Goal: Use online tool/utility: Utilize a website feature to perform a specific function

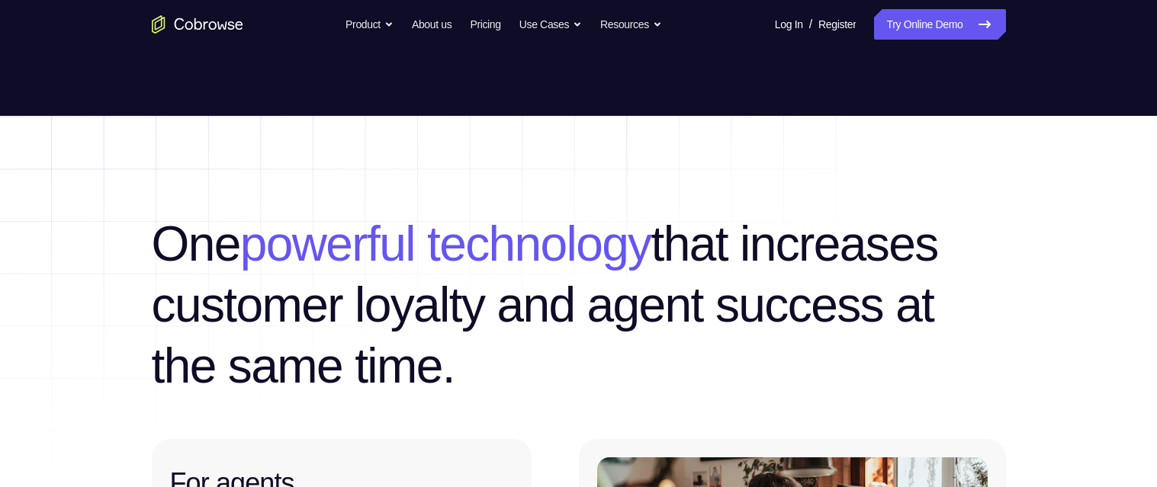
scroll to position [576, 0]
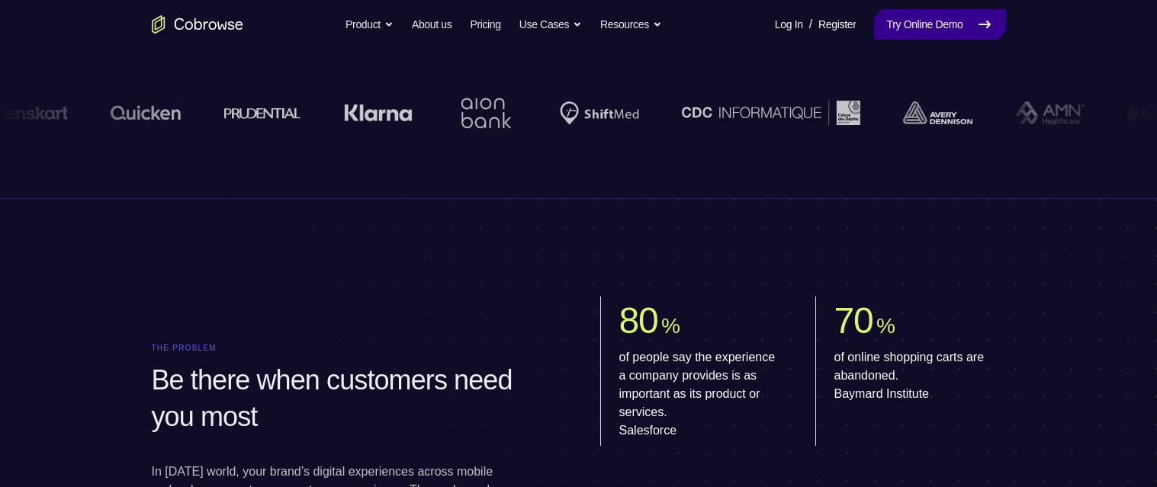
click at [941, 22] on link "Try Online Demo" at bounding box center [939, 24] width 131 height 31
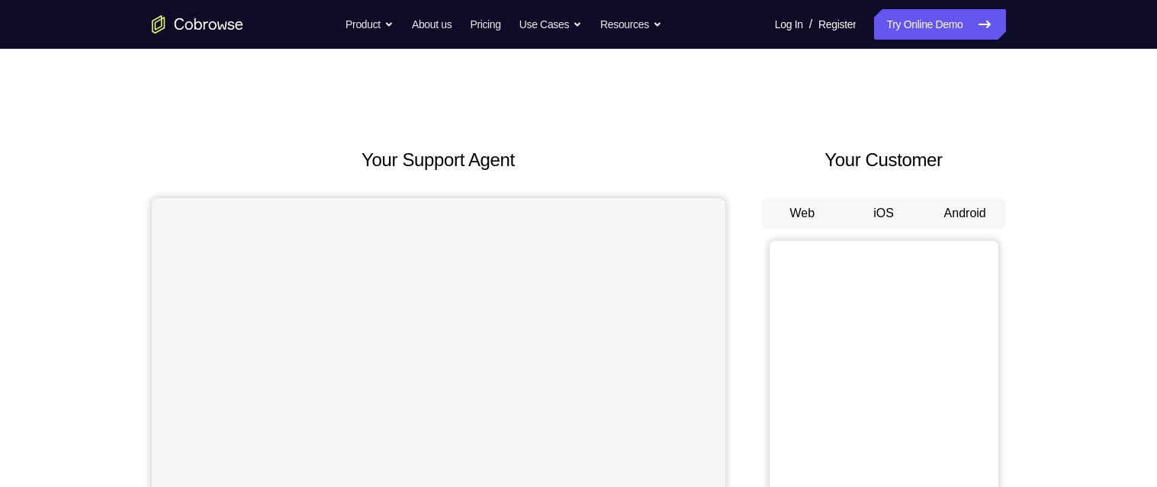
click at [969, 210] on button "Android" at bounding box center [965, 213] width 82 height 31
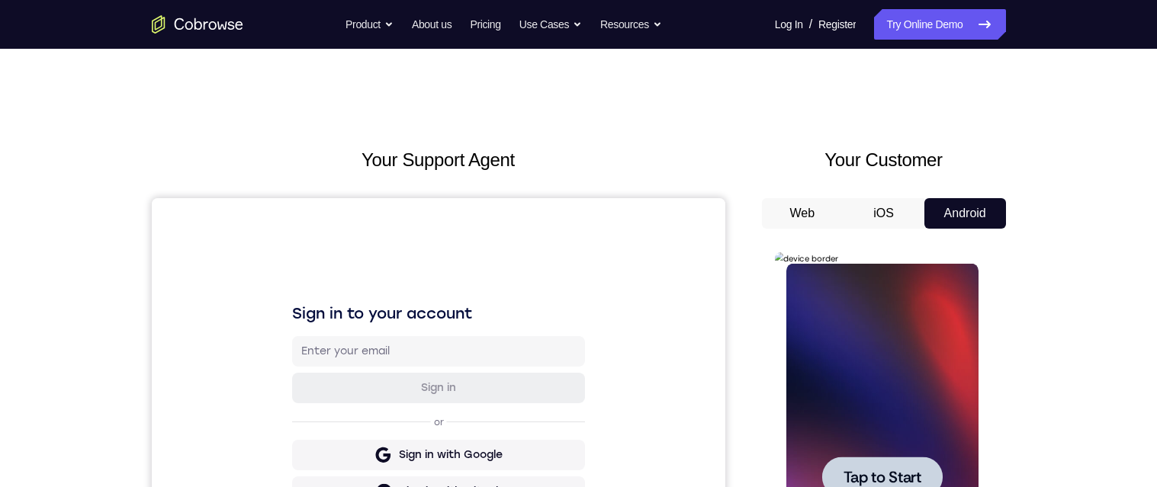
scroll to position [267, 0]
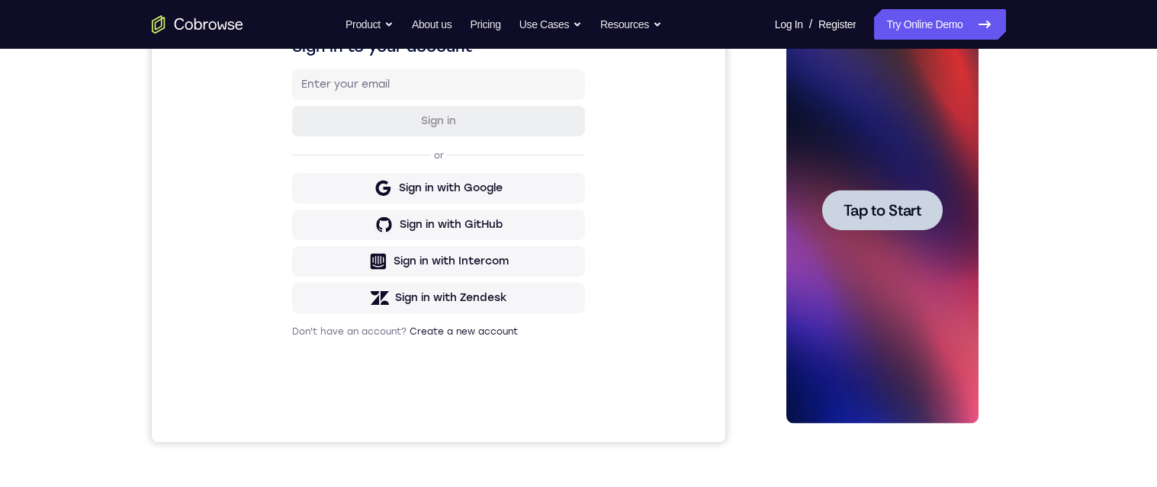
click at [869, 211] on span "Tap to Start" at bounding box center [882, 210] width 78 height 15
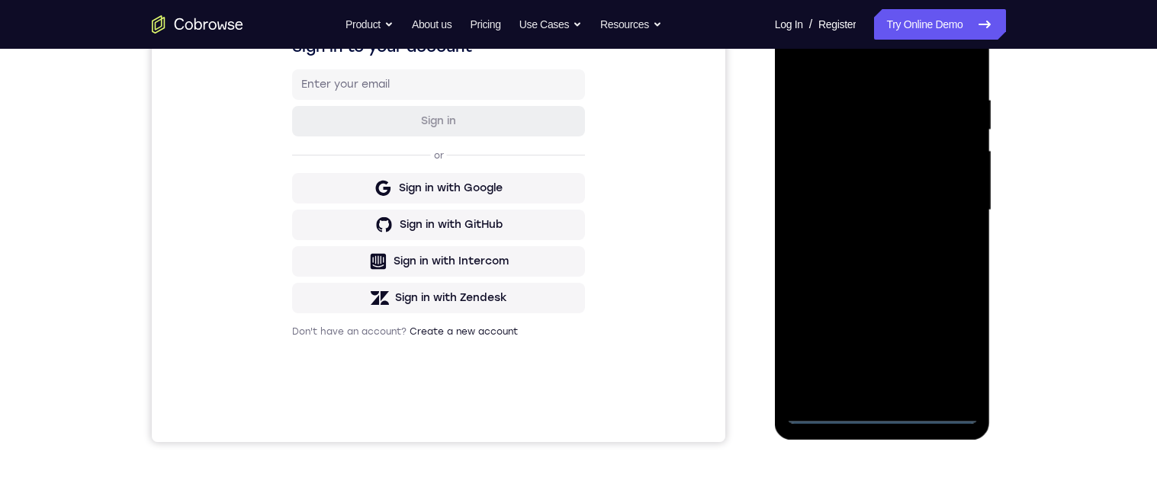
click at [879, 412] on div at bounding box center [882, 210] width 192 height 427
click at [951, 344] on div at bounding box center [882, 210] width 192 height 427
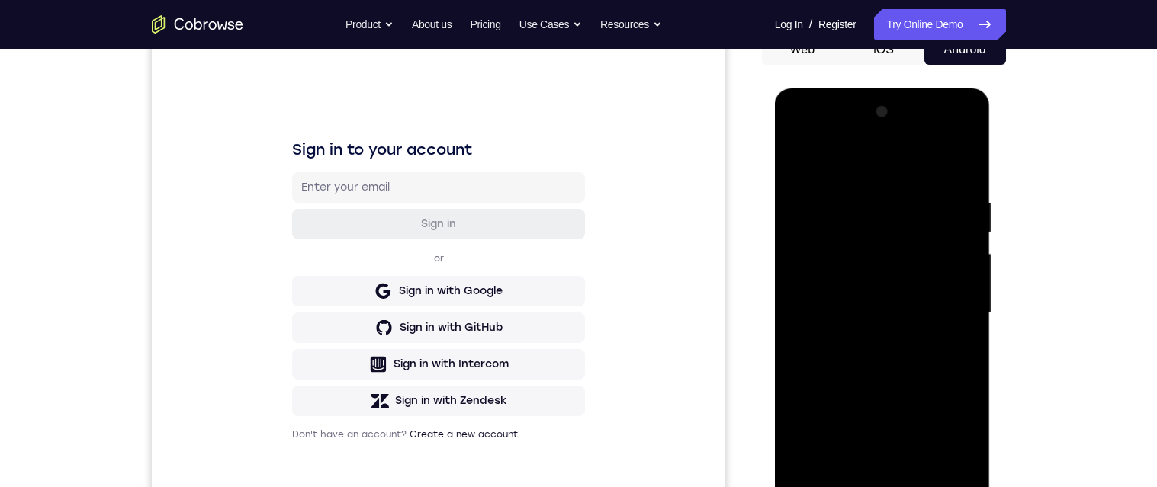
click at [876, 161] on div at bounding box center [882, 313] width 192 height 427
click at [942, 308] on div at bounding box center [882, 313] width 192 height 427
click at [863, 341] on div at bounding box center [882, 313] width 192 height 427
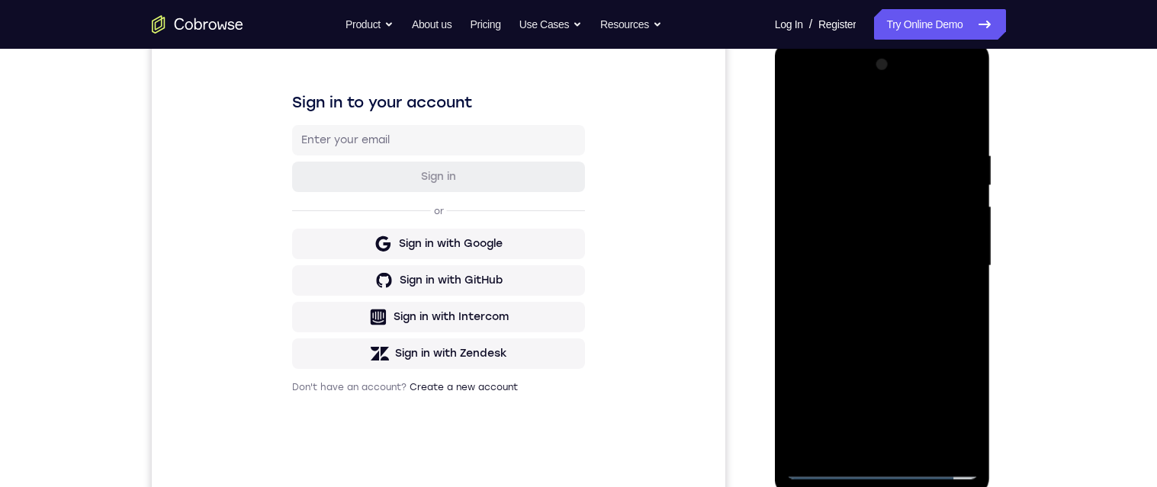
click at [892, 248] on div at bounding box center [882, 266] width 192 height 427
click at [900, 229] on div at bounding box center [882, 266] width 192 height 427
click at [850, 239] on div at bounding box center [882, 266] width 192 height 427
click at [917, 249] on div at bounding box center [882, 266] width 192 height 427
click at [908, 273] on div at bounding box center [882, 266] width 192 height 427
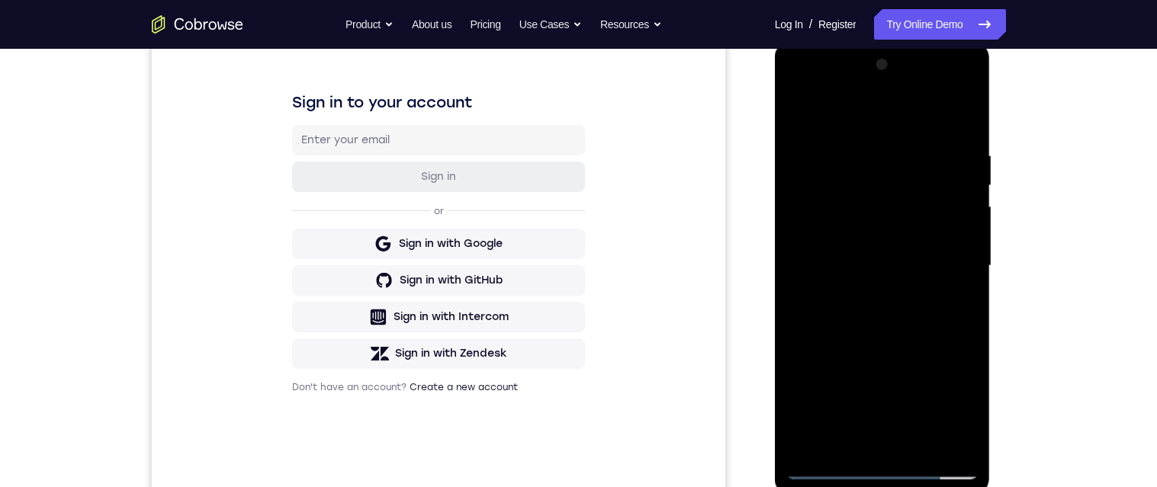
click at [932, 322] on div at bounding box center [882, 266] width 192 height 427
click at [946, 317] on div at bounding box center [882, 266] width 192 height 427
click at [956, 339] on div at bounding box center [882, 266] width 192 height 427
click at [975, 108] on div at bounding box center [882, 266] width 192 height 427
click at [841, 144] on div at bounding box center [882, 266] width 192 height 427
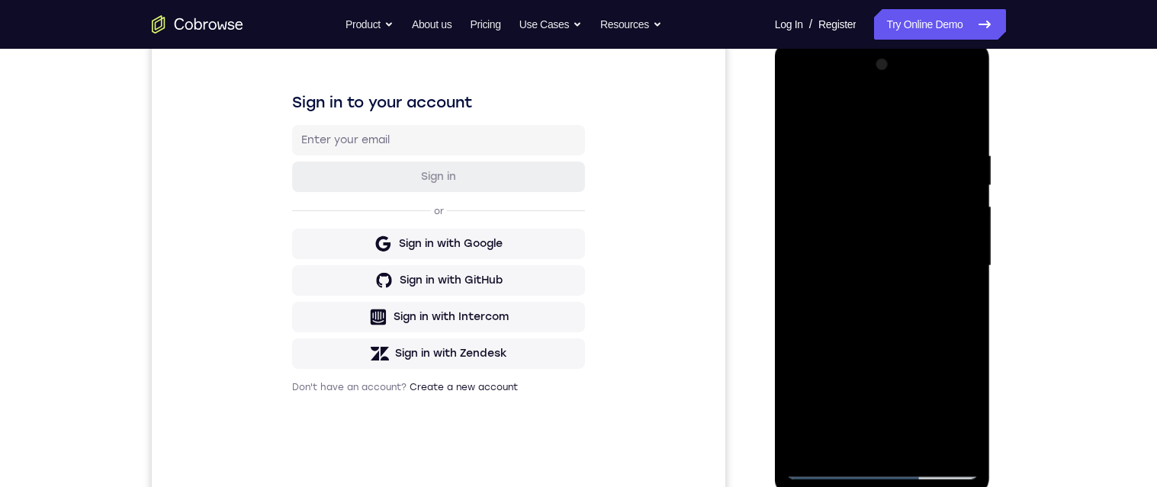
click at [956, 234] on div at bounding box center [882, 266] width 192 height 427
click at [964, 448] on div at bounding box center [882, 266] width 192 height 427
click at [855, 444] on div at bounding box center [882, 266] width 192 height 427
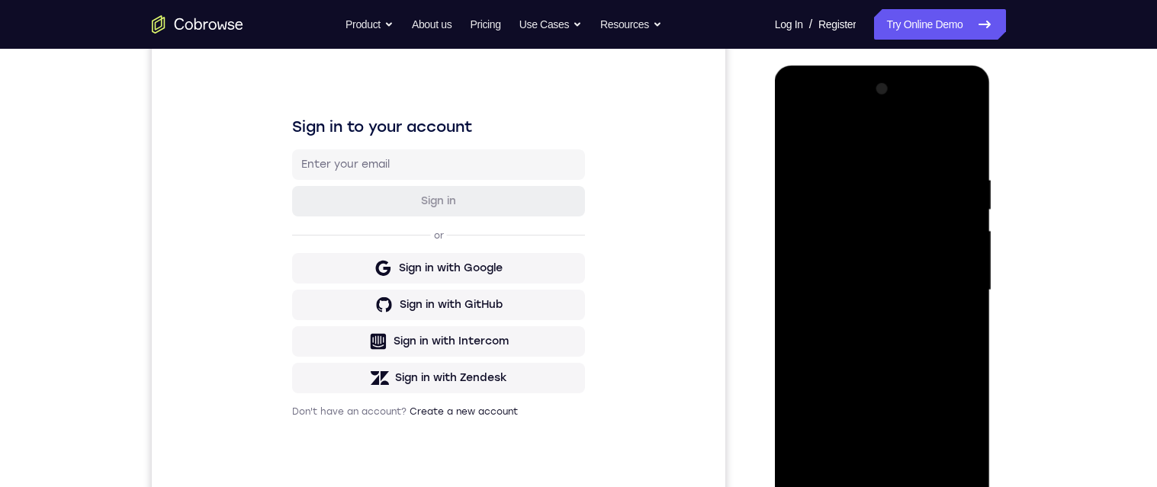
scroll to position [215, 0]
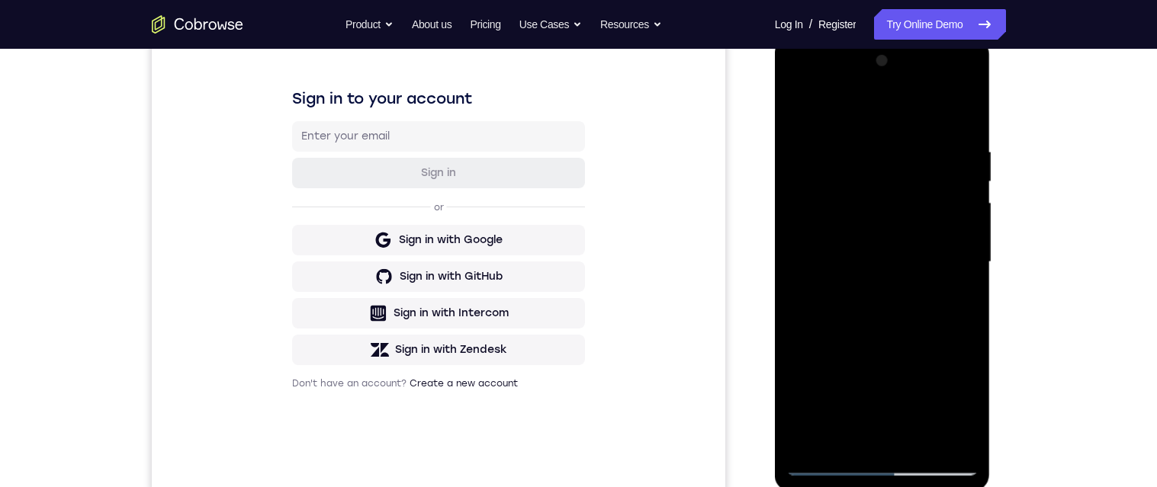
click at [879, 363] on div at bounding box center [882, 262] width 192 height 427
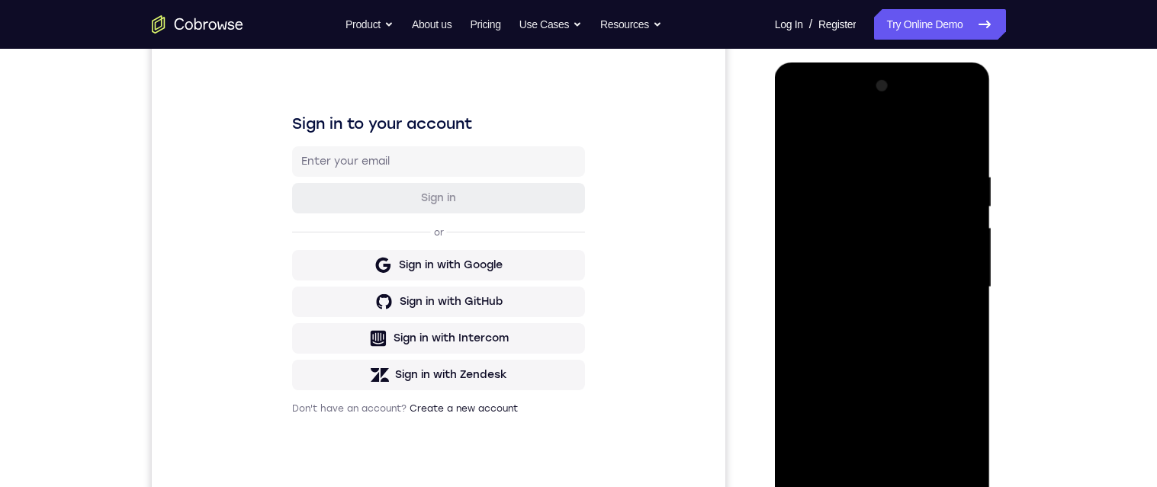
scroll to position [187, 0]
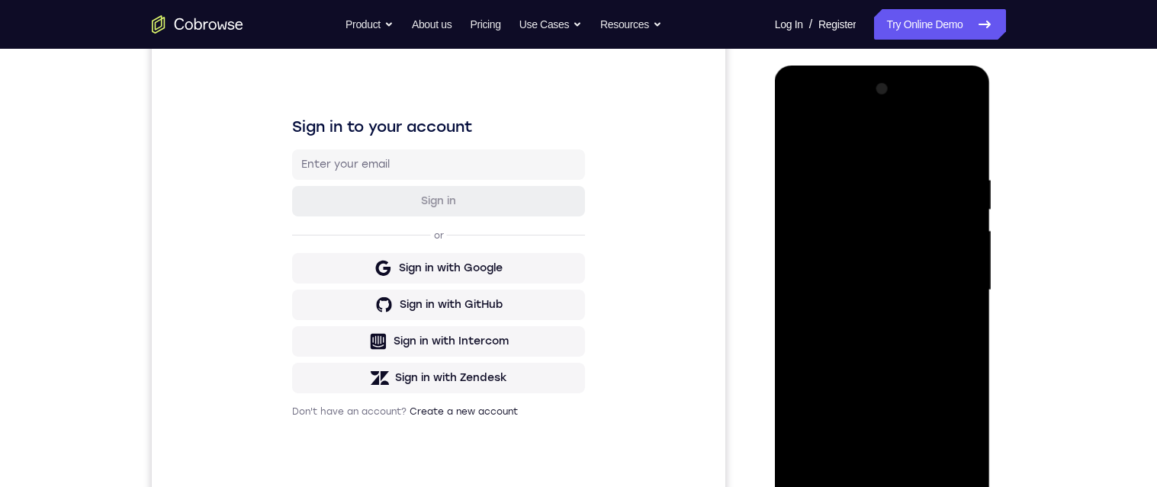
click at [972, 291] on div at bounding box center [882, 290] width 192 height 427
click at [971, 296] on div at bounding box center [882, 290] width 192 height 427
click at [968, 299] on div at bounding box center [882, 290] width 192 height 427
click at [970, 291] on div at bounding box center [882, 290] width 192 height 427
click at [971, 293] on div at bounding box center [882, 290] width 192 height 427
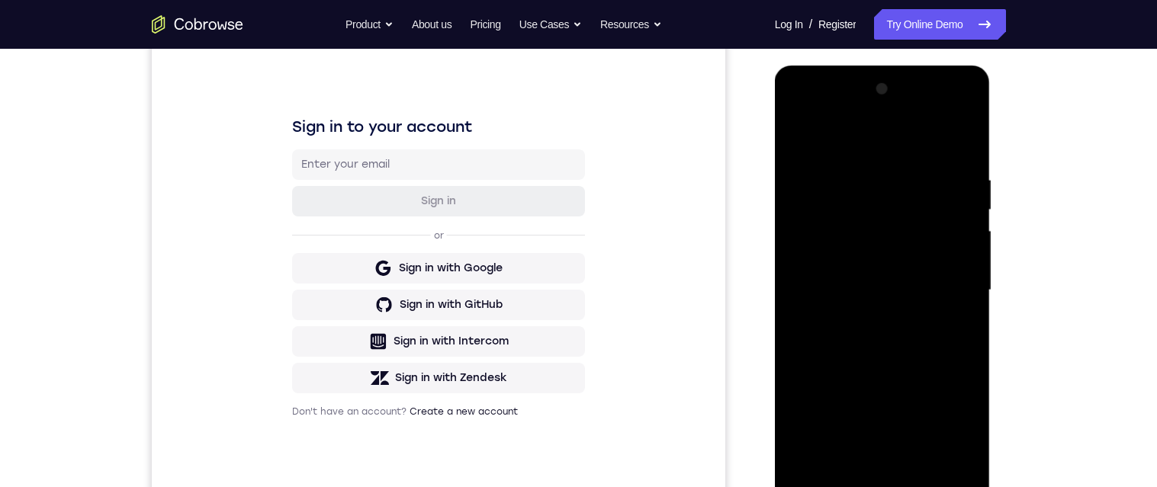
click at [974, 290] on div at bounding box center [882, 290] width 192 height 427
click at [795, 137] on div at bounding box center [882, 291] width 192 height 427
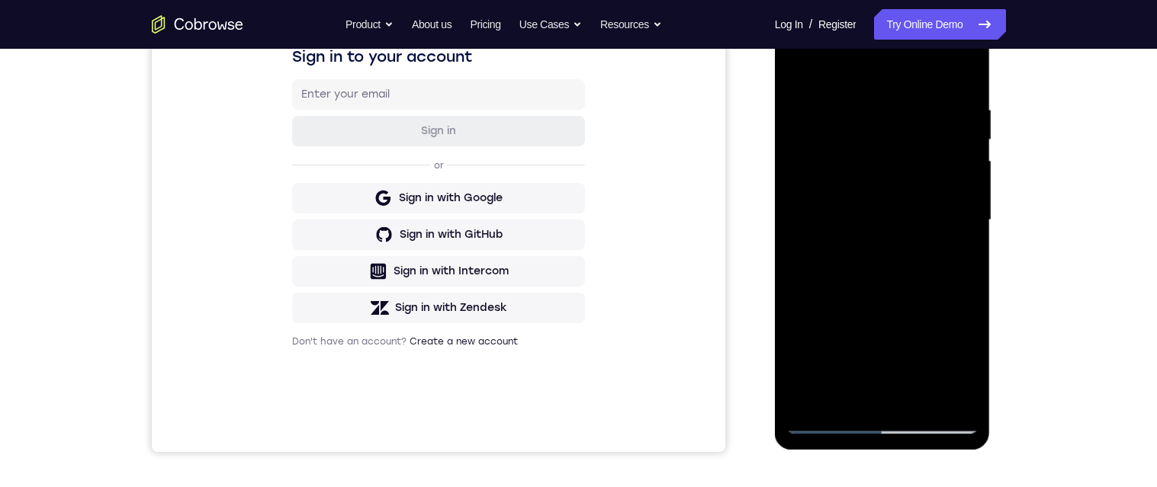
click at [917, 394] on div at bounding box center [882, 220] width 192 height 427
click at [909, 276] on div at bounding box center [882, 220] width 192 height 427
click at [958, 246] on div at bounding box center [882, 220] width 192 height 427
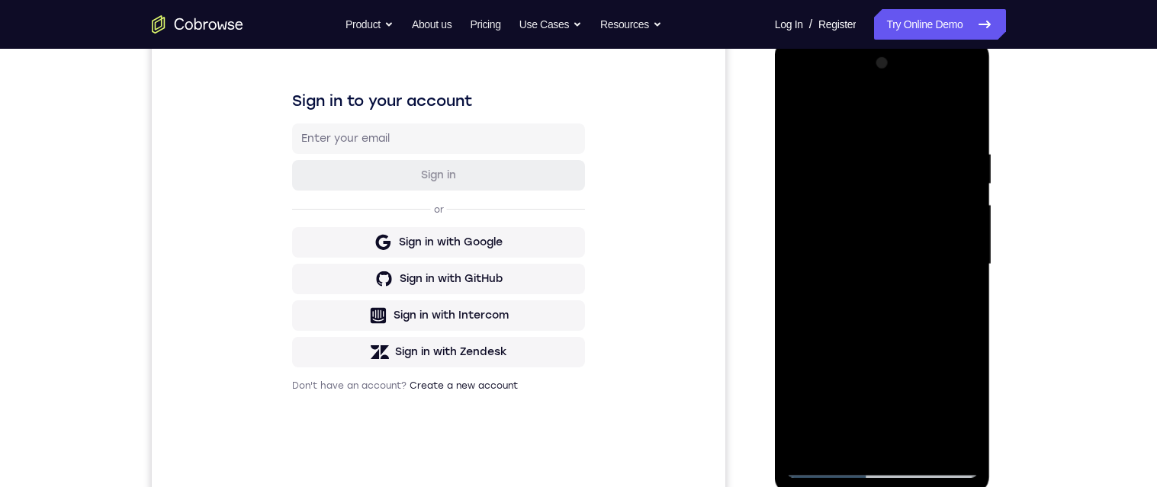
click at [802, 110] on div at bounding box center [882, 264] width 192 height 427
click at [856, 140] on div at bounding box center [882, 264] width 192 height 427
click at [959, 160] on div at bounding box center [882, 264] width 192 height 427
click at [960, 120] on div at bounding box center [882, 264] width 192 height 427
click at [911, 149] on div at bounding box center [882, 264] width 192 height 427
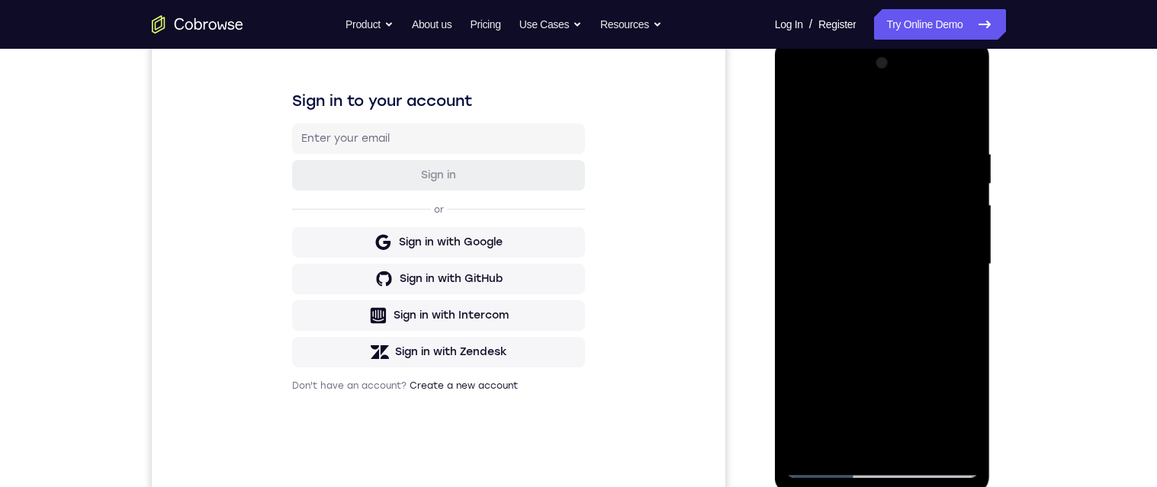
click at [965, 230] on div at bounding box center [882, 264] width 192 height 427
click at [975, 220] on div at bounding box center [882, 264] width 192 height 427
click at [964, 241] on div at bounding box center [882, 264] width 192 height 427
click at [971, 233] on div at bounding box center [882, 264] width 192 height 427
click at [967, 239] on div at bounding box center [882, 264] width 192 height 427
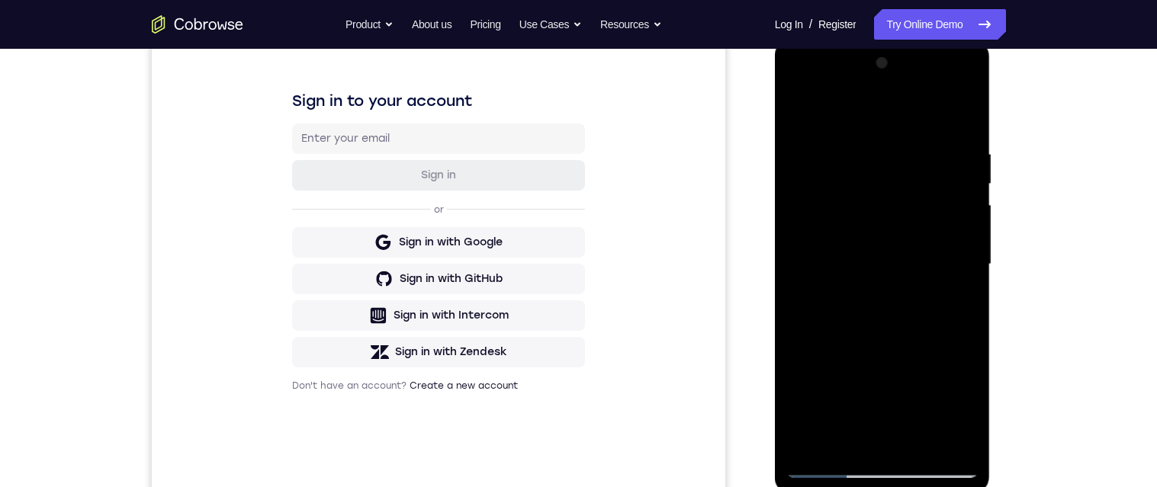
click at [965, 237] on div at bounding box center [882, 264] width 192 height 427
click at [972, 233] on div at bounding box center [882, 264] width 192 height 427
click at [966, 245] on div at bounding box center [882, 264] width 192 height 427
click at [962, 249] on div at bounding box center [882, 264] width 192 height 427
click at [968, 171] on div at bounding box center [882, 264] width 192 height 427
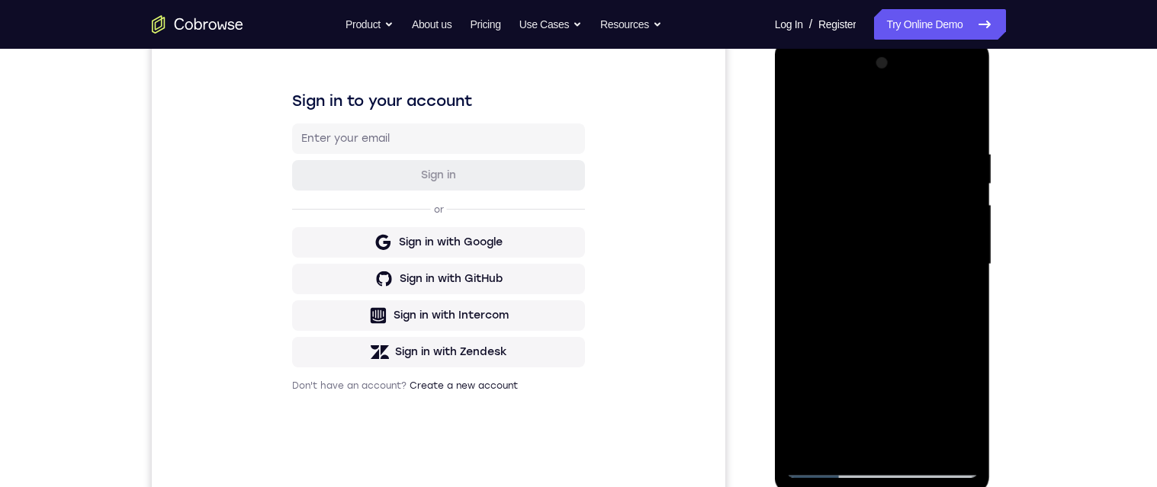
click at [978, 243] on div at bounding box center [882, 264] width 192 height 427
click at [968, 122] on div at bounding box center [882, 264] width 192 height 427
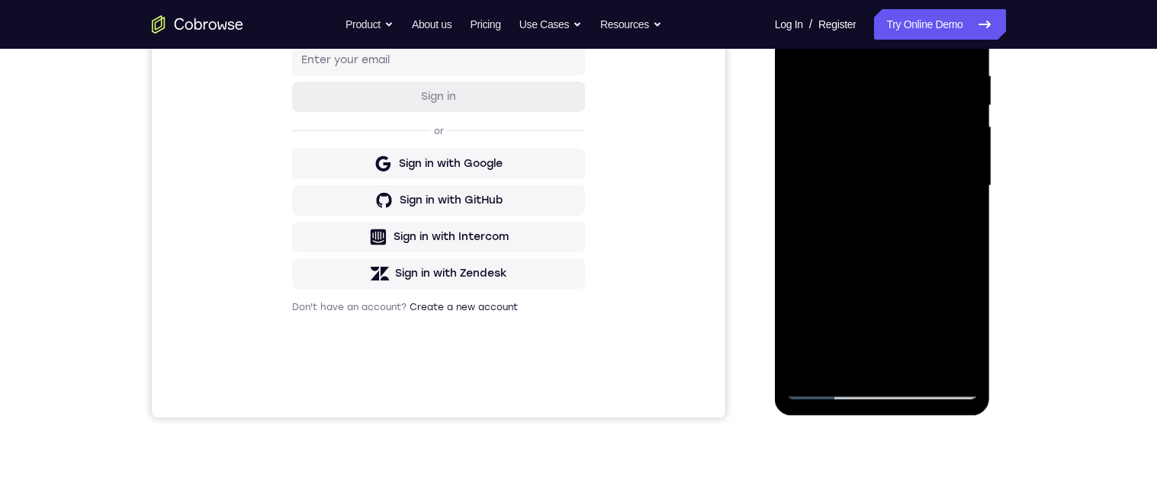
click at [877, 367] on div at bounding box center [882, 186] width 192 height 427
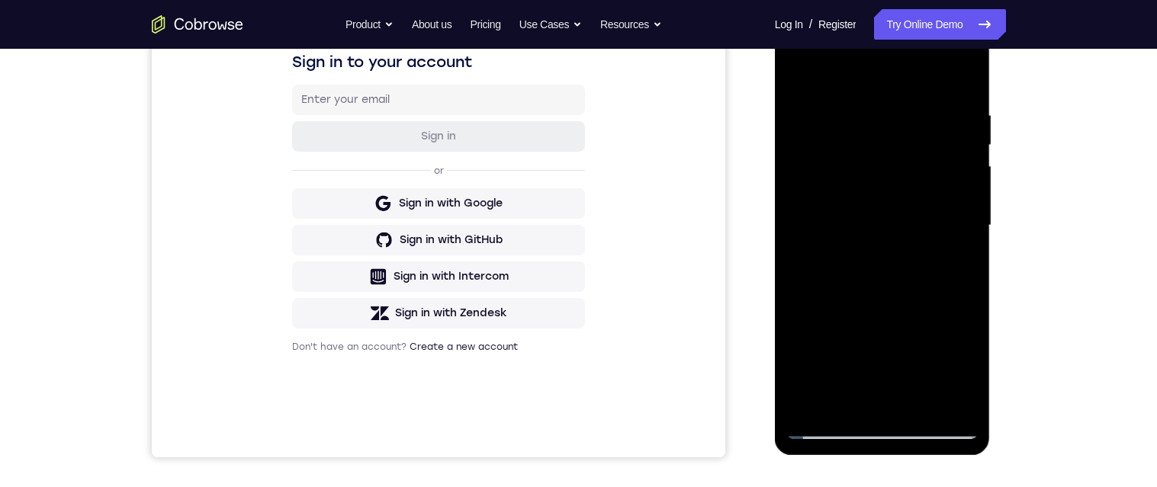
click at [840, 363] on div at bounding box center [882, 225] width 192 height 427
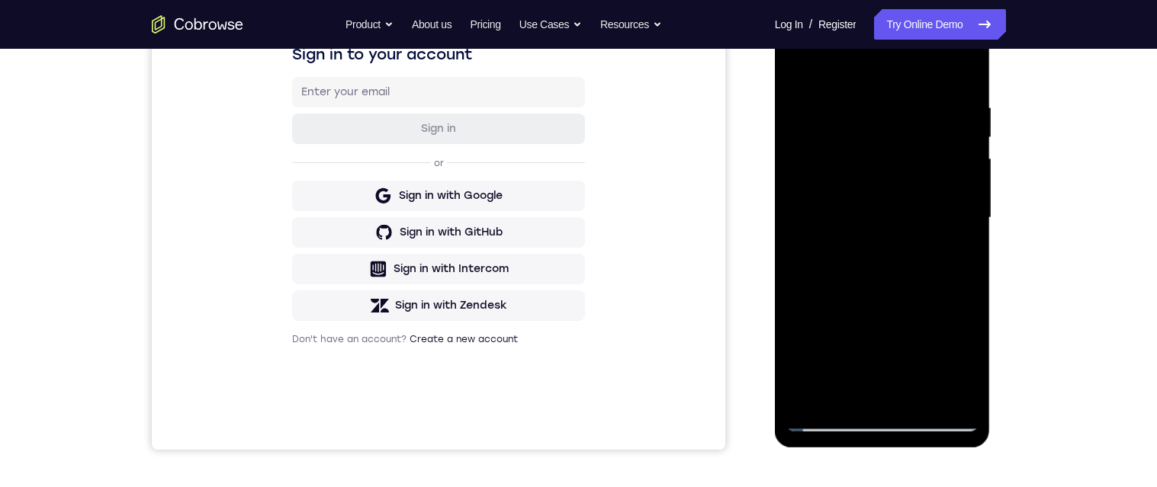
scroll to position [262, 0]
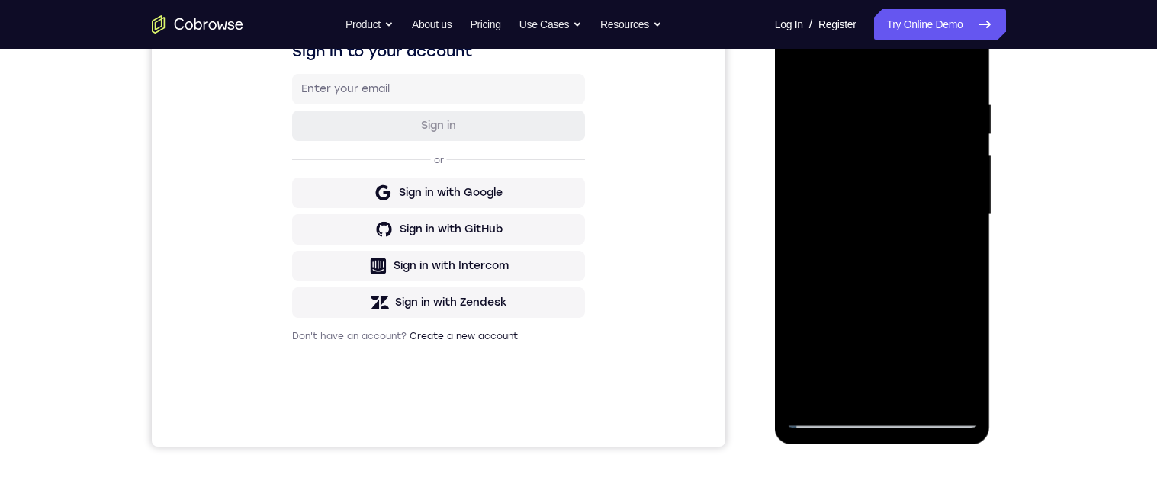
click at [888, 300] on div at bounding box center [882, 215] width 192 height 427
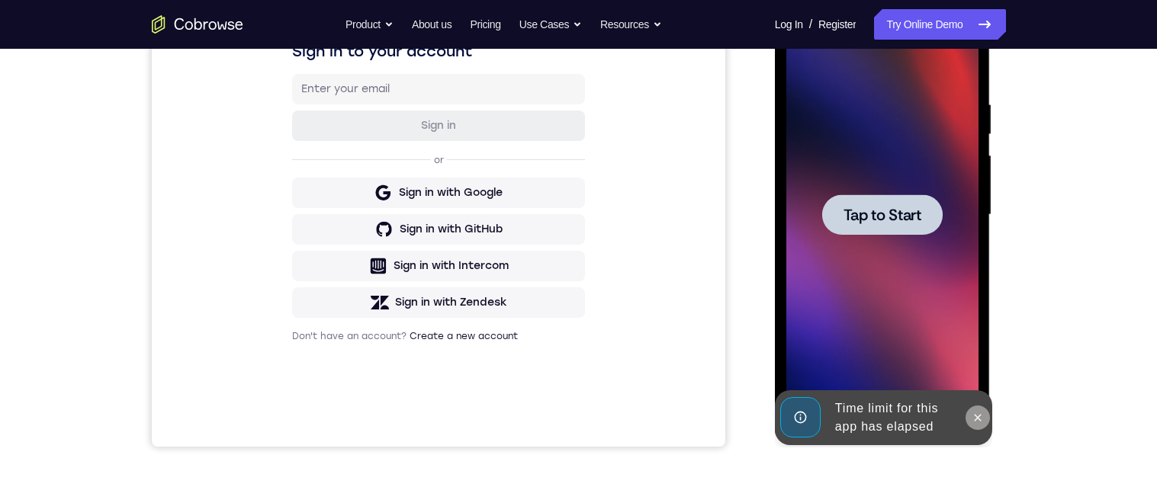
click at [977, 422] on icon at bounding box center [978, 418] width 12 height 12
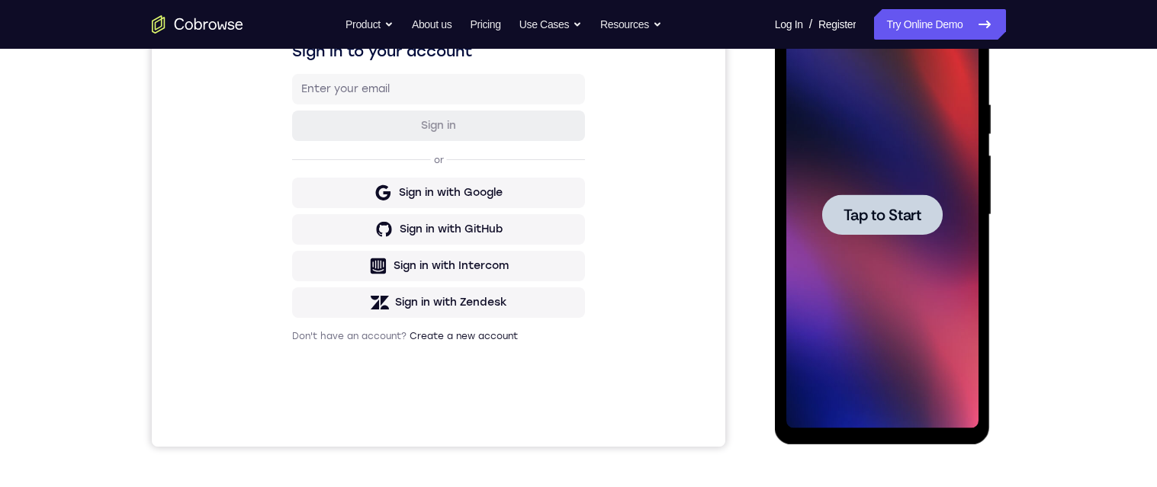
click at [912, 212] on span "Tap to Start" at bounding box center [882, 214] width 78 height 15
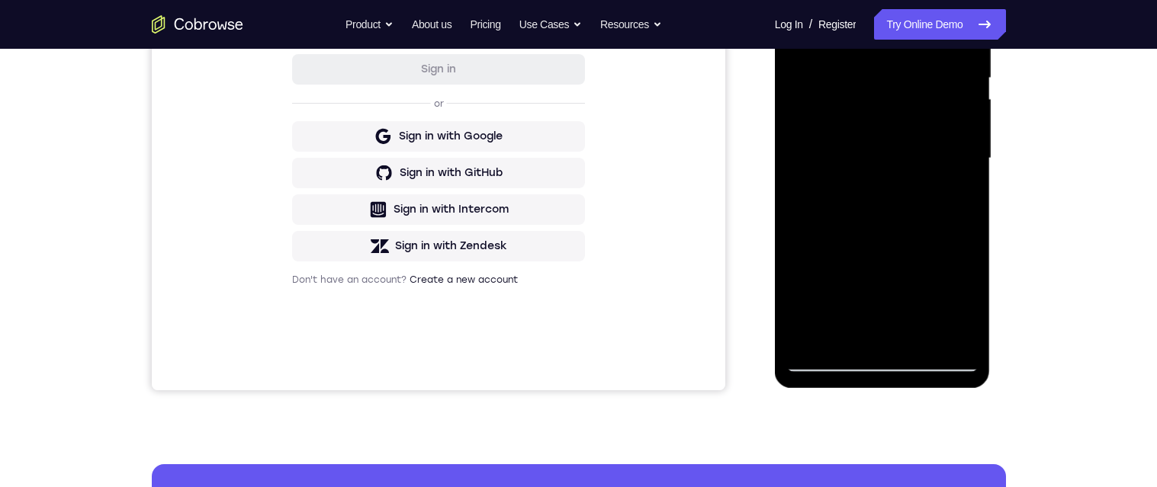
scroll to position [320, 0]
click at [885, 366] on div at bounding box center [882, 157] width 192 height 427
click at [959, 304] on div at bounding box center [882, 157] width 192 height 427
click at [950, 294] on div at bounding box center [882, 157] width 192 height 427
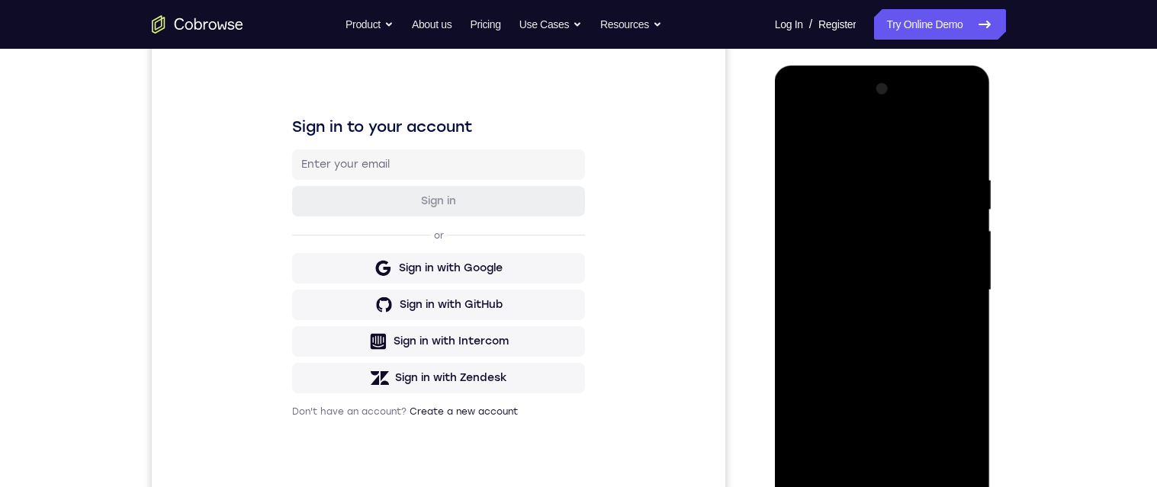
click at [903, 145] on div at bounding box center [882, 290] width 192 height 427
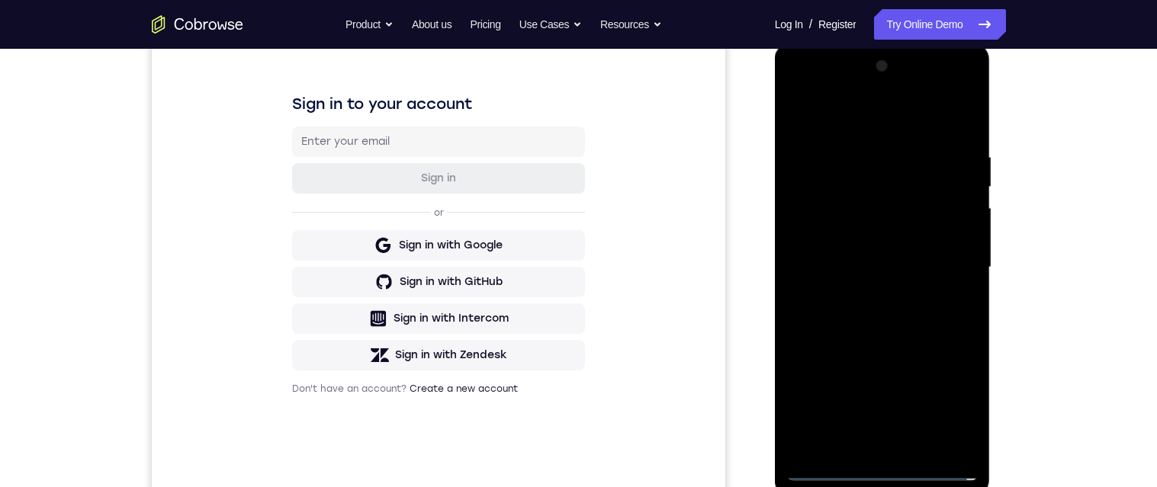
click at [956, 265] on div at bounding box center [882, 267] width 192 height 427
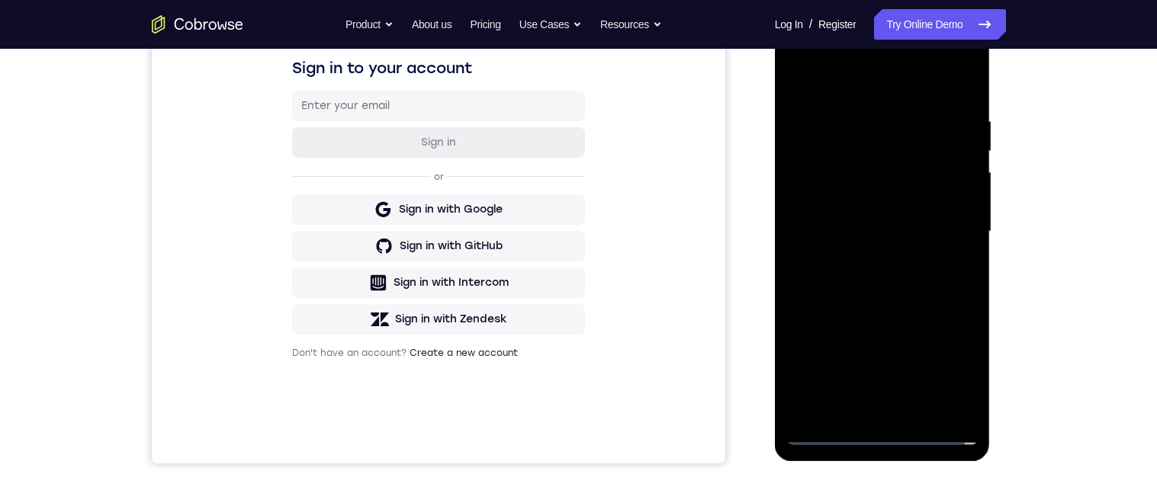
click at [864, 265] on div at bounding box center [882, 231] width 192 height 427
click at [948, 221] on div at bounding box center [882, 231] width 192 height 427
click at [895, 199] on div at bounding box center [882, 231] width 192 height 427
click at [932, 238] on div at bounding box center [882, 231] width 192 height 427
click at [947, 289] on div at bounding box center [882, 231] width 192 height 427
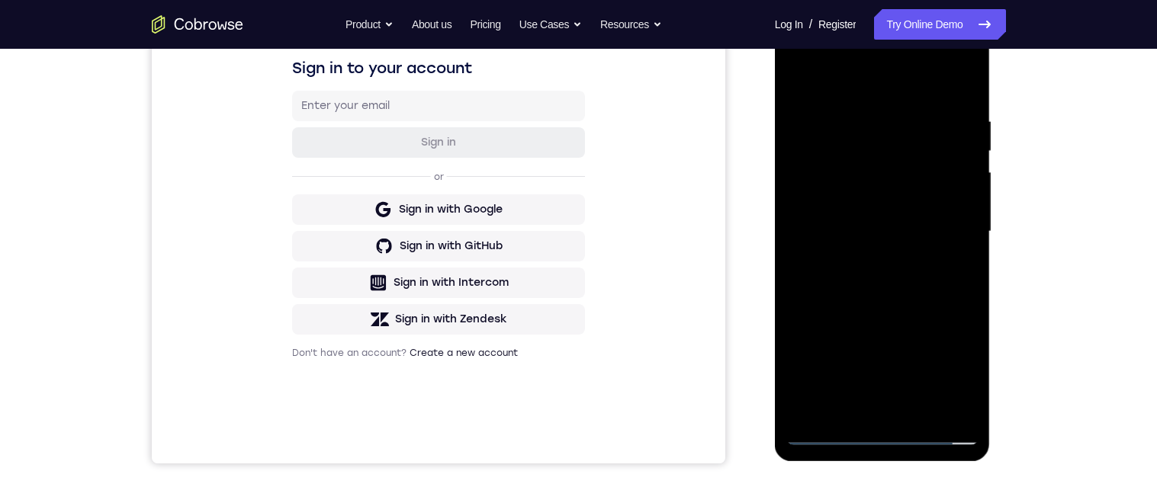
click at [931, 284] on div at bounding box center [882, 231] width 192 height 427
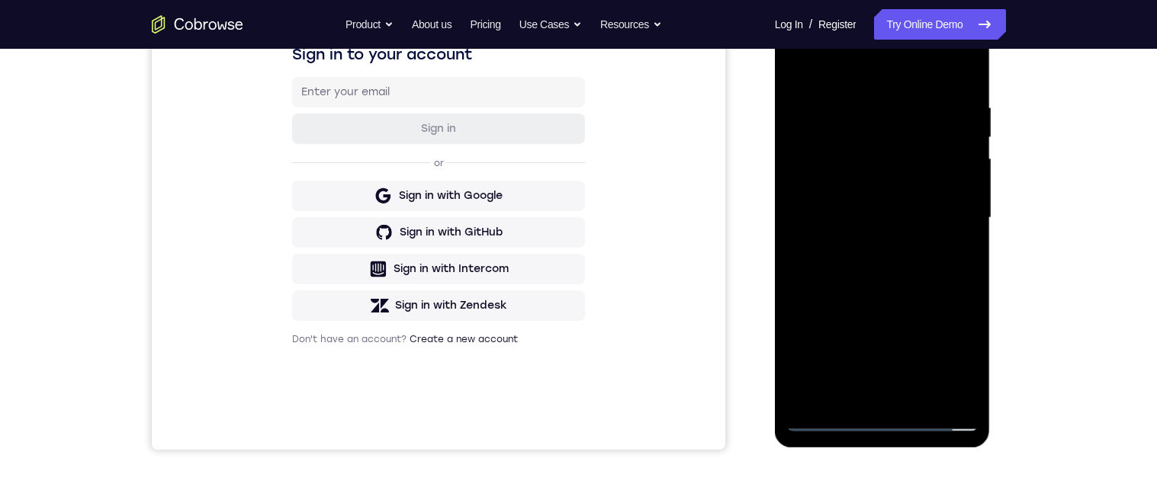
scroll to position [262, 0]
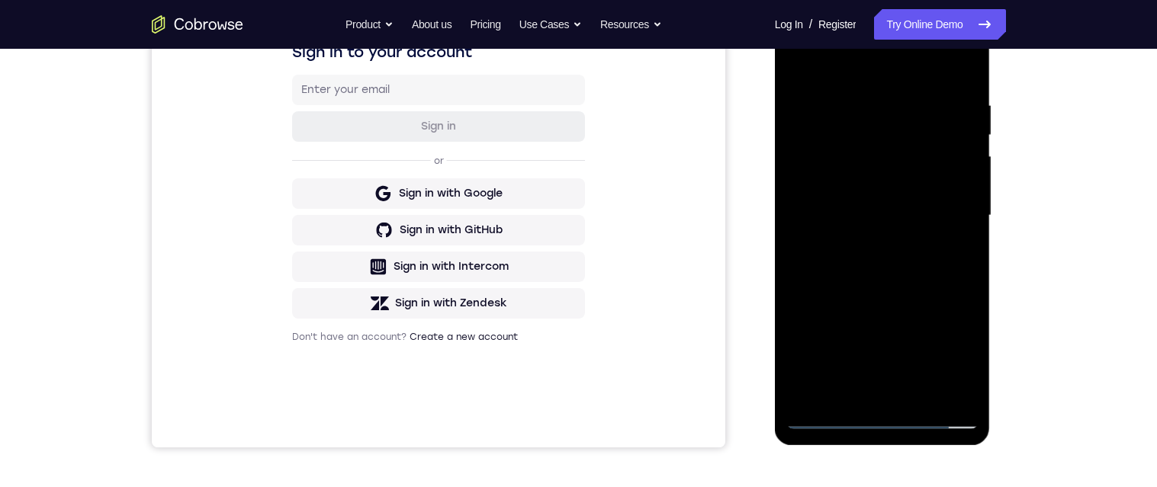
click at [941, 281] on div at bounding box center [882, 215] width 192 height 427
click at [850, 394] on div at bounding box center [882, 215] width 192 height 427
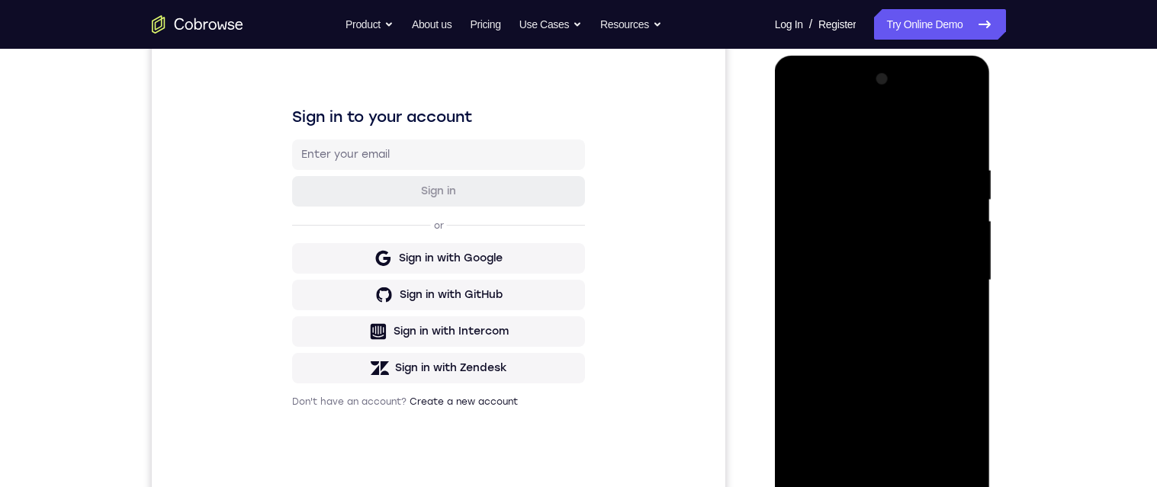
click at [913, 127] on div at bounding box center [882, 280] width 192 height 427
click at [849, 207] on div at bounding box center [882, 280] width 192 height 427
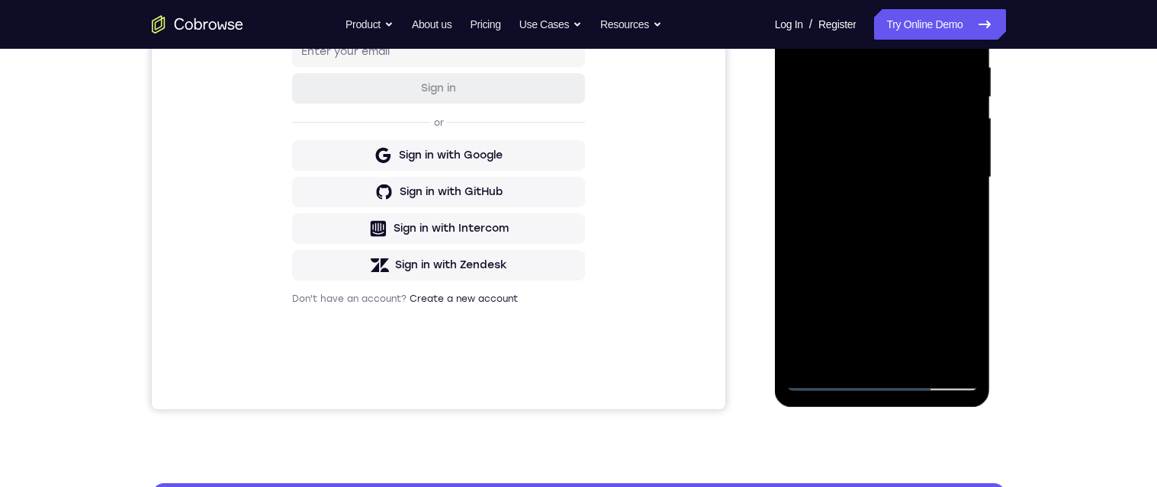
scroll to position [300, 0]
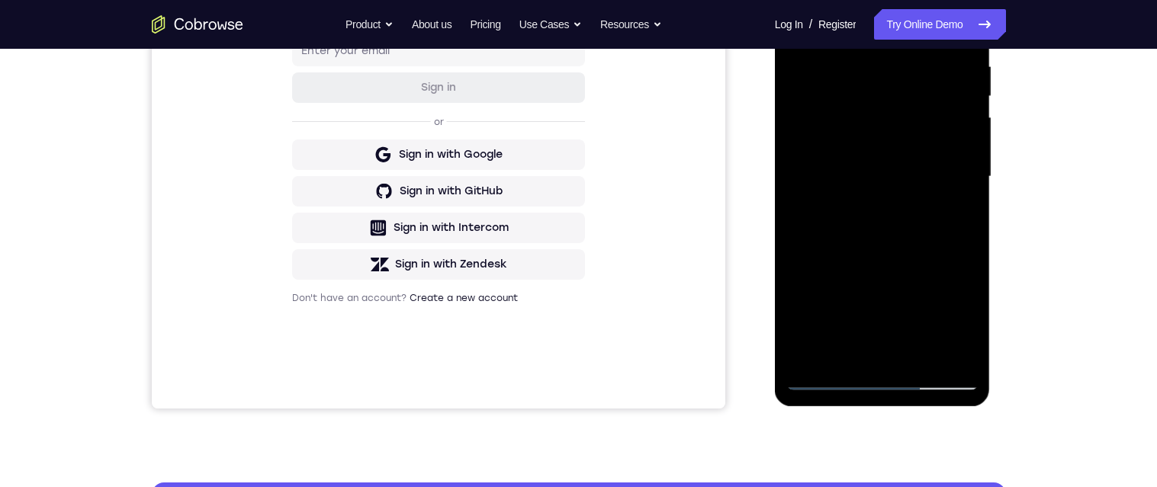
click at [893, 221] on div at bounding box center [882, 176] width 192 height 427
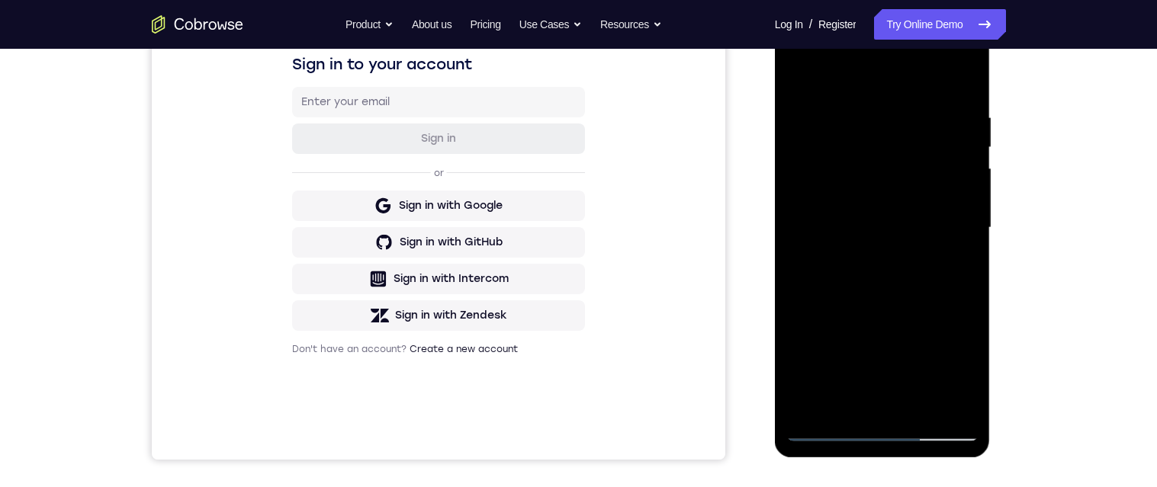
scroll to position [248, 0]
click at [800, 78] on div at bounding box center [882, 229] width 192 height 427
click at [882, 313] on div at bounding box center [882, 229] width 192 height 427
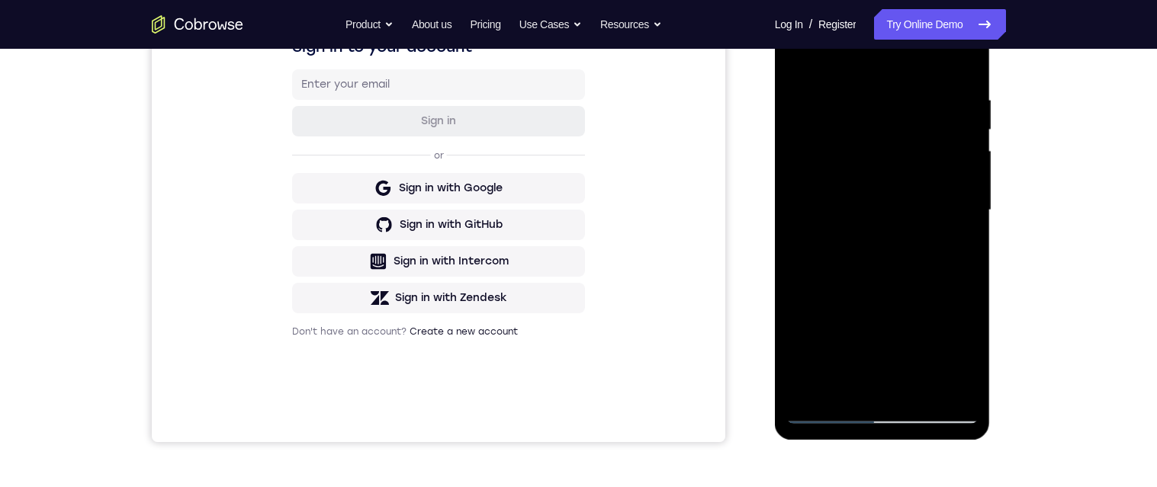
scroll to position [269, 0]
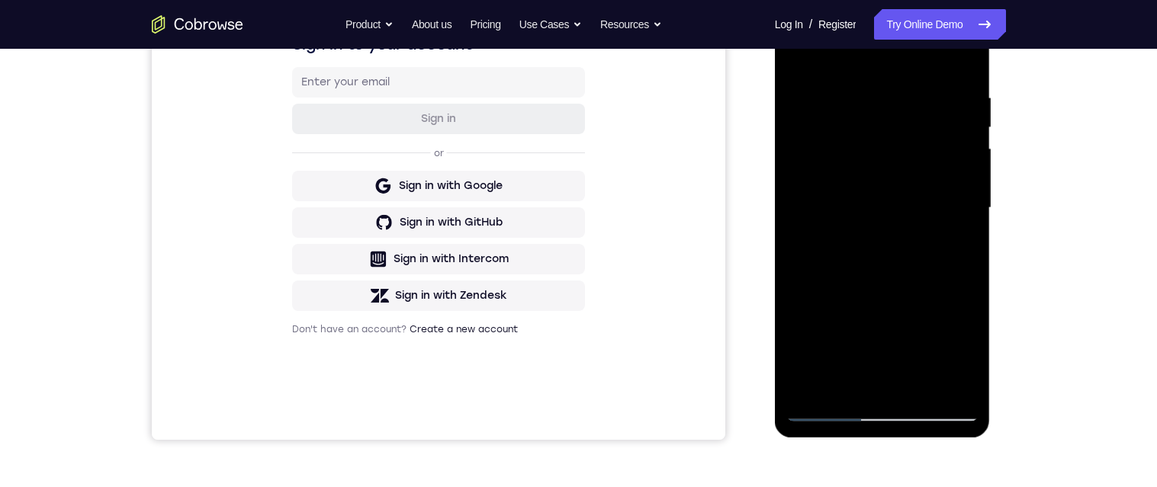
click at [802, 55] on div at bounding box center [882, 208] width 192 height 427
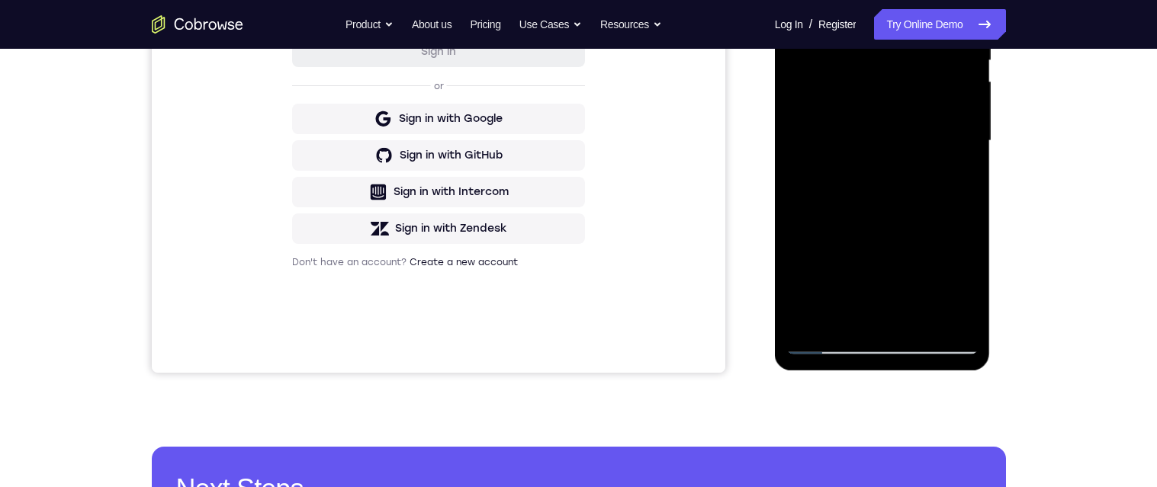
click at [958, 146] on div at bounding box center [882, 141] width 192 height 427
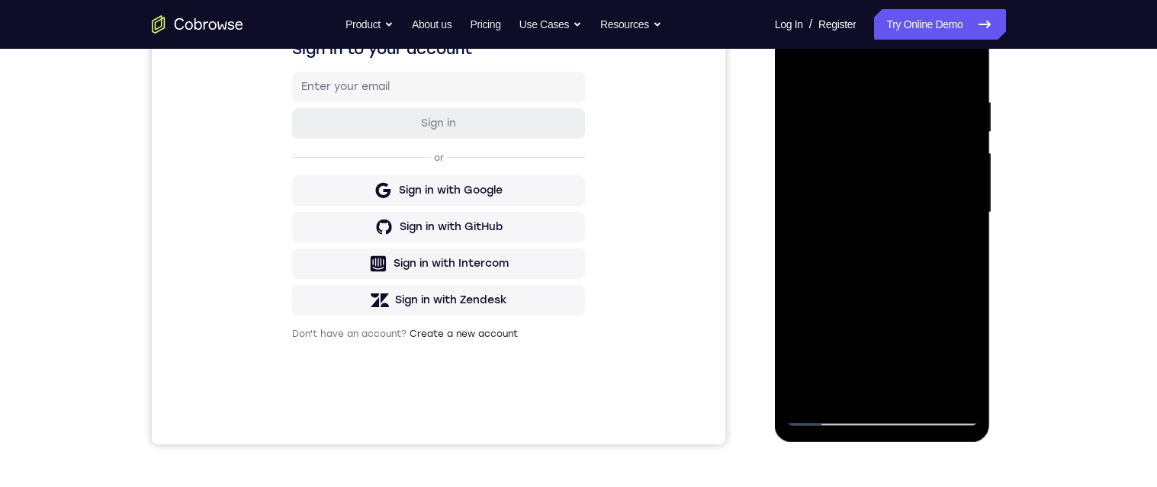
scroll to position [265, 0]
click at [792, 56] on div at bounding box center [882, 211] width 192 height 427
click at [800, 60] on div at bounding box center [882, 211] width 192 height 427
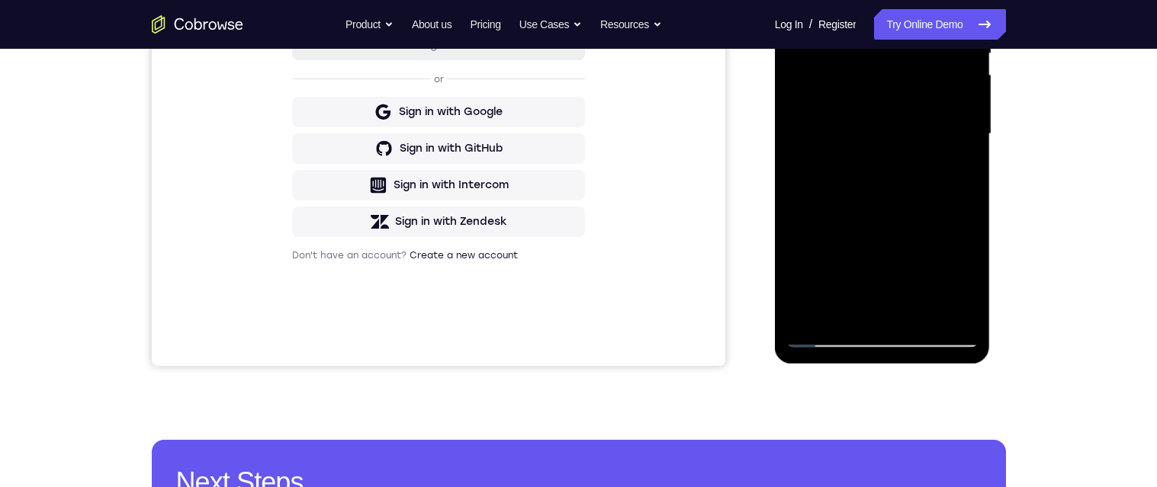
scroll to position [346, 0]
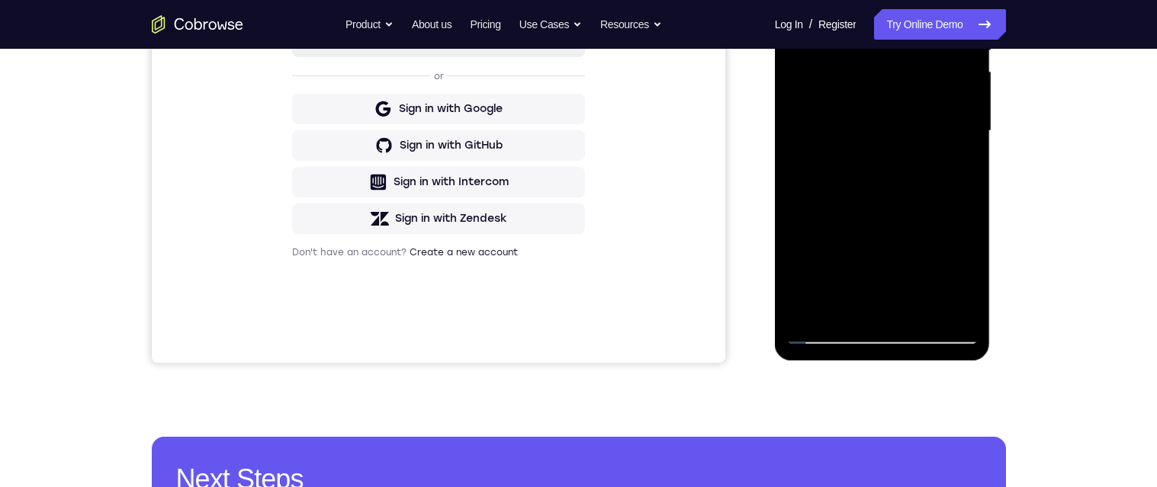
click at [946, 118] on div at bounding box center [882, 131] width 192 height 427
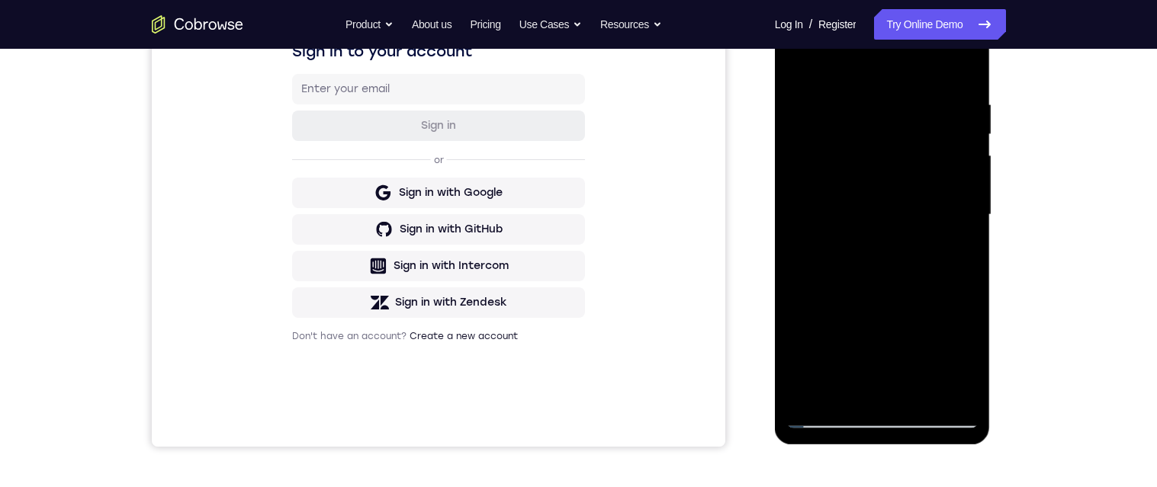
scroll to position [243, 0]
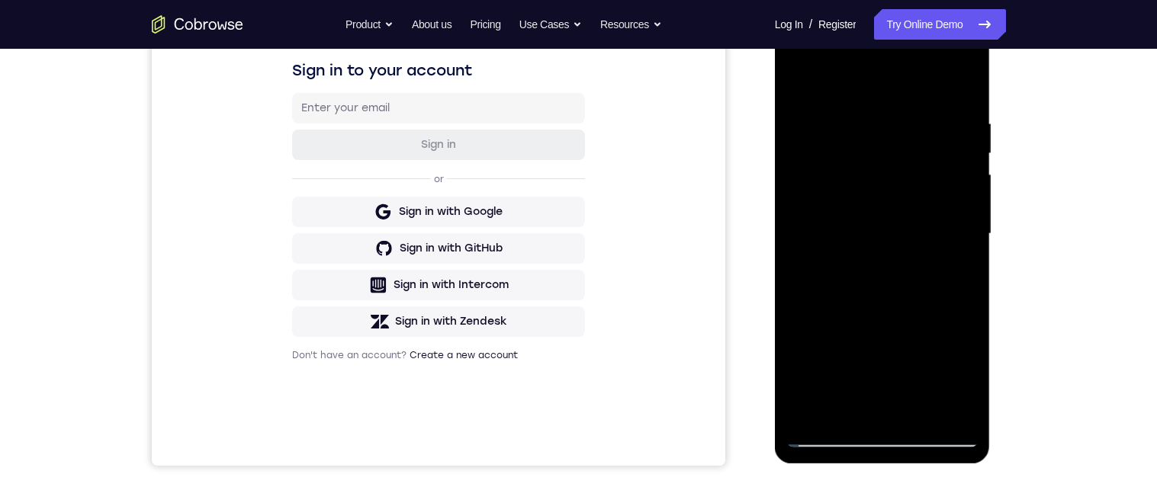
click at [792, 82] on div at bounding box center [882, 234] width 192 height 427
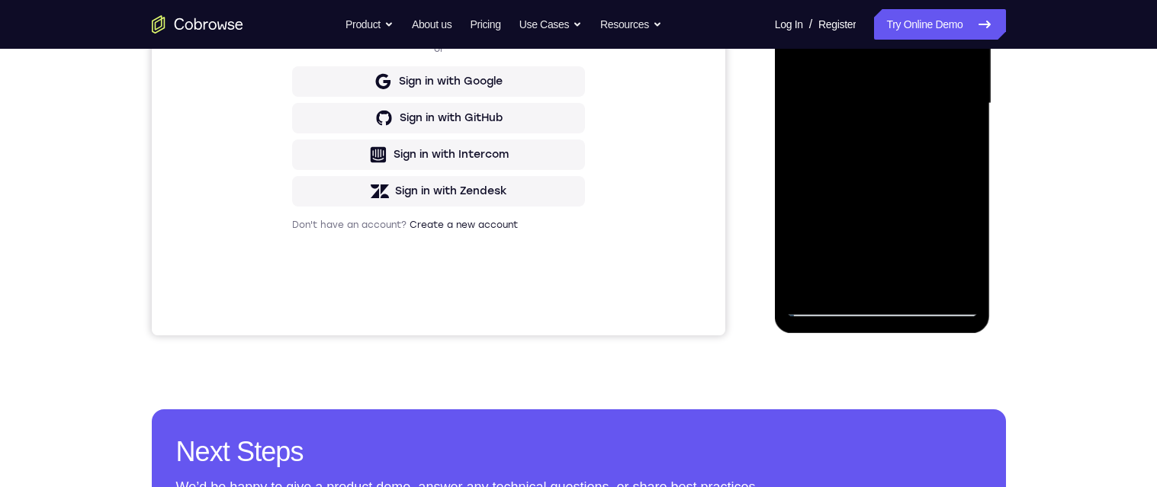
scroll to position [369, 0]
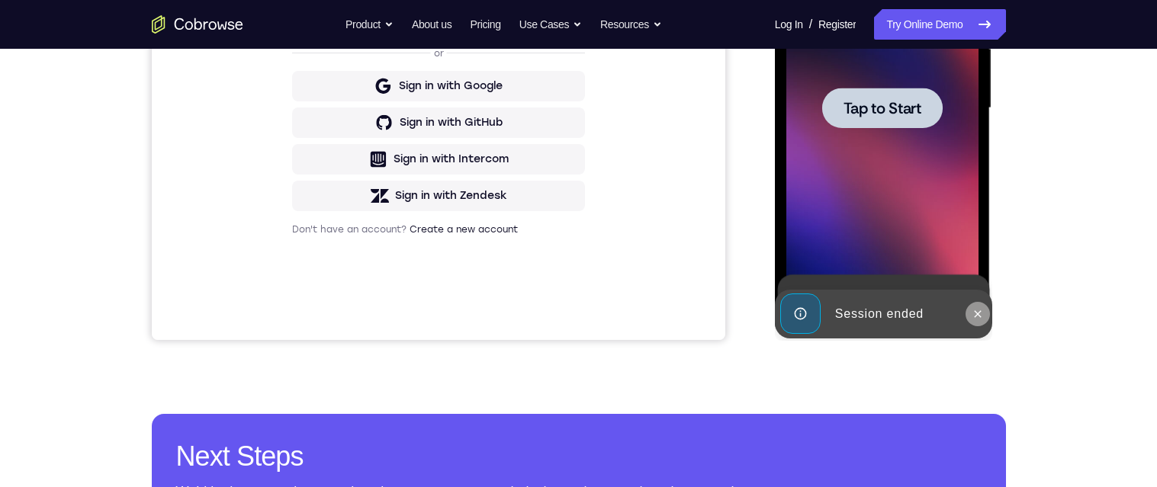
click at [973, 312] on icon at bounding box center [978, 314] width 12 height 12
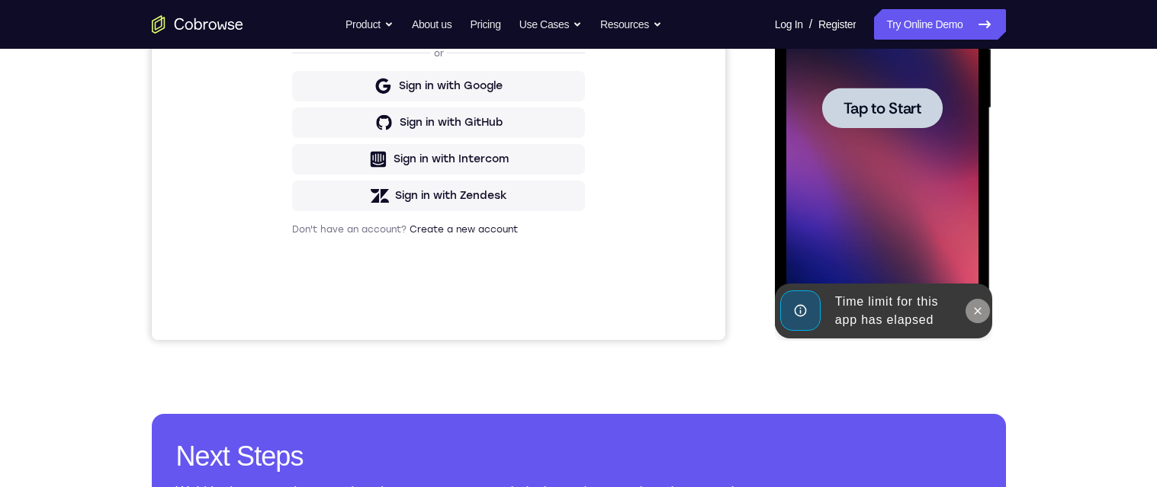
click at [978, 312] on icon at bounding box center [978, 311] width 12 height 12
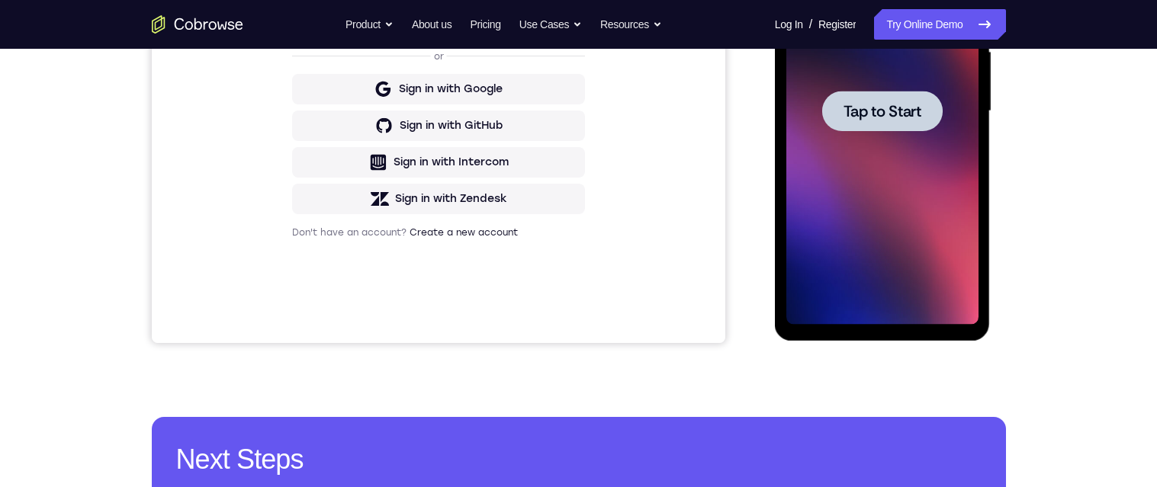
click at [903, 117] on span "Tap to Start" at bounding box center [882, 111] width 78 height 15
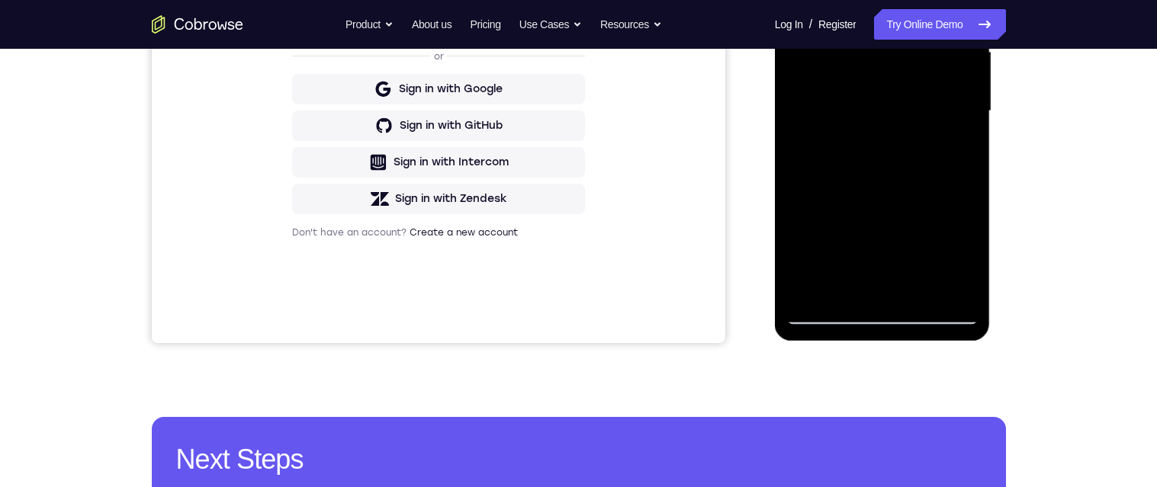
scroll to position [454, 0]
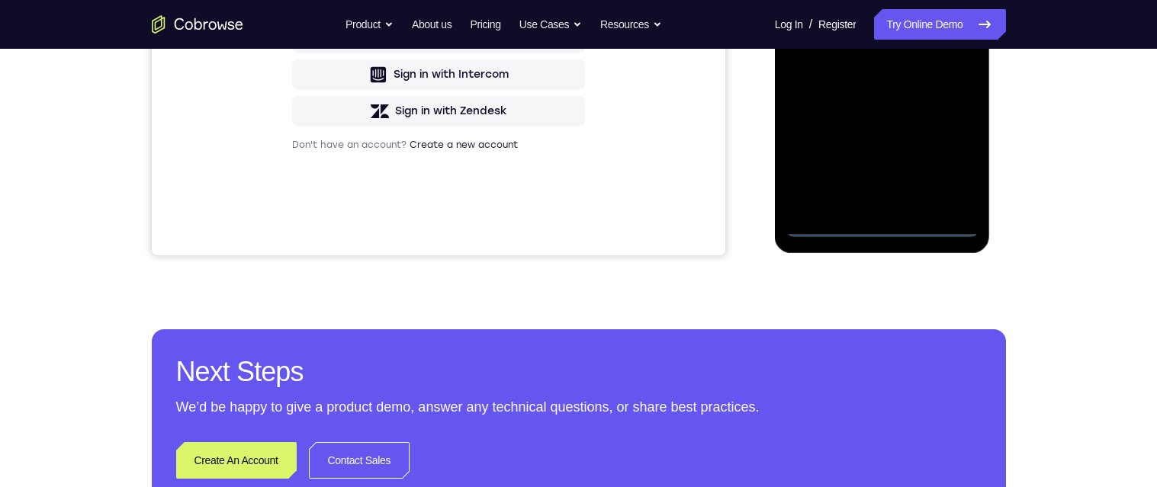
click at [906, 208] on div at bounding box center [882, 23] width 192 height 427
click at [880, 222] on div at bounding box center [882, 23] width 192 height 427
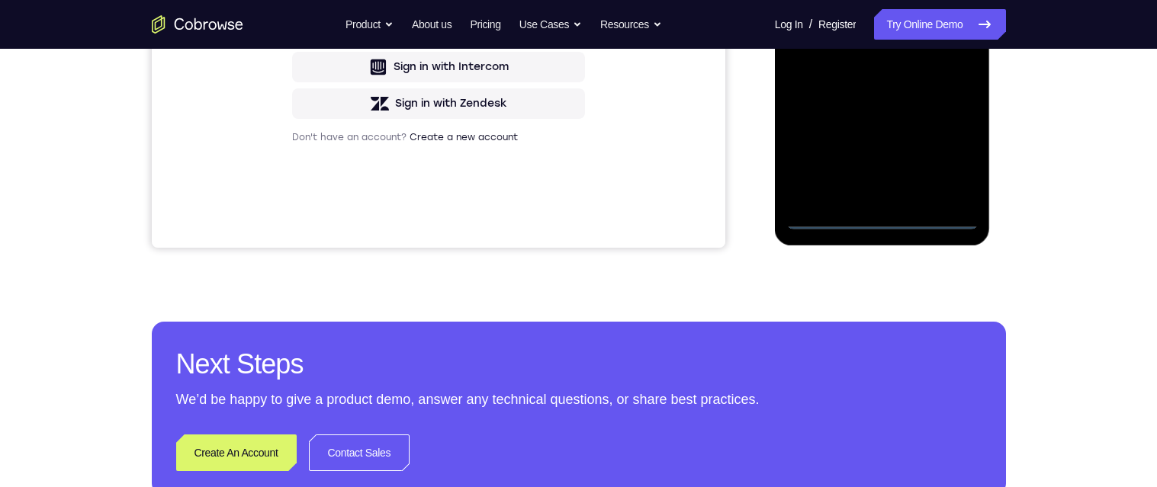
click at [953, 155] on div at bounding box center [882, 15] width 192 height 427
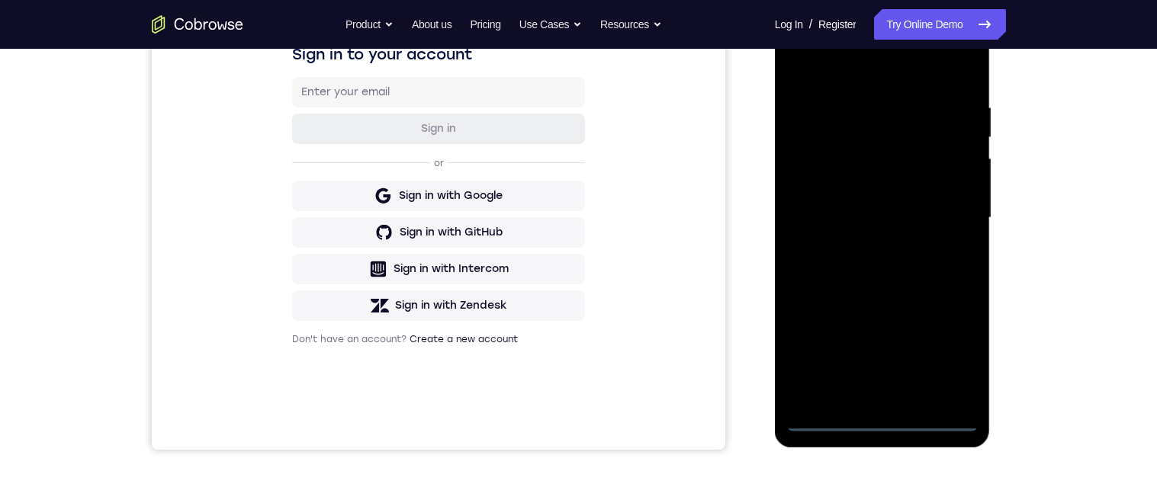
scroll to position [205, 0]
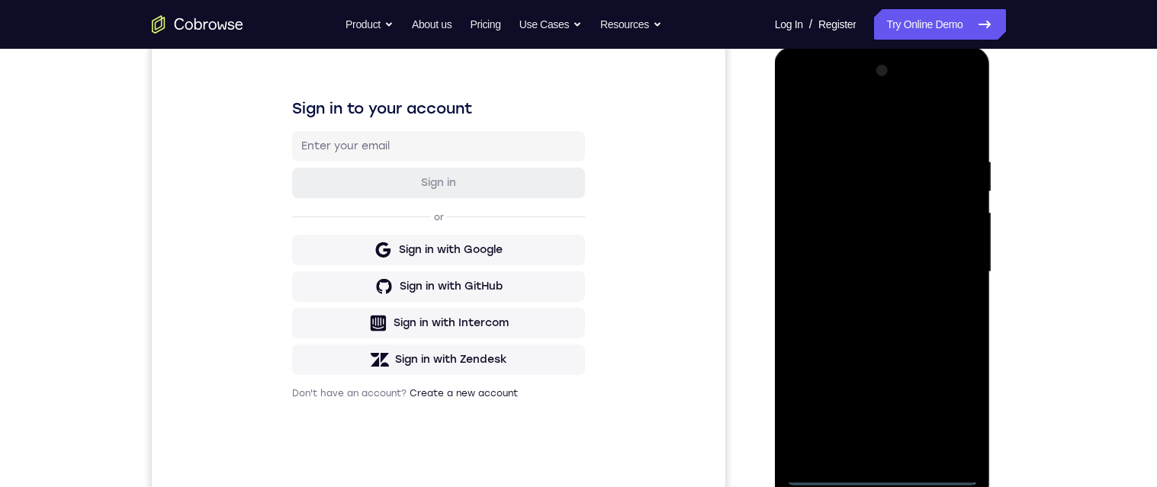
click at [891, 124] on div at bounding box center [882, 272] width 192 height 427
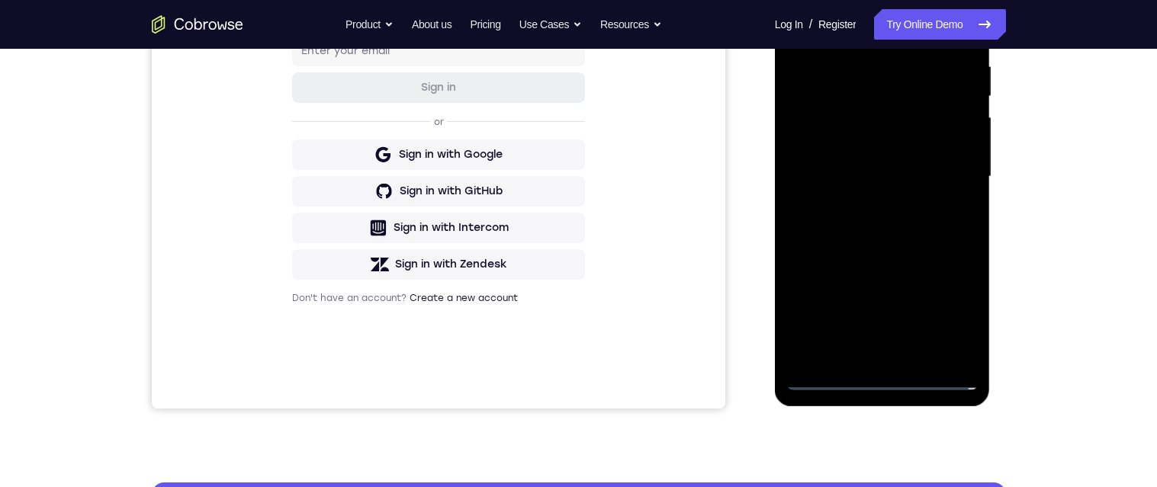
click at [944, 175] on div at bounding box center [882, 176] width 192 height 427
click at [951, 179] on div at bounding box center [882, 176] width 192 height 427
click at [945, 168] on div at bounding box center [882, 176] width 192 height 427
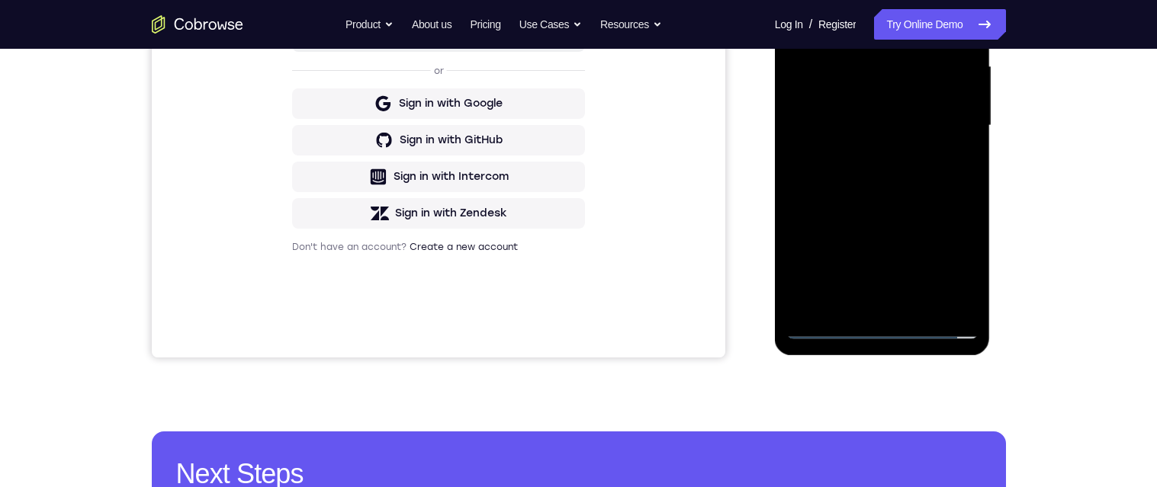
click at [868, 157] on div at bounding box center [882, 125] width 192 height 427
click at [936, 105] on div at bounding box center [882, 125] width 192 height 427
click at [920, 98] on div at bounding box center [882, 125] width 192 height 427
click at [930, 129] on div at bounding box center [882, 125] width 192 height 427
click at [946, 182] on div at bounding box center [882, 125] width 192 height 427
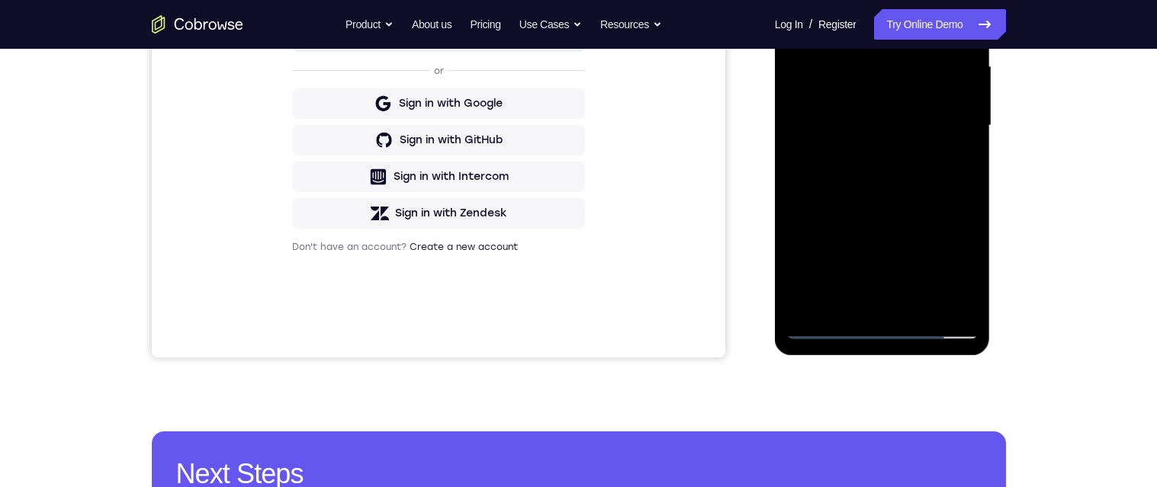
click at [912, 169] on div at bounding box center [882, 125] width 192 height 427
click at [936, 192] on div at bounding box center [882, 125] width 192 height 427
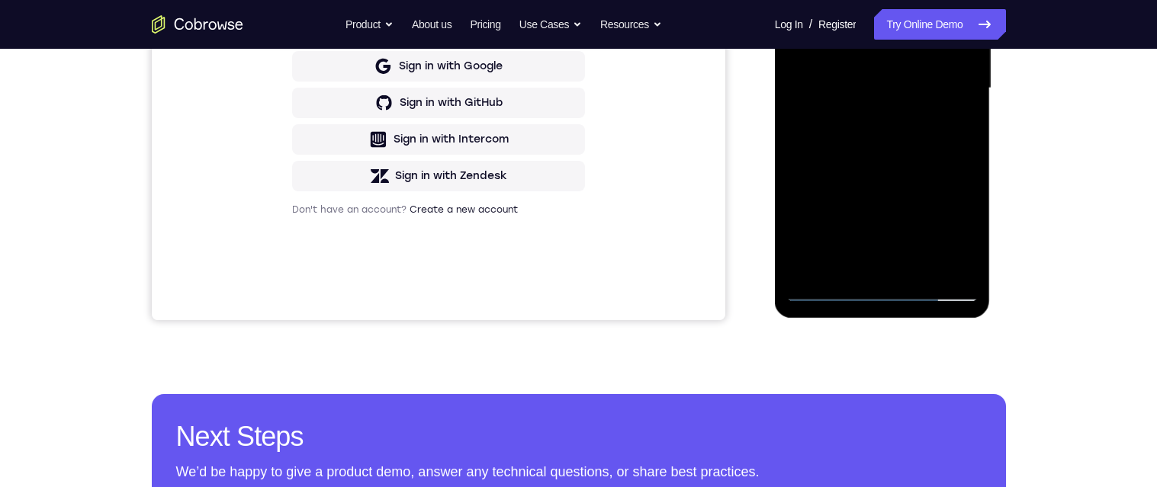
scroll to position [357, 0]
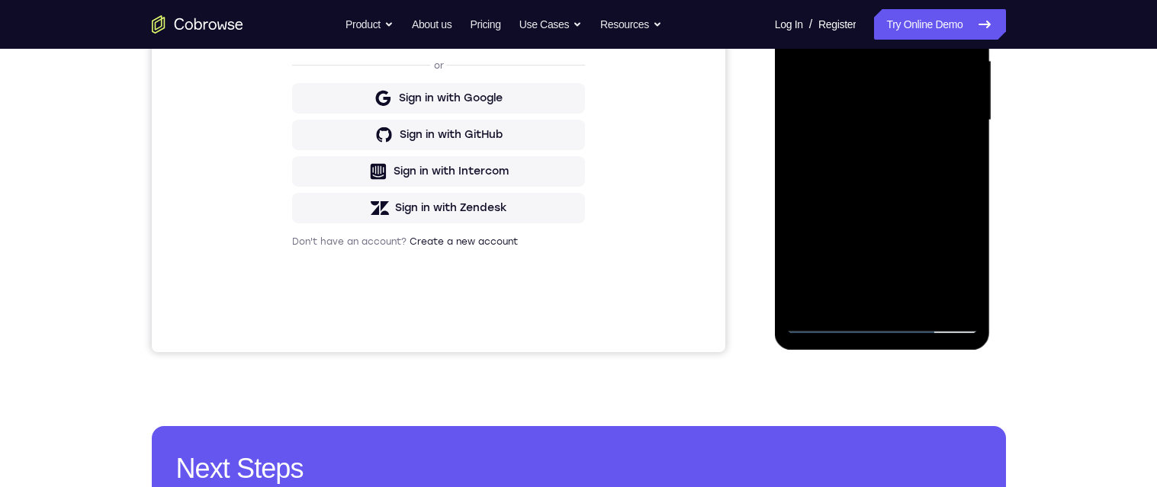
click at [887, 306] on div at bounding box center [882, 120] width 192 height 427
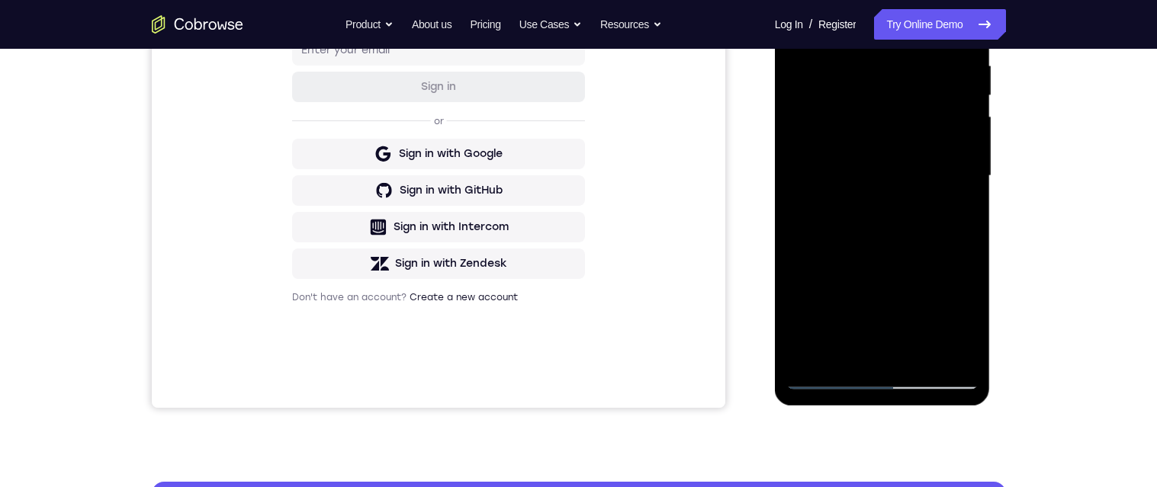
scroll to position [300, 0]
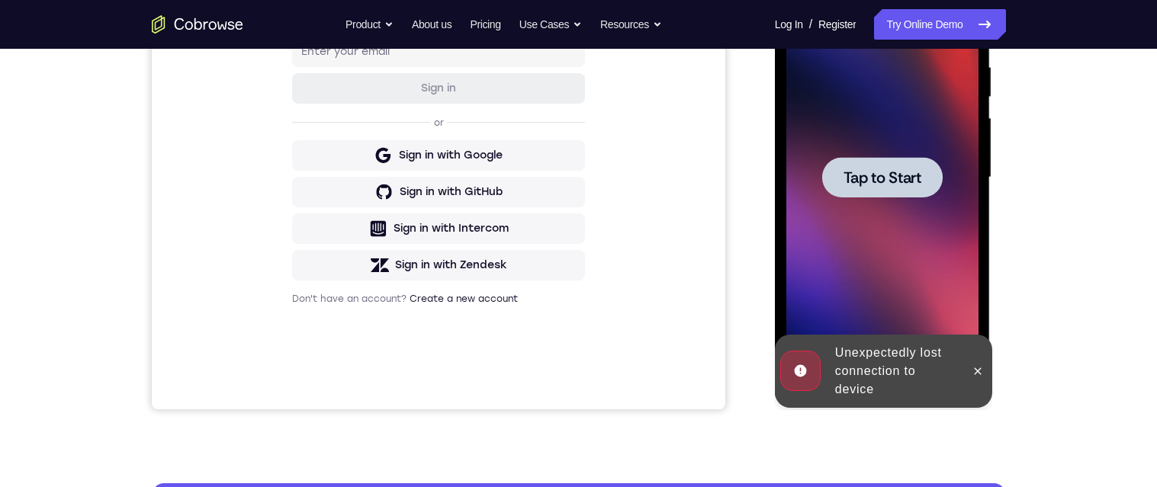
click at [885, 179] on span "Tap to Start" at bounding box center [882, 177] width 78 height 15
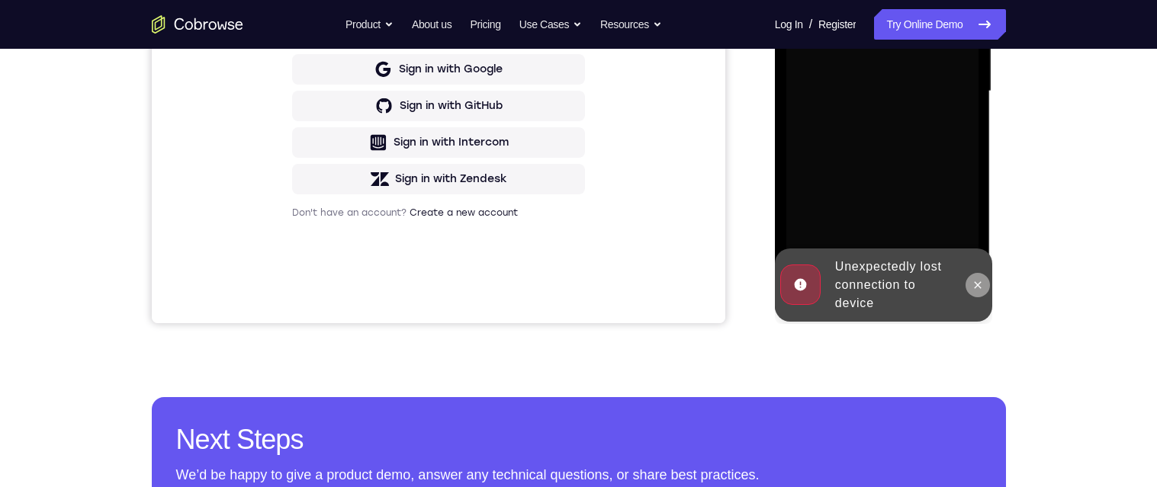
click at [985, 283] on button at bounding box center [977, 285] width 24 height 24
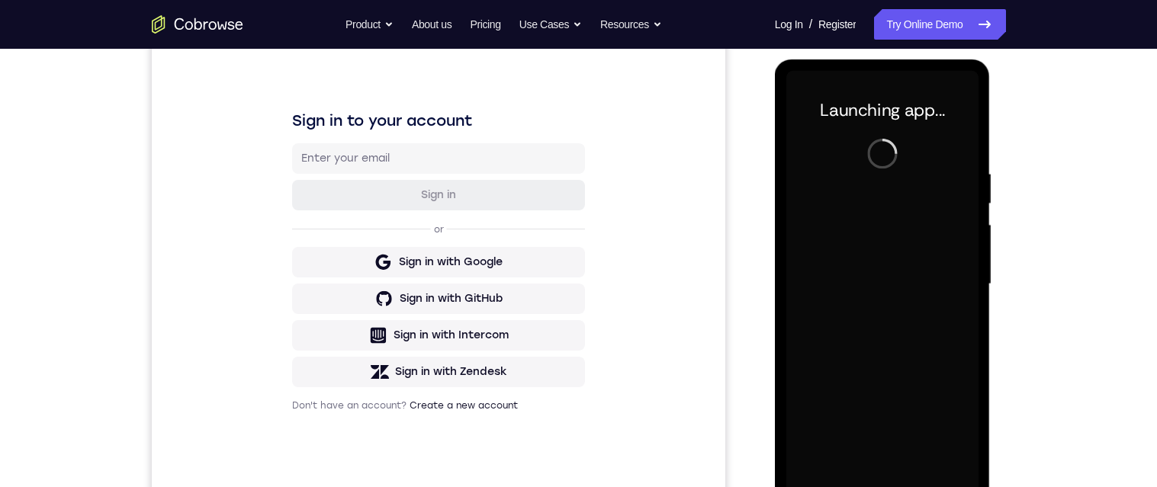
scroll to position [387, 0]
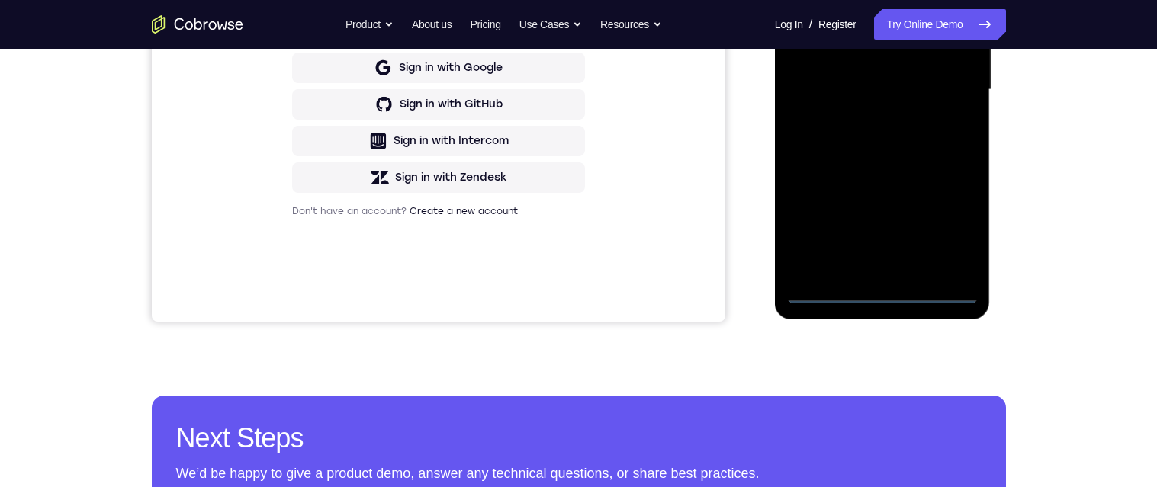
click at [879, 296] on div at bounding box center [882, 89] width 192 height 427
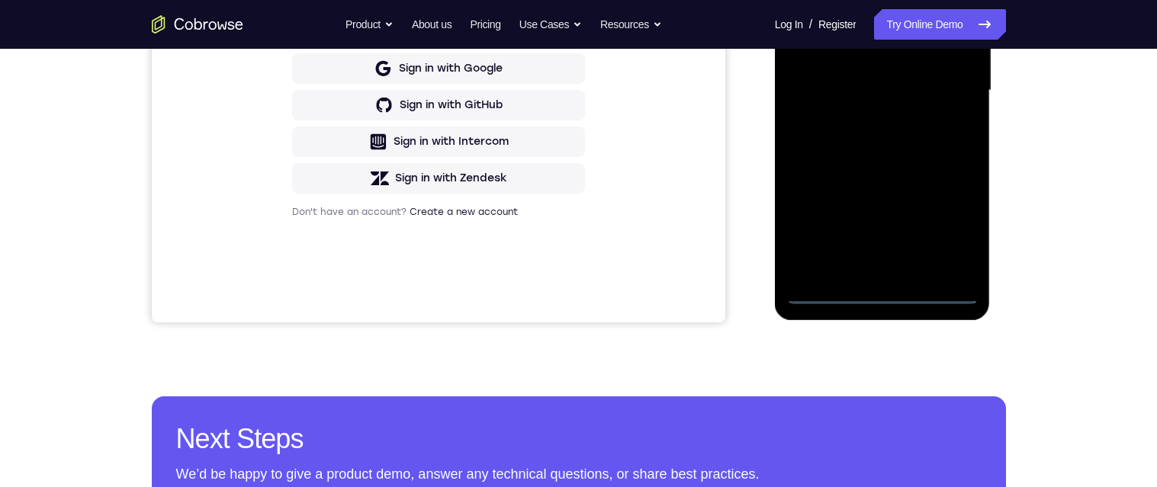
click at [954, 230] on div at bounding box center [882, 90] width 192 height 427
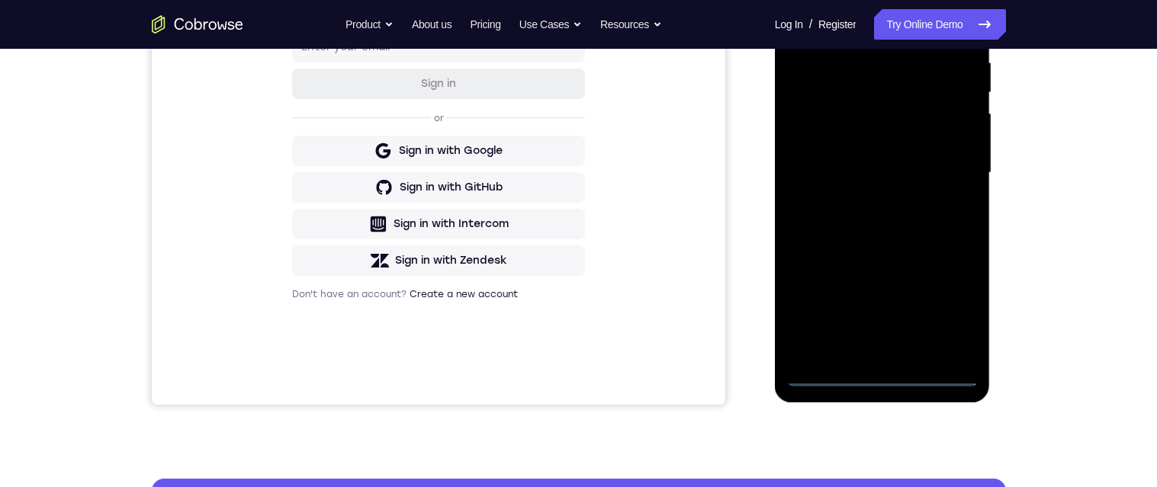
scroll to position [257, 0]
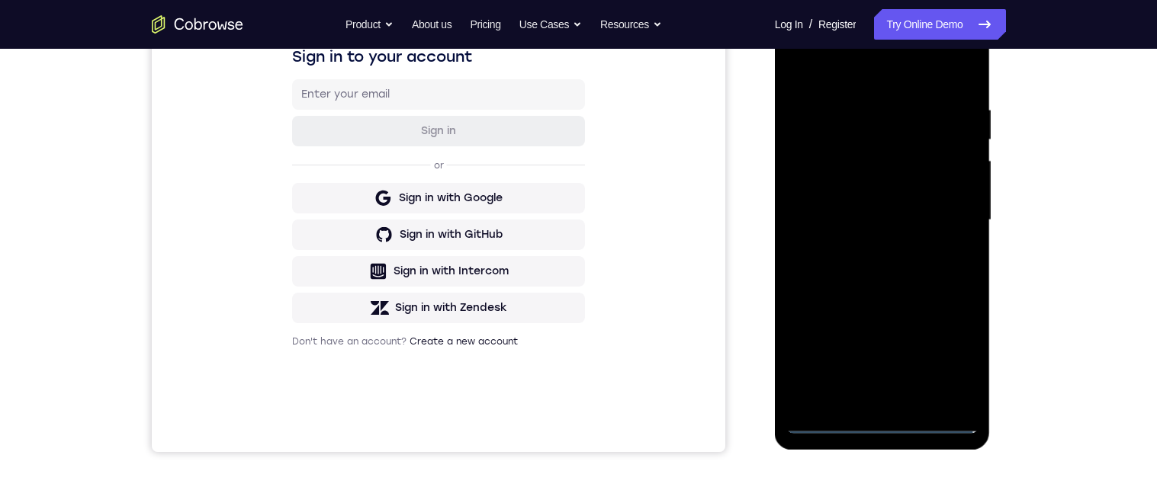
click at [882, 75] on div at bounding box center [882, 220] width 192 height 427
click at [958, 223] on div at bounding box center [882, 220] width 192 height 427
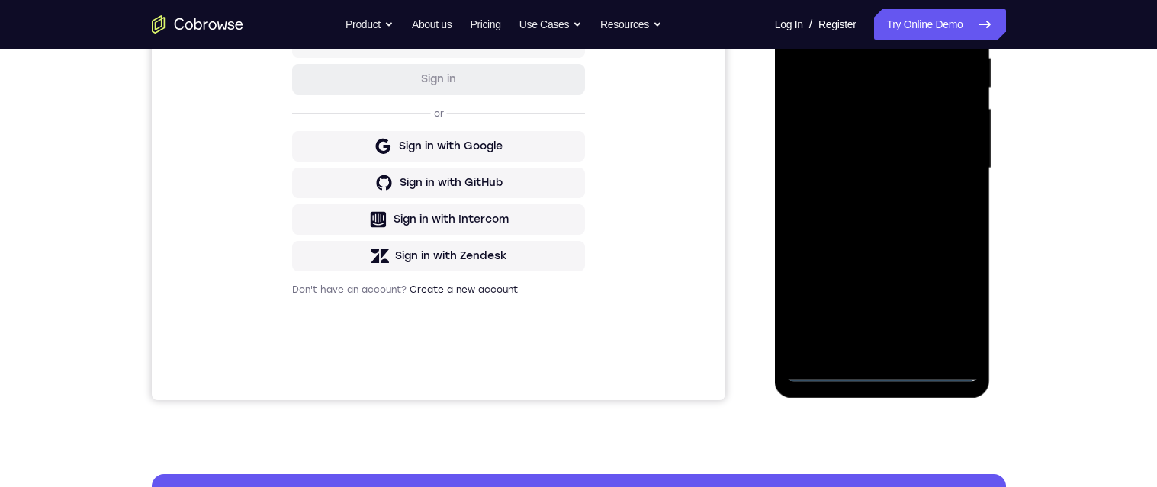
scroll to position [317, 0]
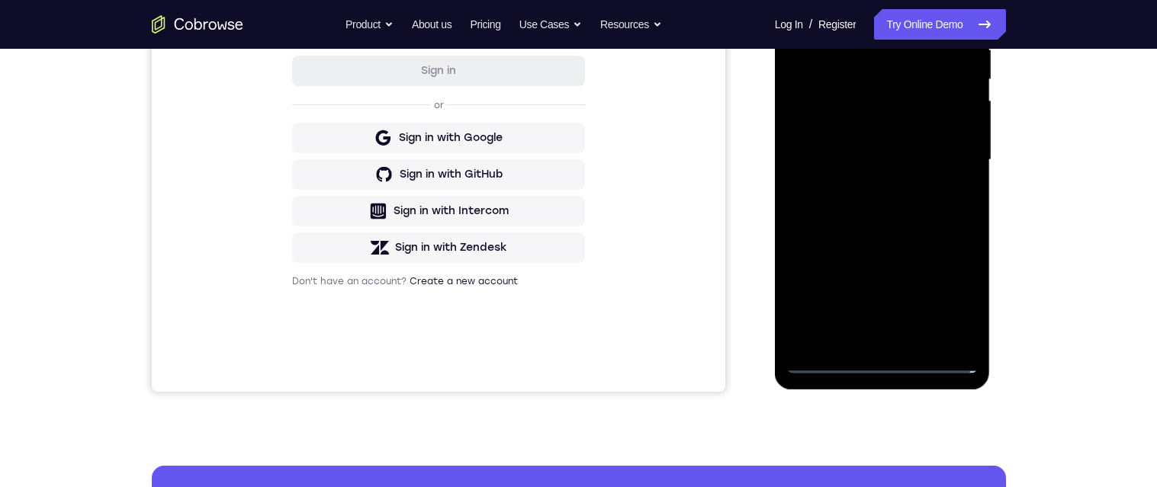
click at [872, 194] on div at bounding box center [882, 160] width 192 height 427
click at [946, 152] on div at bounding box center [882, 160] width 192 height 427
click at [920, 130] on div at bounding box center [882, 160] width 192 height 427
click at [940, 169] on div at bounding box center [882, 160] width 192 height 427
click at [949, 223] on div at bounding box center [882, 160] width 192 height 427
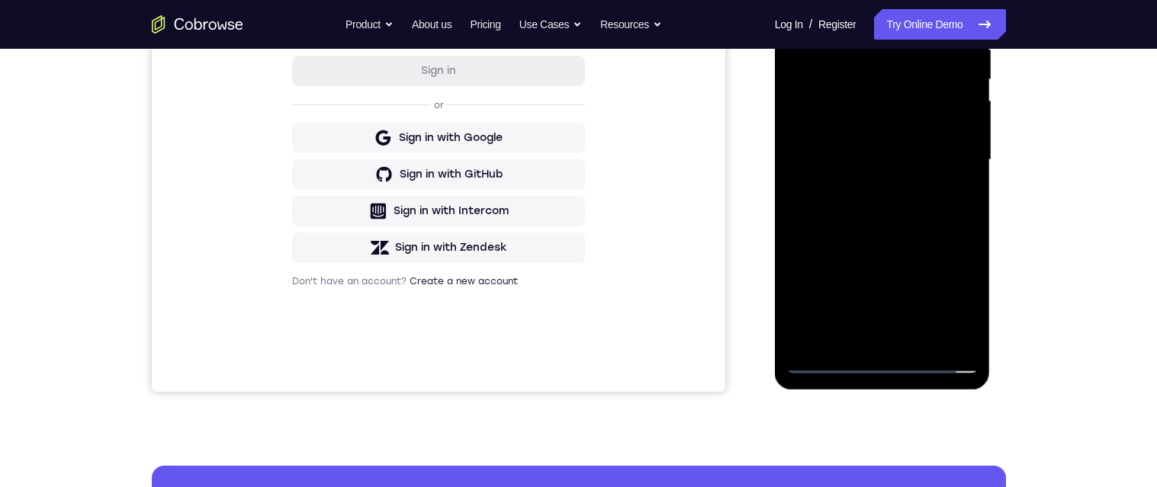
click at [952, 212] on div at bounding box center [882, 160] width 192 height 427
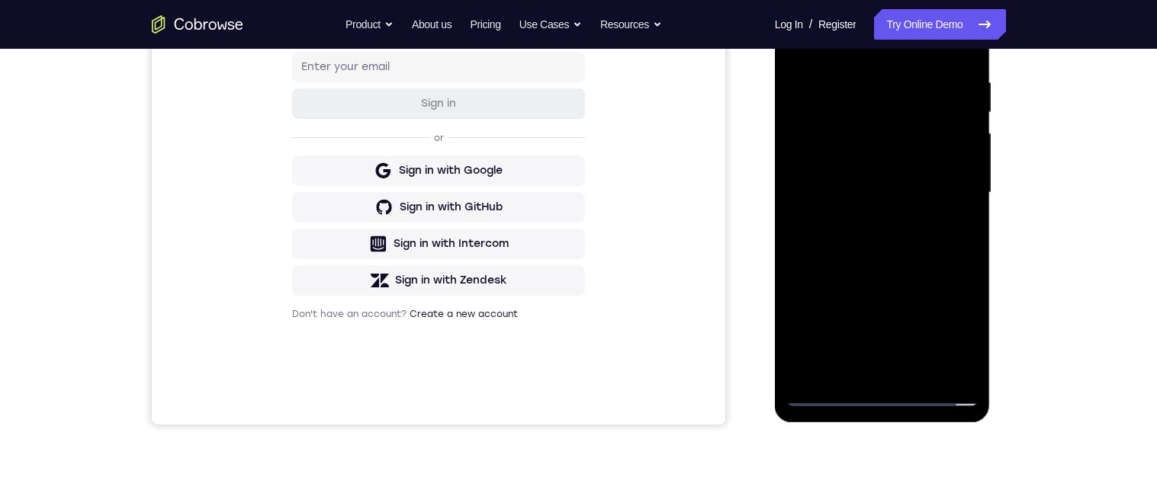
scroll to position [257, 0]
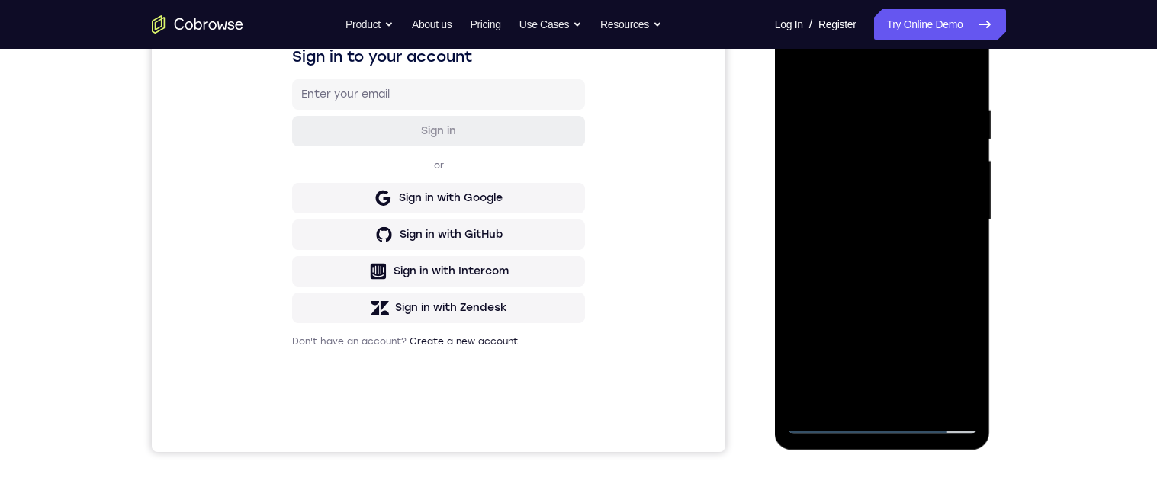
click at [945, 291] on div at bounding box center [882, 220] width 192 height 427
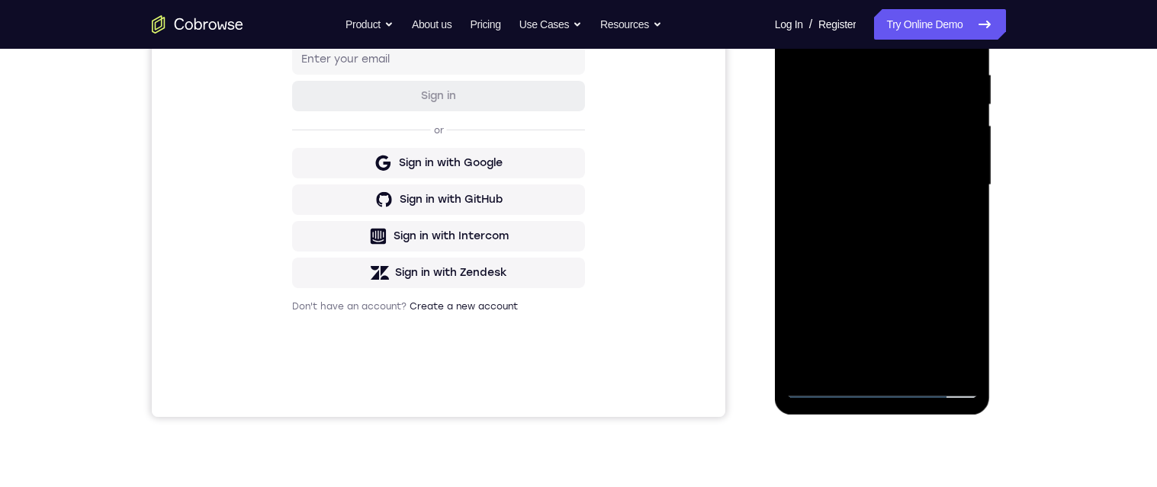
scroll to position [300, 0]
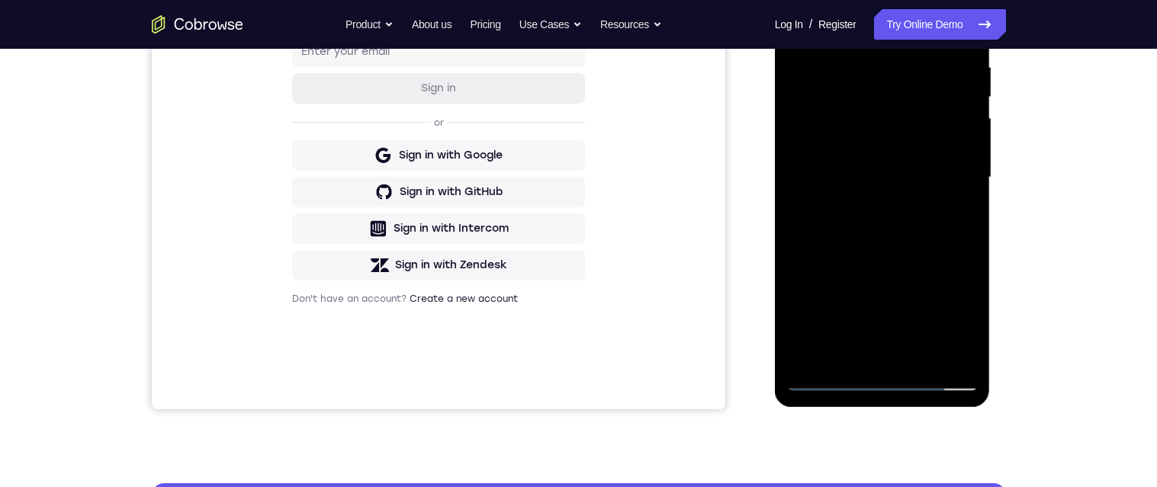
click at [885, 356] on div at bounding box center [882, 177] width 192 height 427
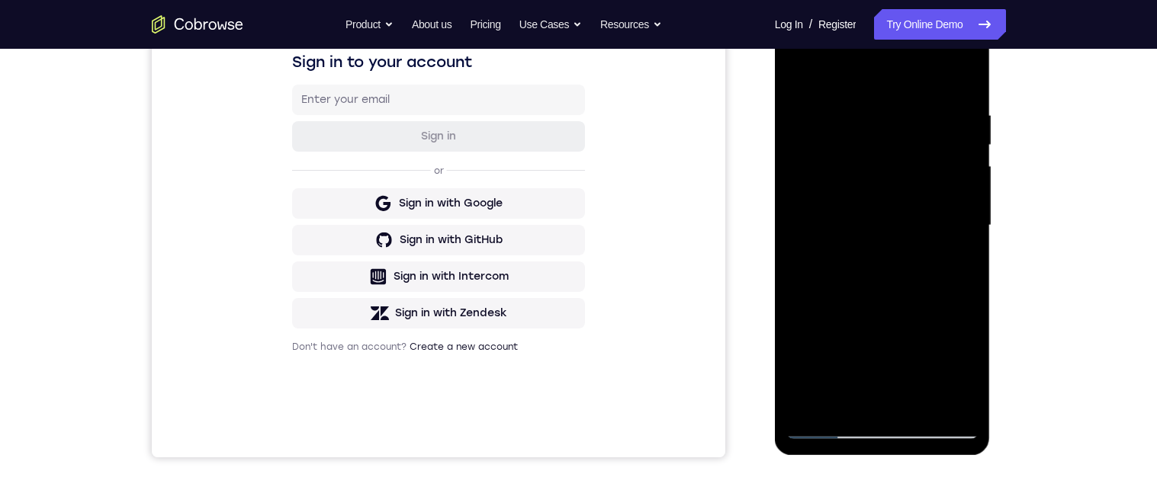
scroll to position [271, 0]
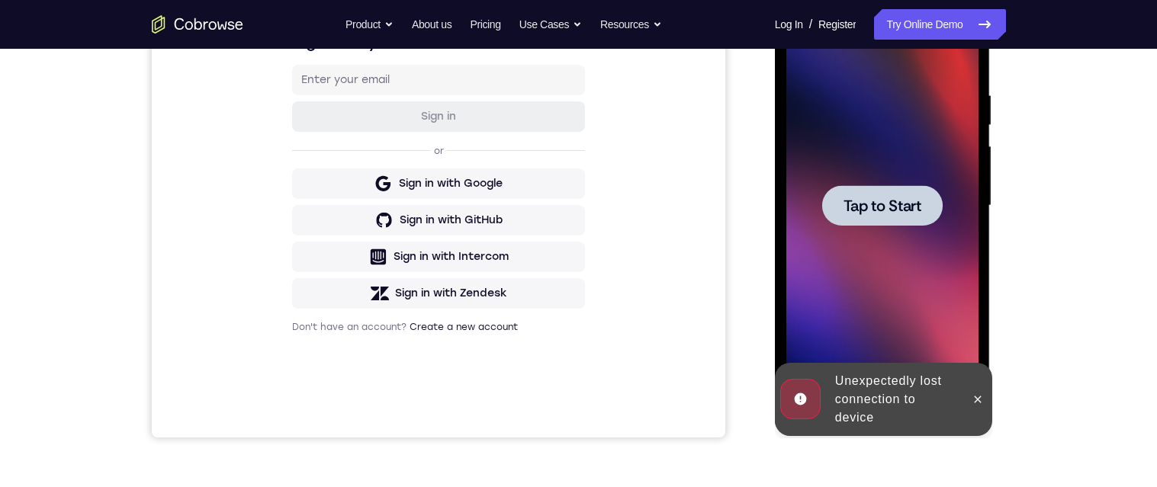
click at [906, 200] on span "Tap to Start" at bounding box center [882, 205] width 78 height 15
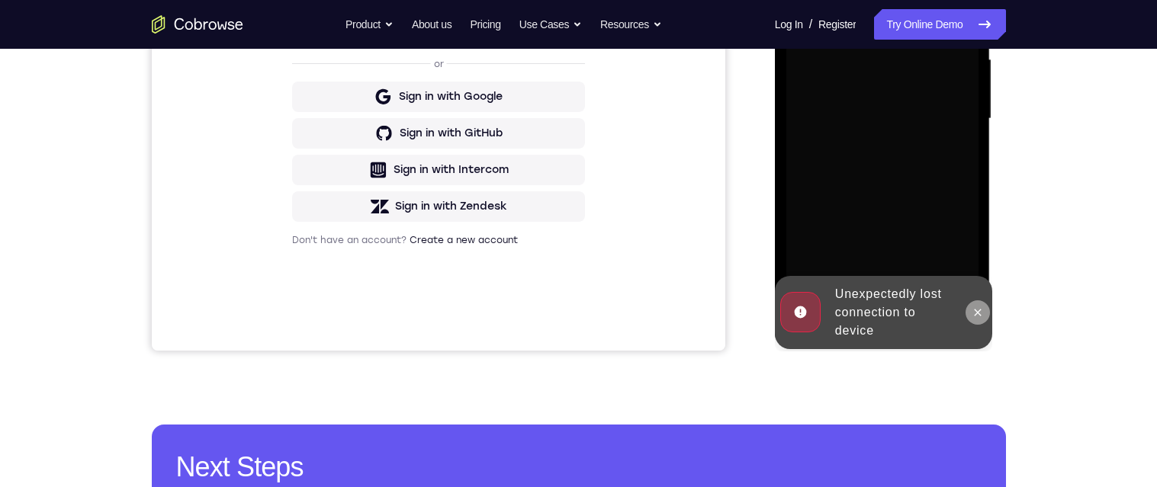
click at [977, 310] on icon at bounding box center [978, 313] width 12 height 12
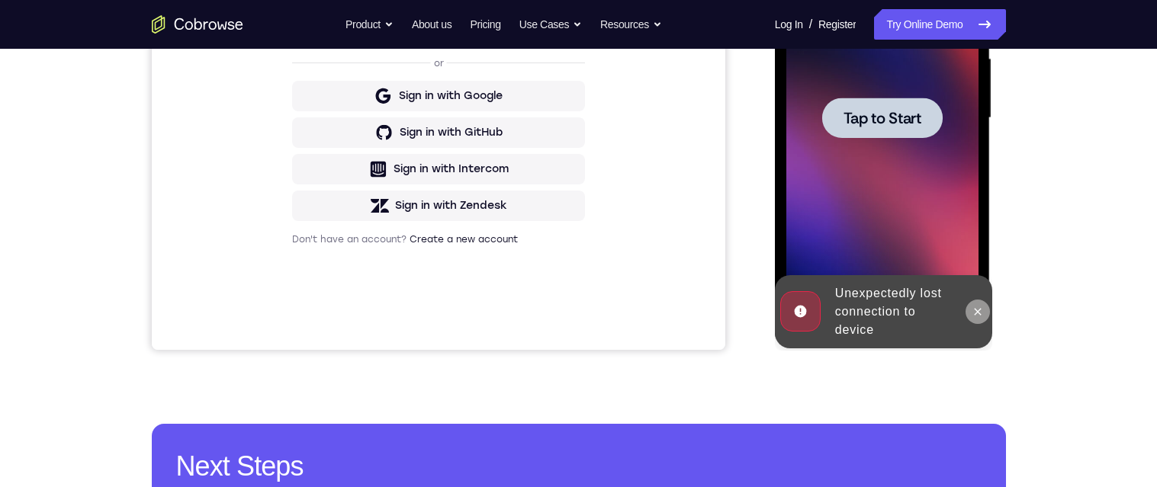
click at [985, 312] on button at bounding box center [977, 312] width 24 height 24
click at [924, 124] on div at bounding box center [882, 118] width 120 height 40
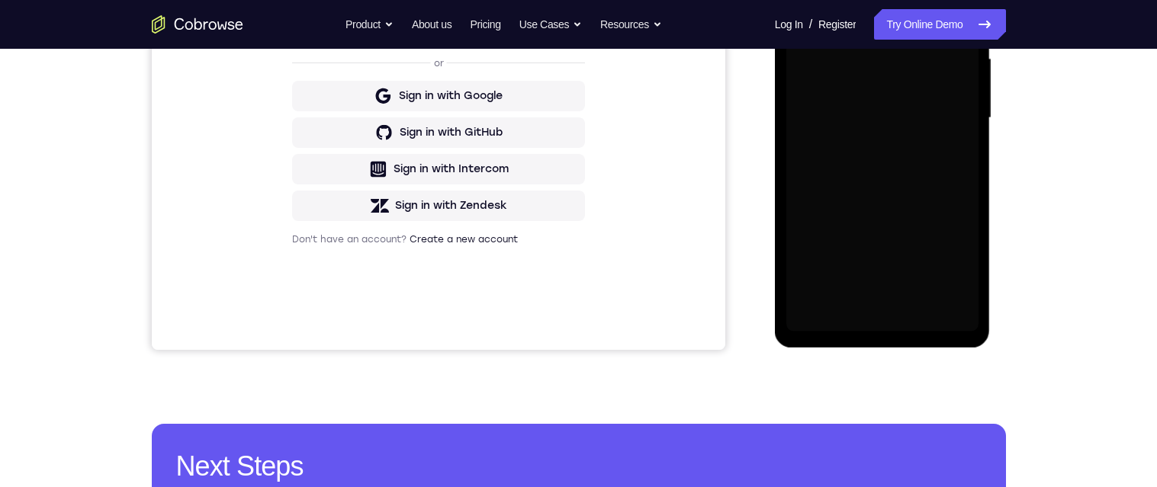
scroll to position [151, 0]
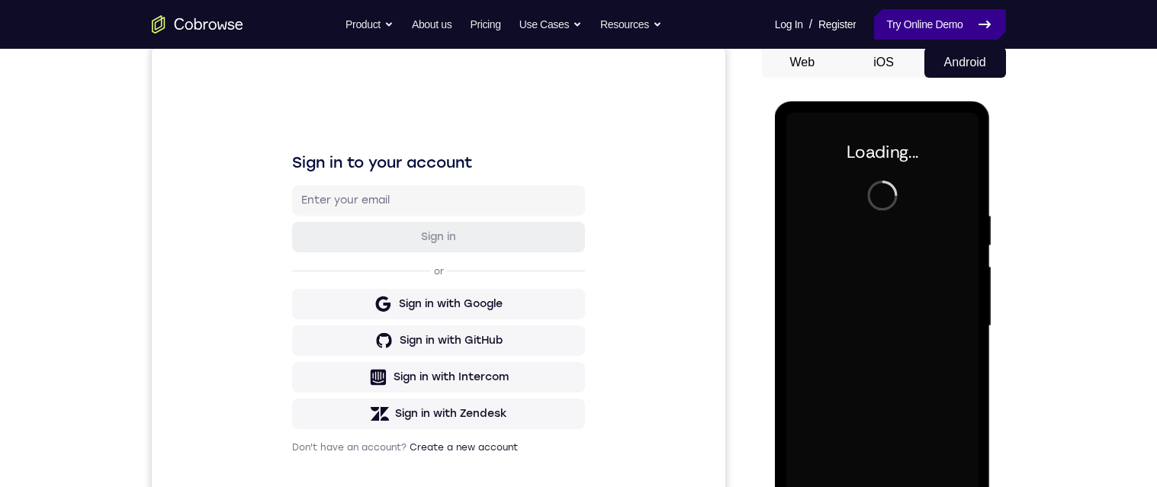
click at [933, 21] on link "Try Online Demo" at bounding box center [939, 24] width 131 height 31
click at [930, 24] on link "Try Online Demo" at bounding box center [939, 24] width 131 height 31
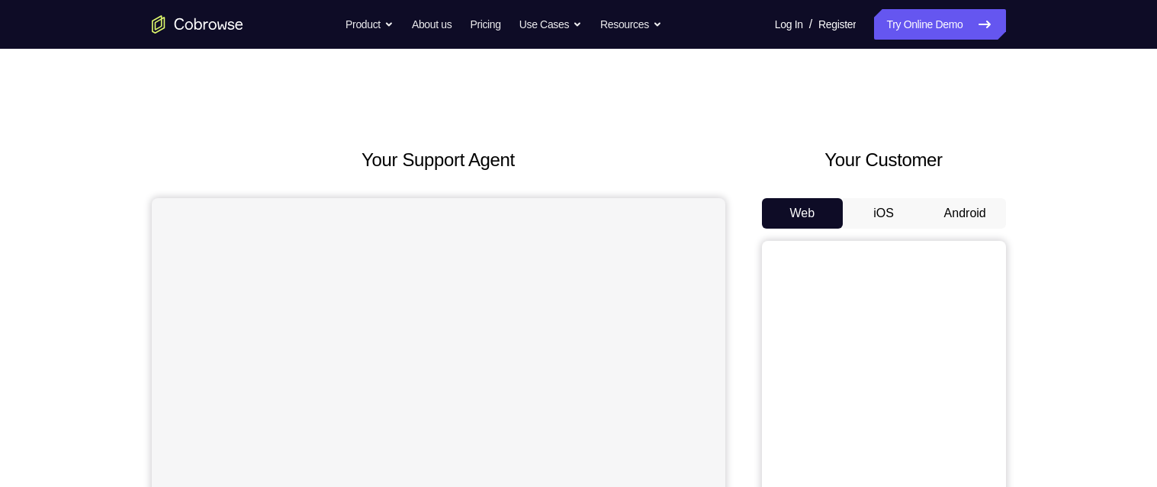
click at [959, 207] on button "Android" at bounding box center [965, 213] width 82 height 31
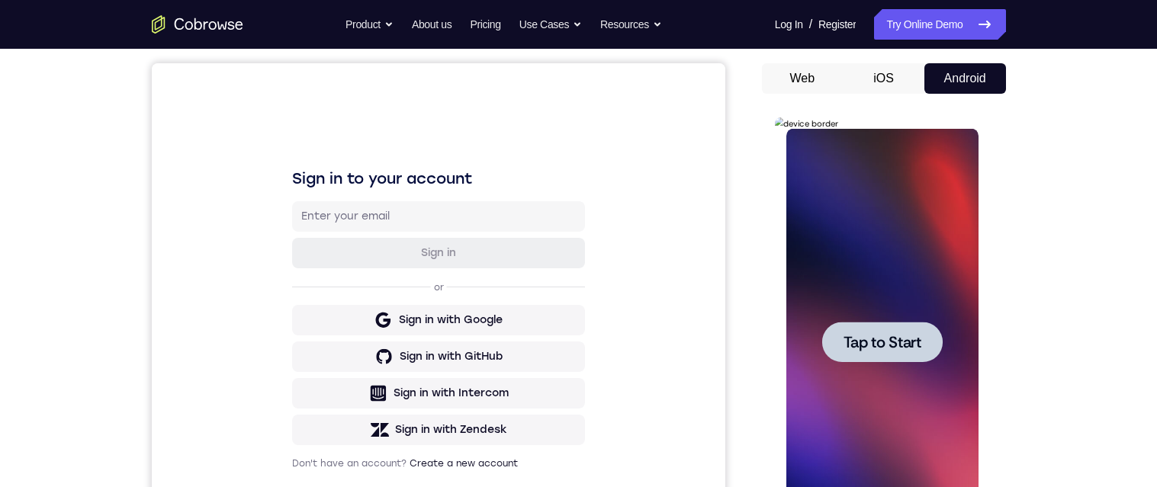
click at [885, 352] on div at bounding box center [882, 342] width 120 height 40
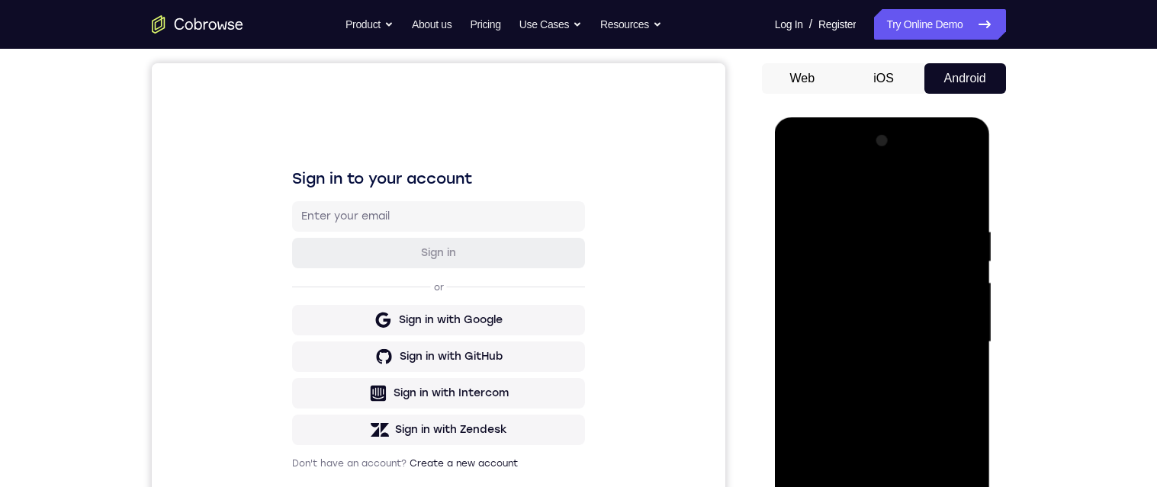
scroll to position [324, 0]
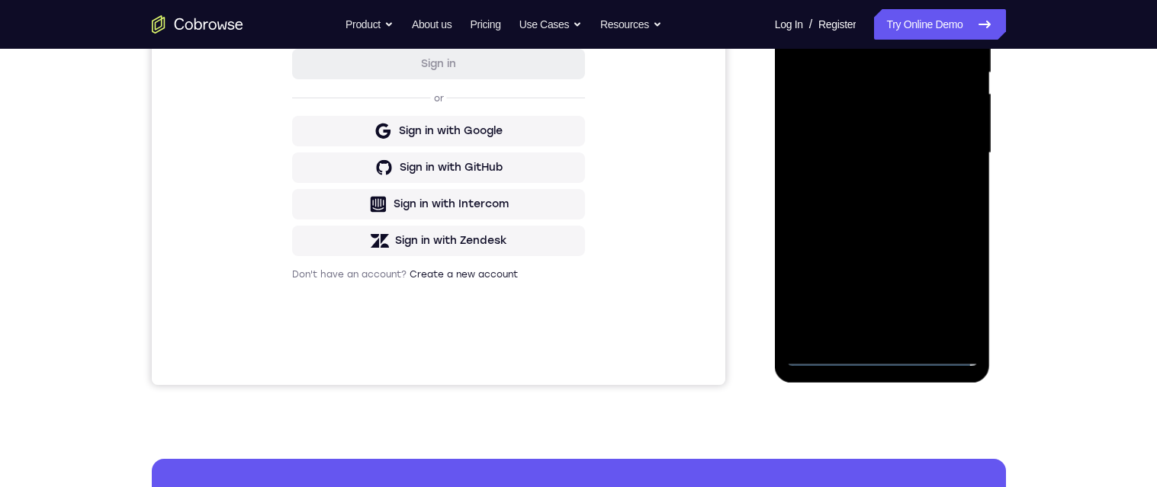
click at [880, 362] on div at bounding box center [882, 153] width 192 height 427
click at [959, 294] on div at bounding box center [882, 153] width 192 height 427
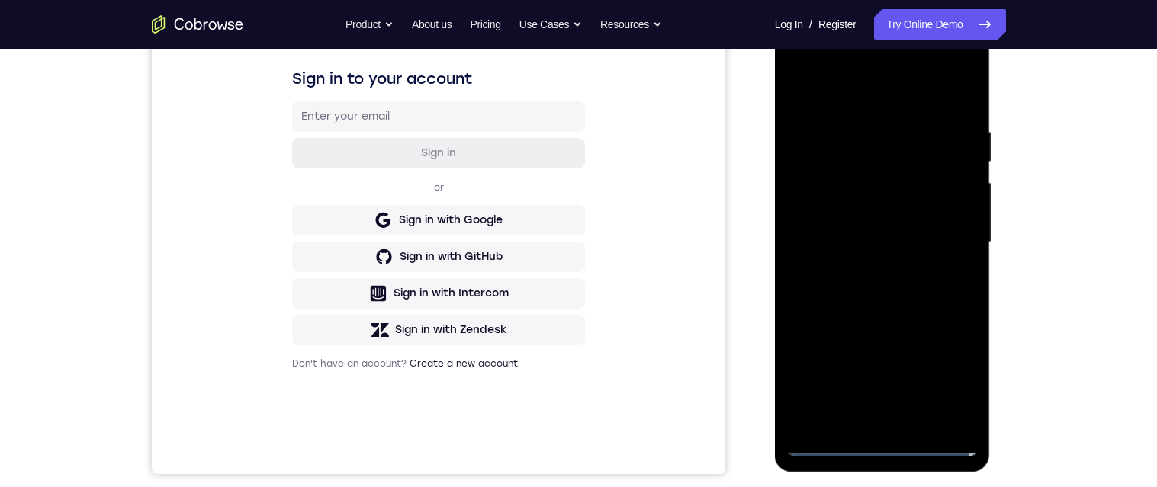
scroll to position [219, 0]
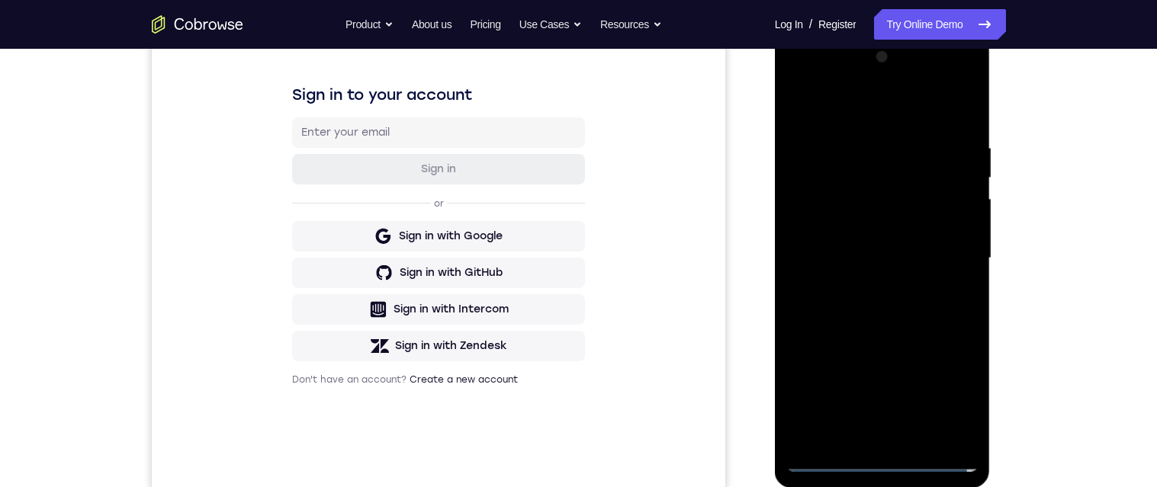
click at [877, 114] on div at bounding box center [882, 258] width 192 height 427
click at [954, 261] on div at bounding box center [882, 258] width 192 height 427
click at [875, 443] on div at bounding box center [882, 258] width 192 height 427
click at [925, 243] on div at bounding box center [882, 258] width 192 height 427
click at [920, 233] on div at bounding box center [882, 258] width 192 height 427
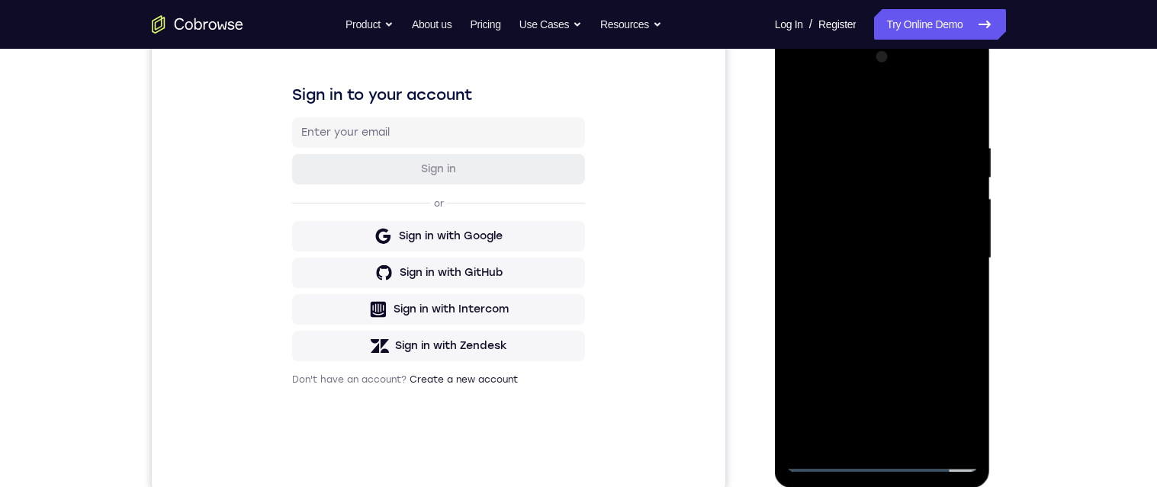
click at [911, 268] on div at bounding box center [882, 258] width 192 height 427
click at [924, 320] on div at bounding box center [882, 258] width 192 height 427
click at [937, 312] on div at bounding box center [882, 258] width 192 height 427
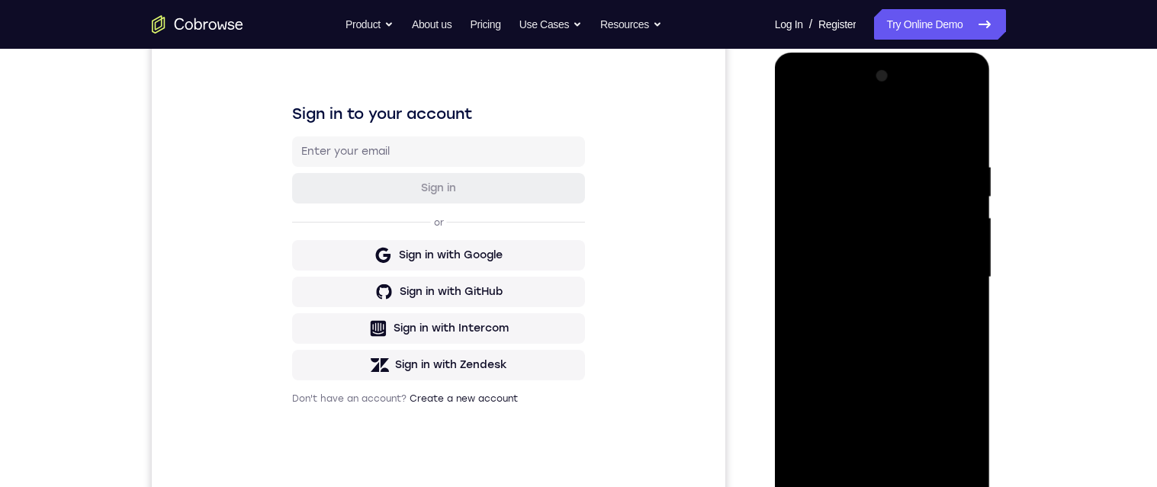
click at [939, 326] on div at bounding box center [882, 277] width 192 height 427
click at [872, 164] on div at bounding box center [882, 277] width 192 height 427
click at [970, 239] on div at bounding box center [882, 277] width 192 height 427
click at [951, 462] on div at bounding box center [882, 277] width 192 height 427
click at [970, 132] on div at bounding box center [882, 277] width 192 height 427
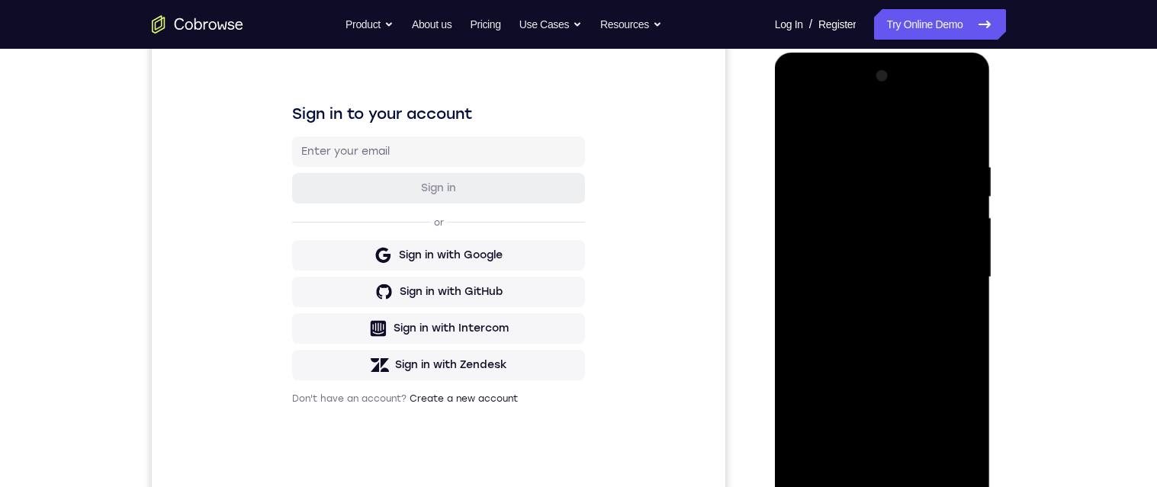
click at [892, 457] on div at bounding box center [882, 277] width 192 height 427
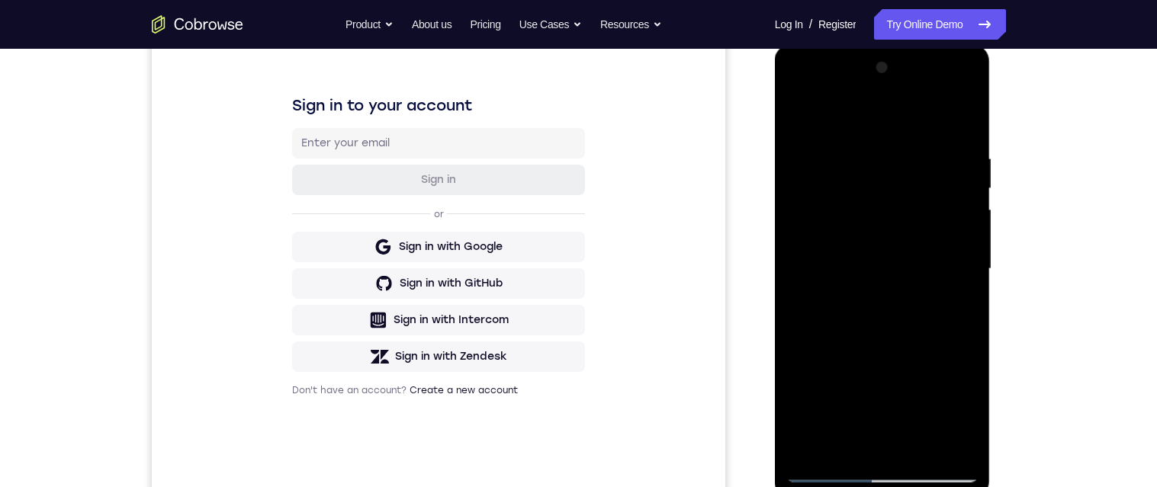
scroll to position [209, 0]
click at [535, 289] on button "Sign in with GitHub" at bounding box center [437, 283] width 293 height 31
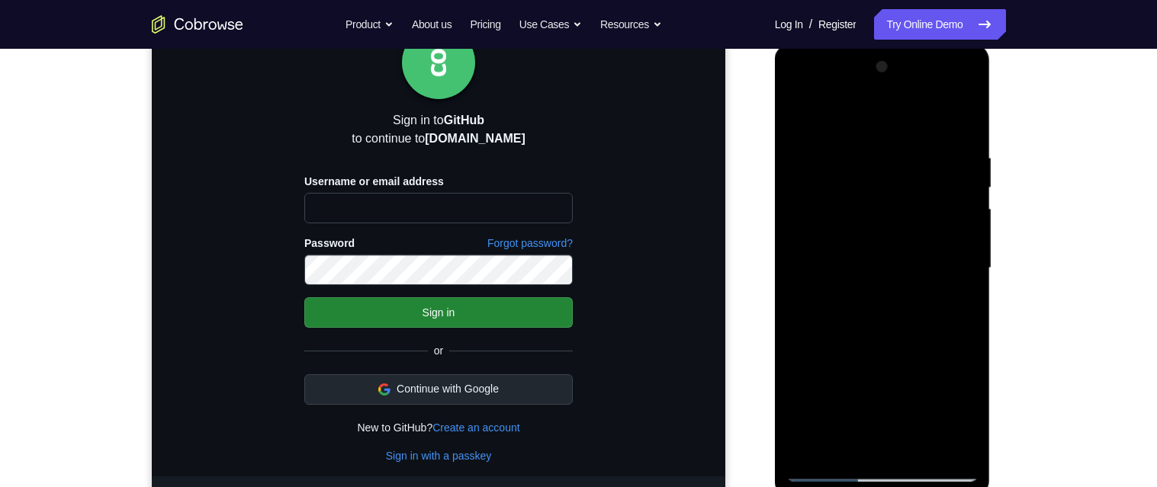
scroll to position [0, 0]
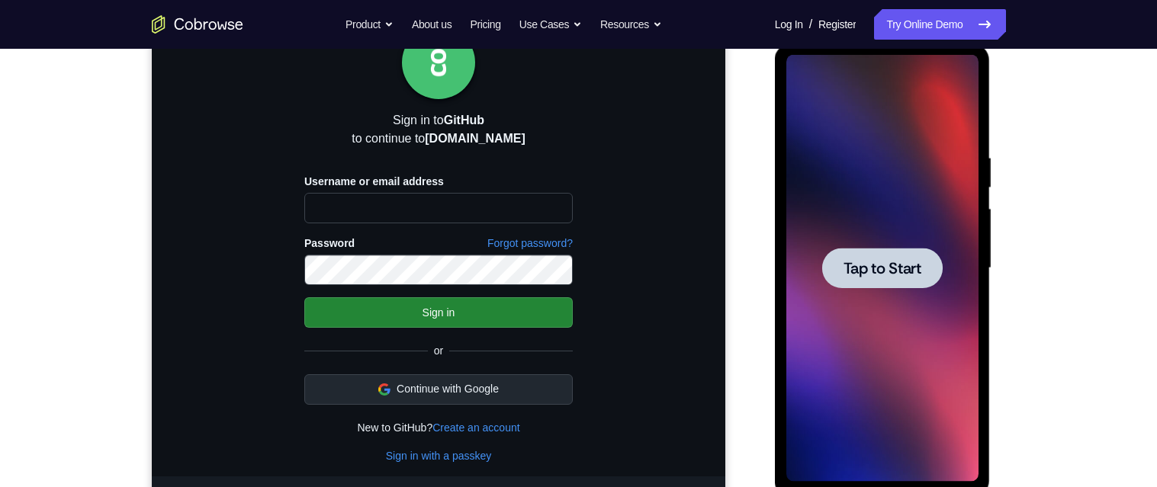
click at [898, 273] on span "Tap to Start" at bounding box center [882, 268] width 78 height 15
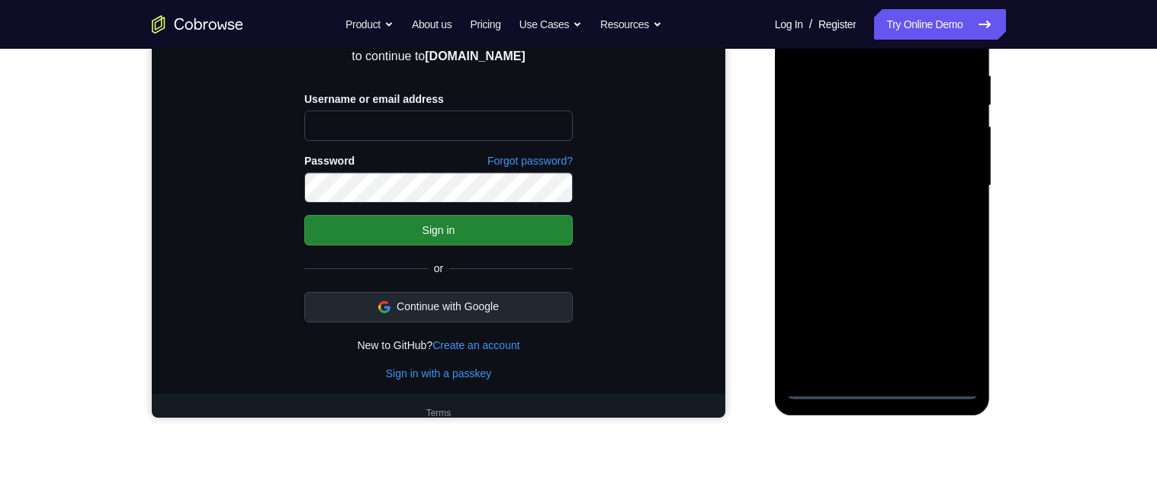
scroll to position [292, 0]
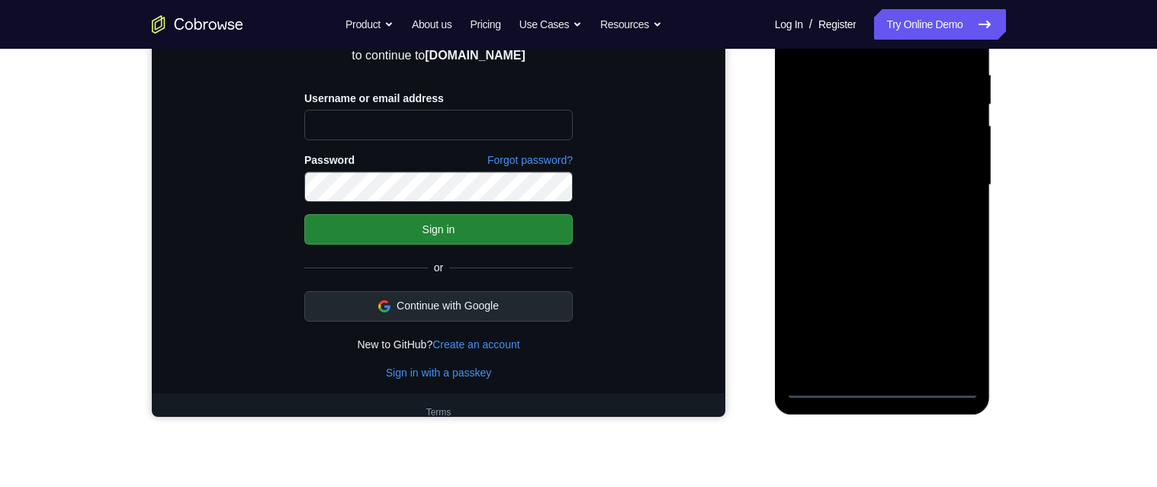
click at [879, 387] on div at bounding box center [882, 185] width 192 height 427
click at [947, 324] on div at bounding box center [882, 185] width 192 height 427
click at [880, 40] on div at bounding box center [882, 185] width 192 height 427
click at [950, 176] on div at bounding box center [882, 185] width 192 height 427
click at [863, 215] on div at bounding box center [882, 185] width 192 height 427
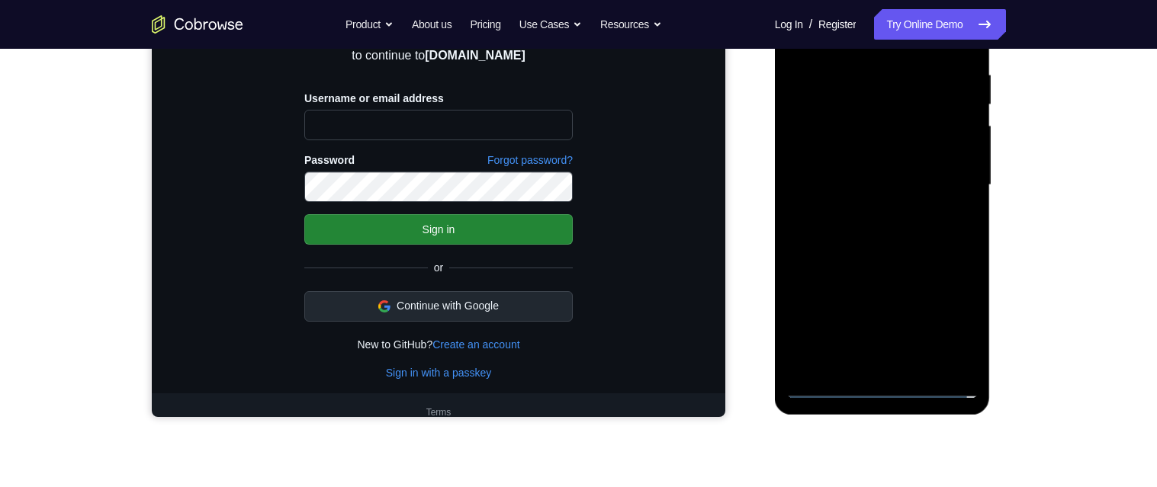
click at [888, 168] on div at bounding box center [882, 185] width 192 height 427
click at [854, 159] on div at bounding box center [882, 185] width 192 height 427
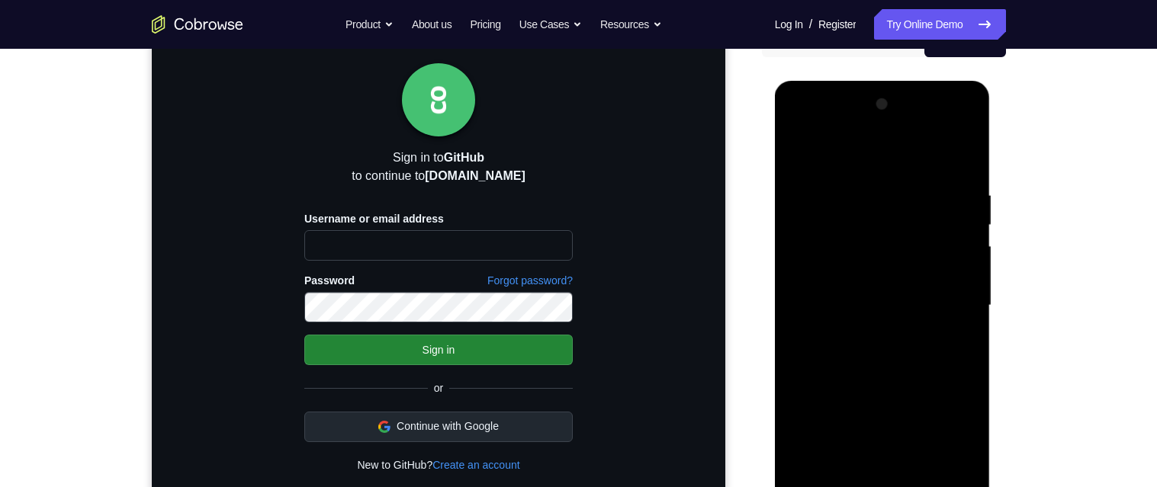
click at [878, 278] on div at bounding box center [882, 305] width 192 height 427
click at [946, 310] on div at bounding box center [882, 305] width 192 height 427
click at [953, 357] on div at bounding box center [882, 305] width 192 height 427
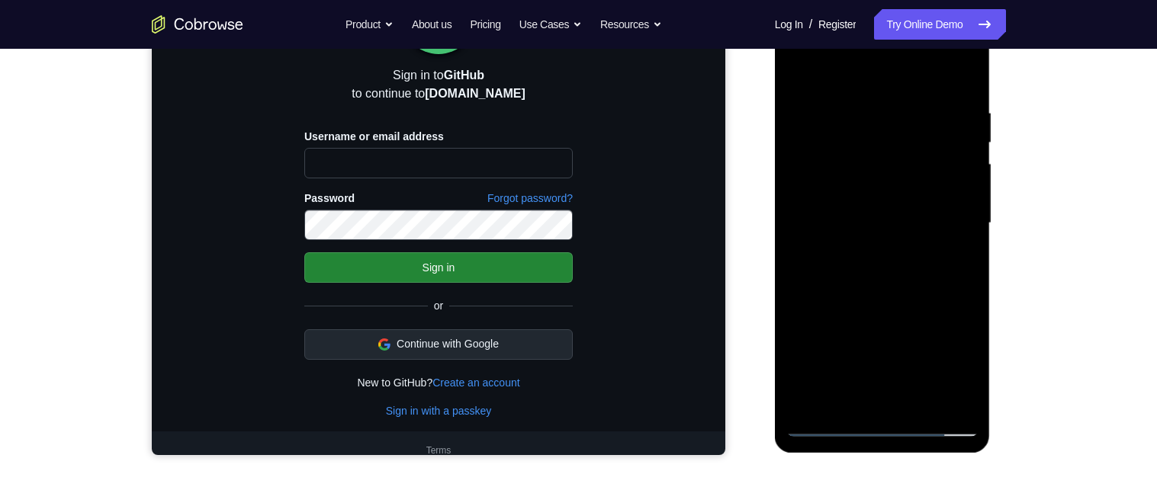
scroll to position [271, 0]
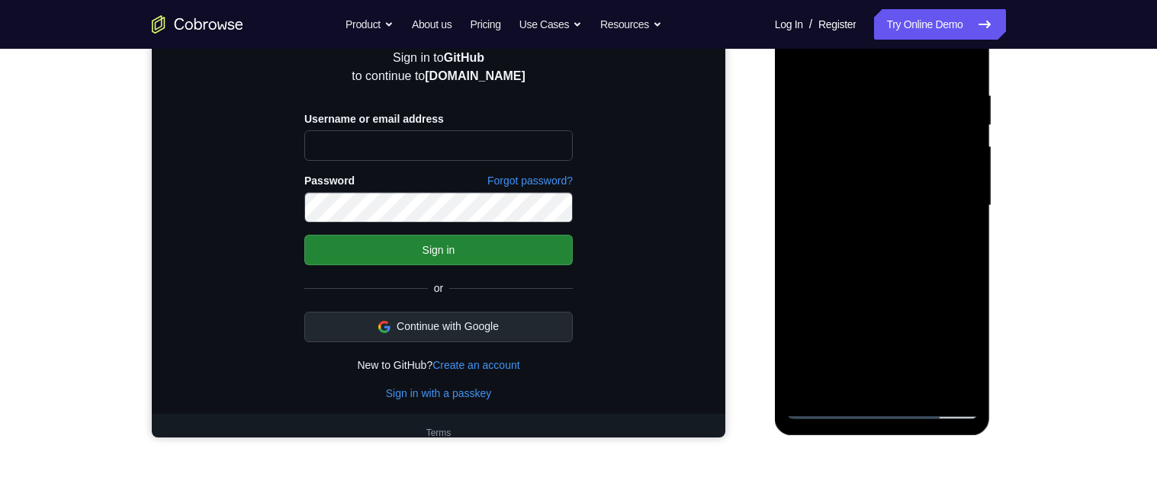
click at [938, 271] on div at bounding box center [882, 205] width 192 height 427
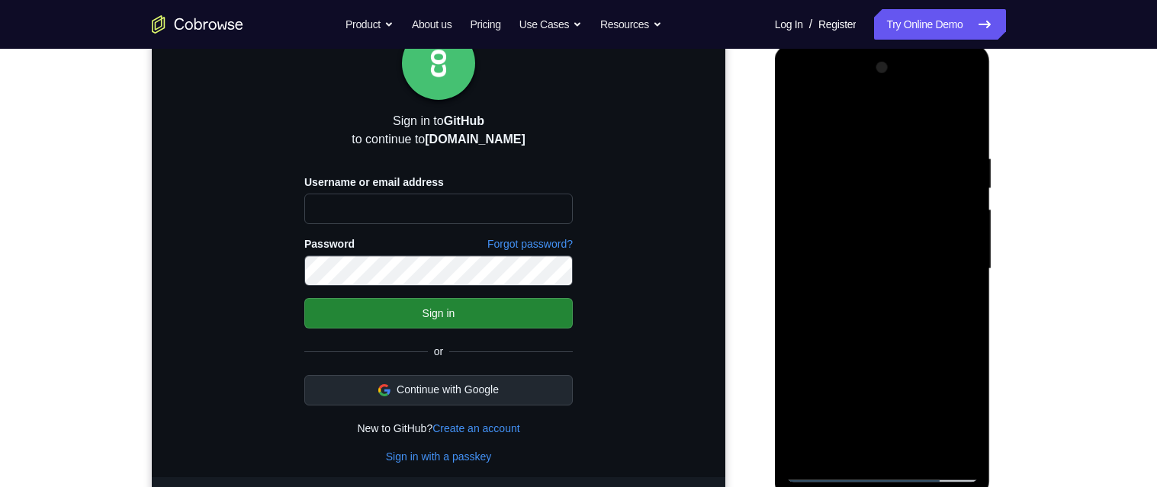
scroll to position [295, 0]
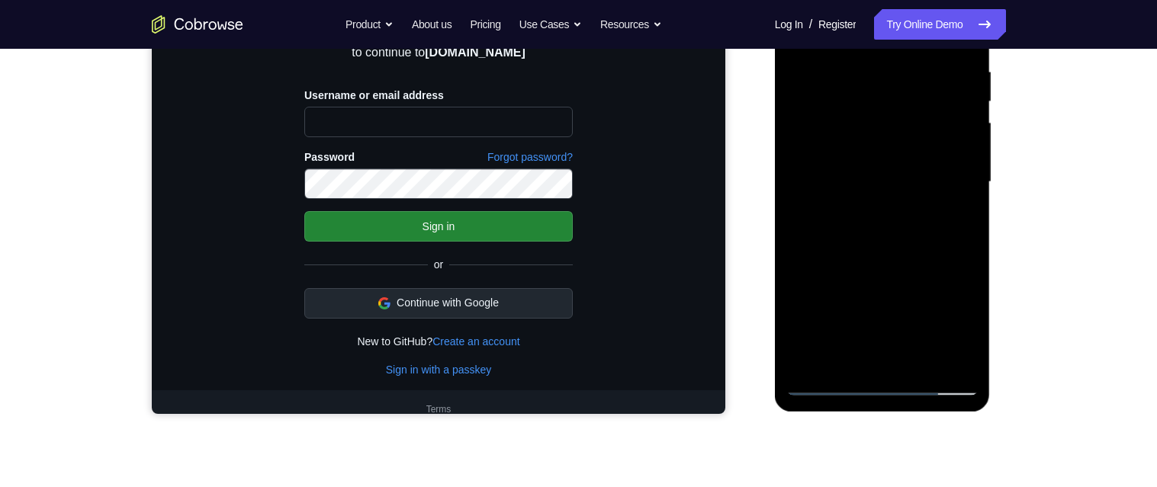
click at [847, 355] on div at bounding box center [882, 182] width 192 height 427
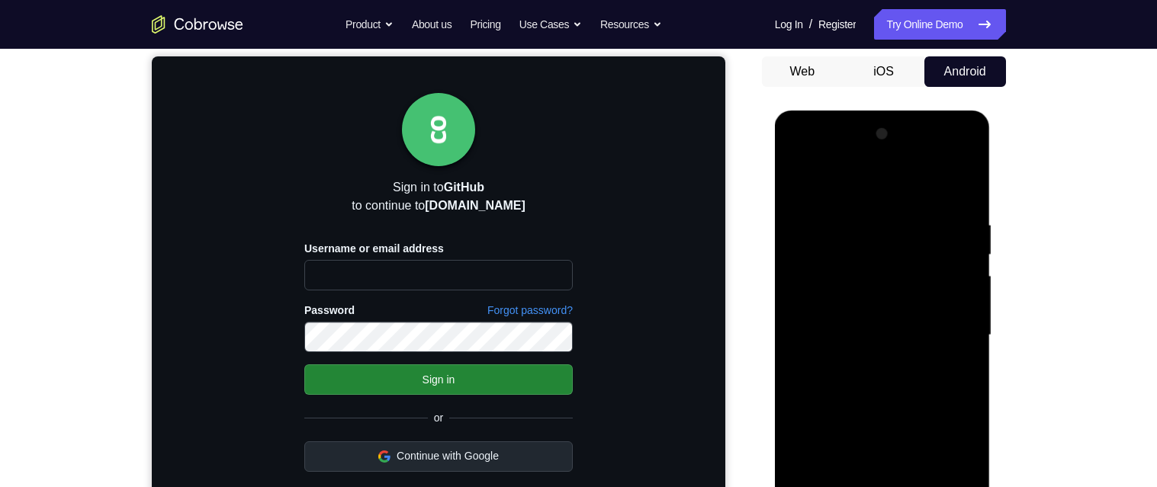
click at [901, 182] on div at bounding box center [882, 335] width 192 height 427
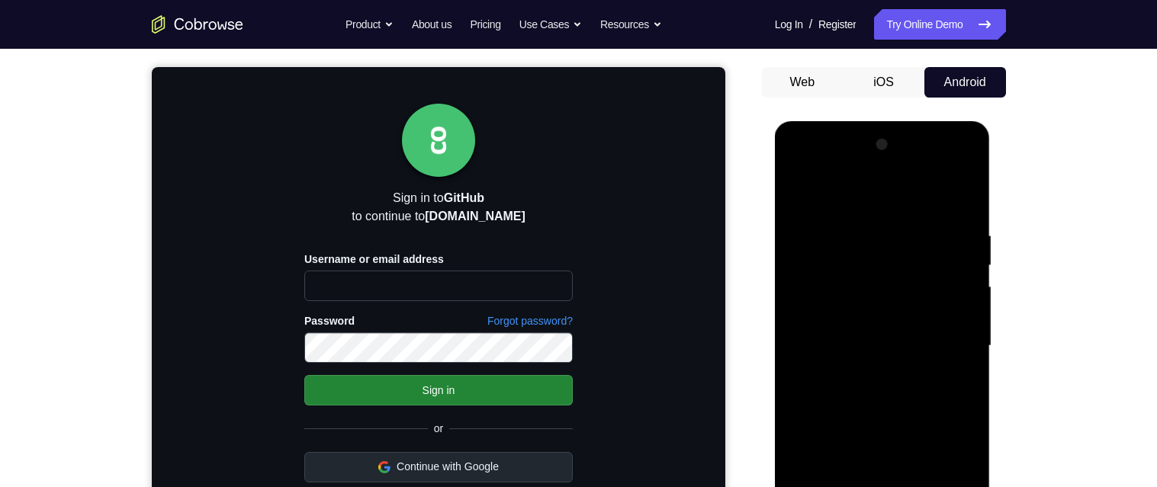
click at [849, 275] on div at bounding box center [882, 346] width 192 height 427
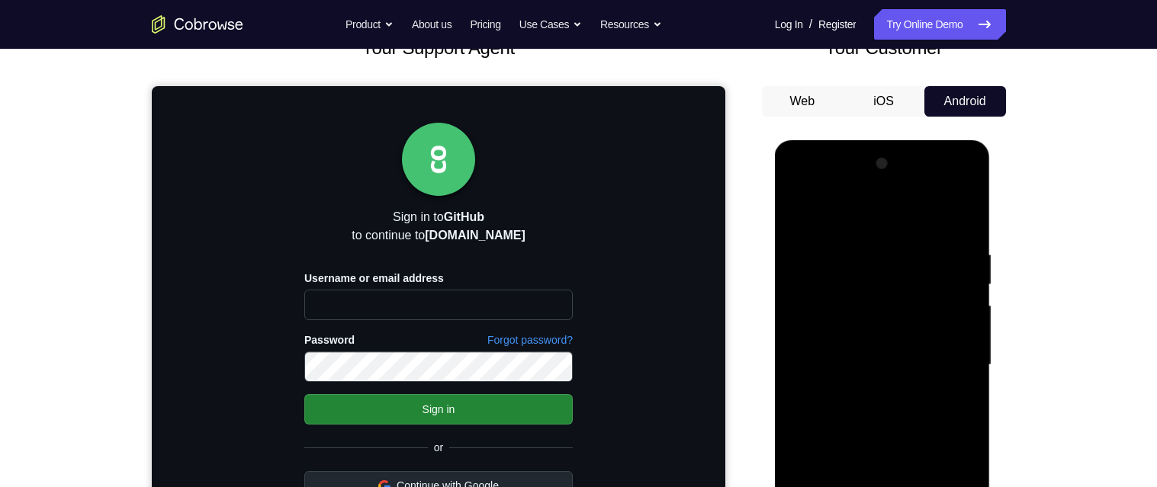
scroll to position [114, 0]
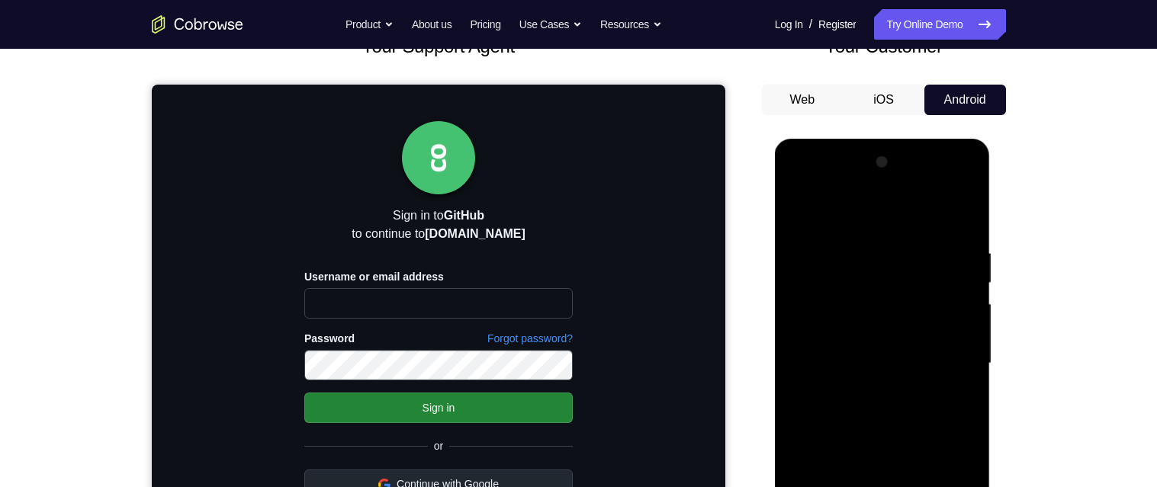
click at [880, 296] on div at bounding box center [882, 363] width 192 height 427
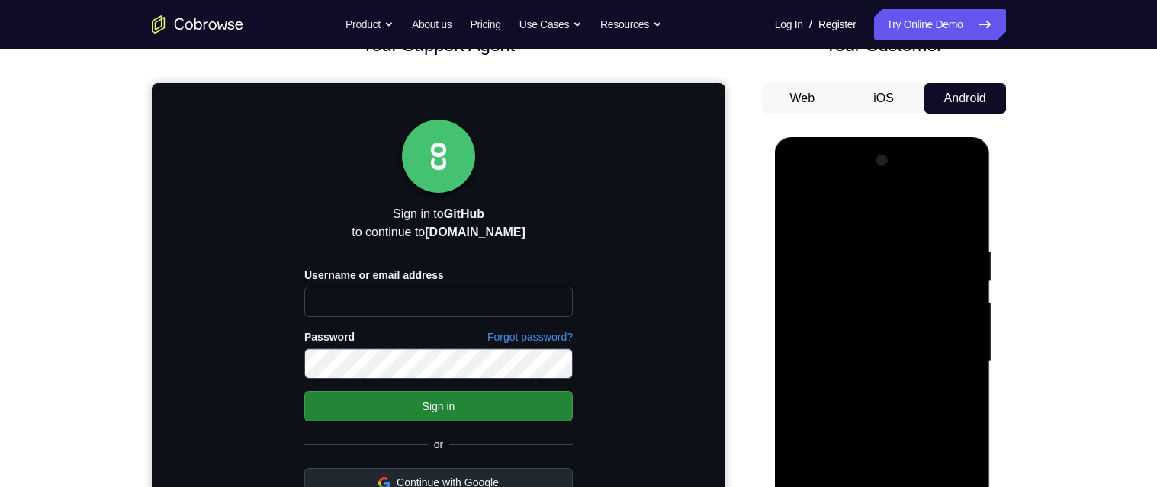
click at [798, 261] on div at bounding box center [882, 362] width 192 height 427
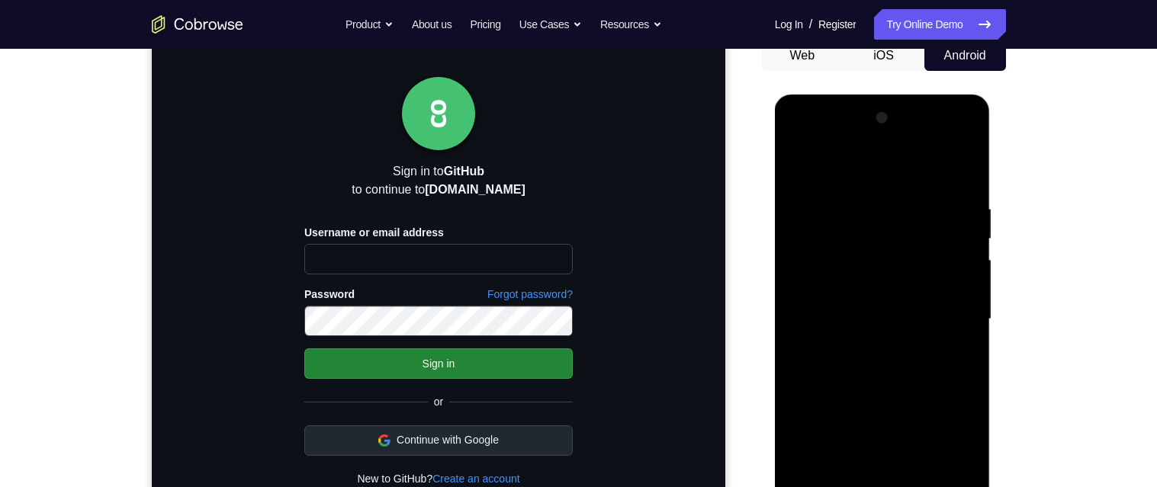
scroll to position [159, 0]
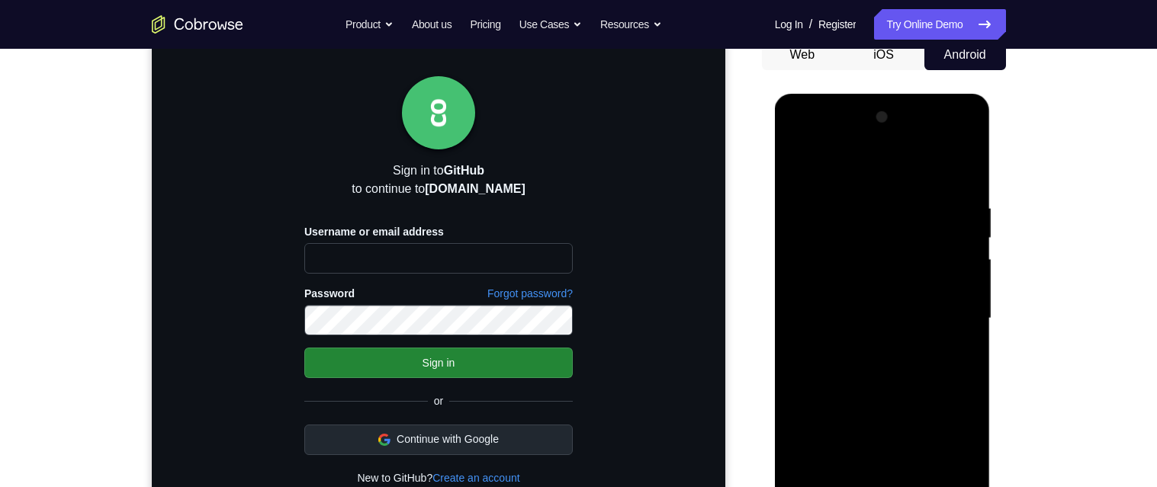
click at [956, 316] on div at bounding box center [882, 318] width 192 height 427
click at [962, 174] on div at bounding box center [882, 318] width 192 height 427
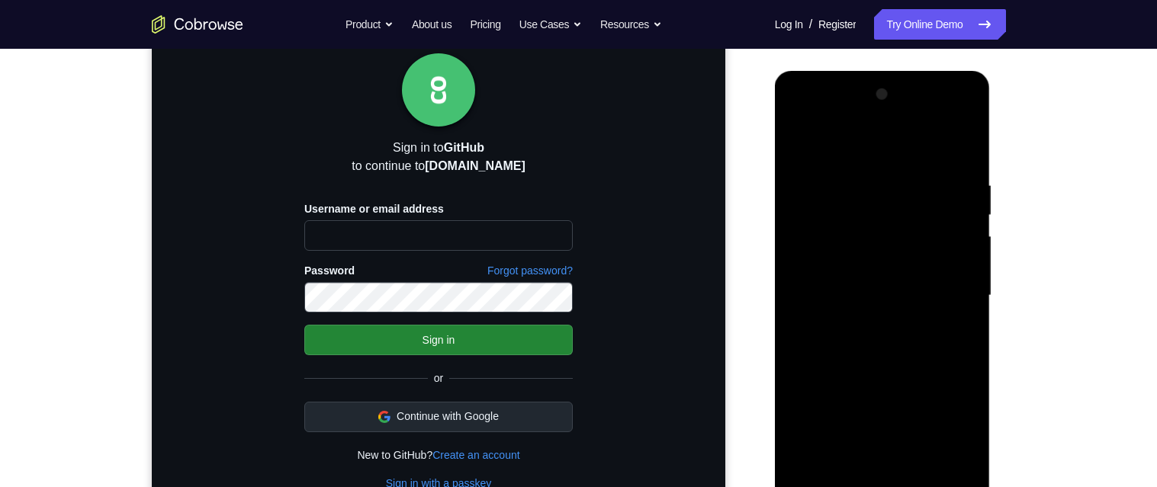
scroll to position [181, 0]
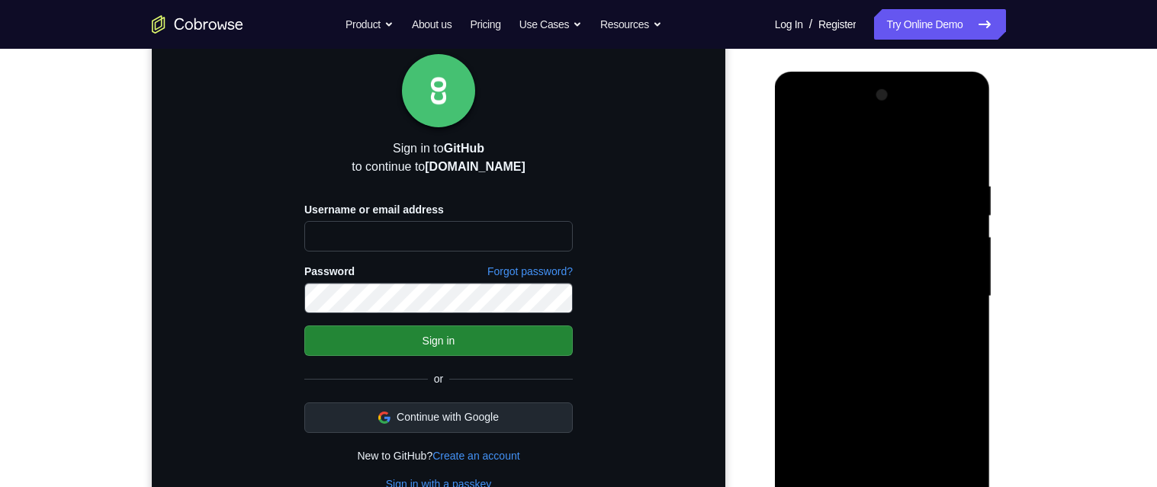
click at [823, 231] on div at bounding box center [882, 296] width 192 height 427
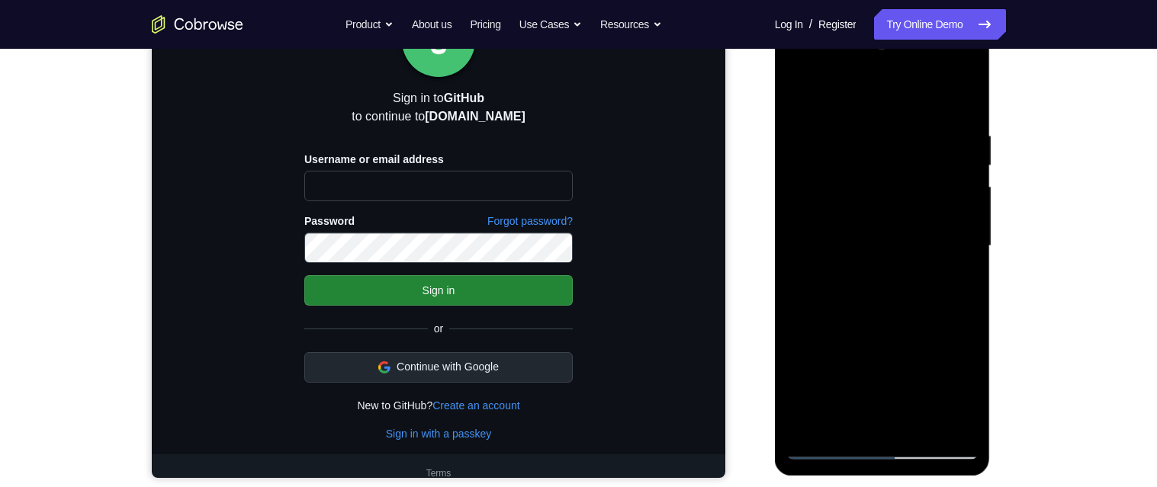
scroll to position [250, 0]
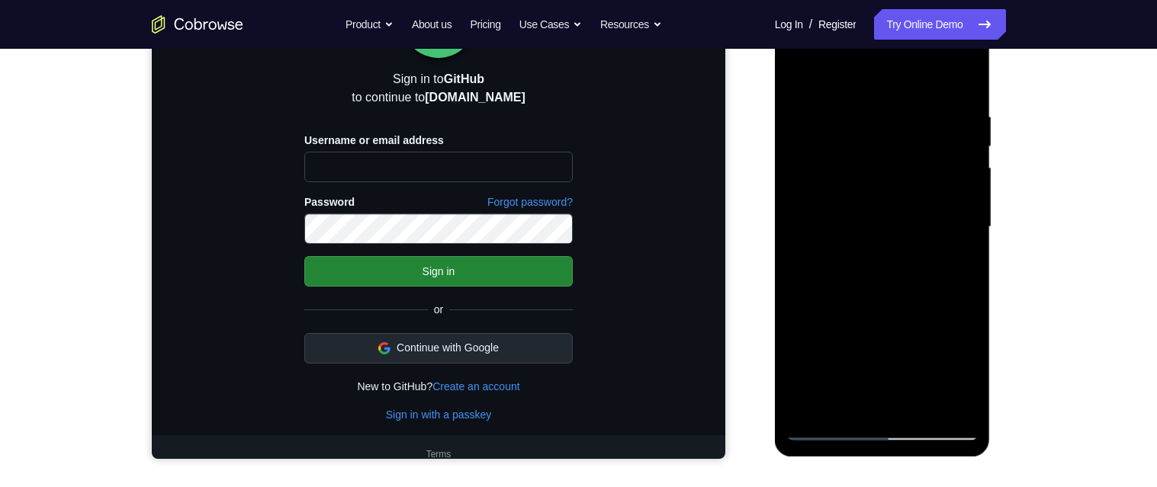
click at [837, 355] on div at bounding box center [882, 227] width 192 height 427
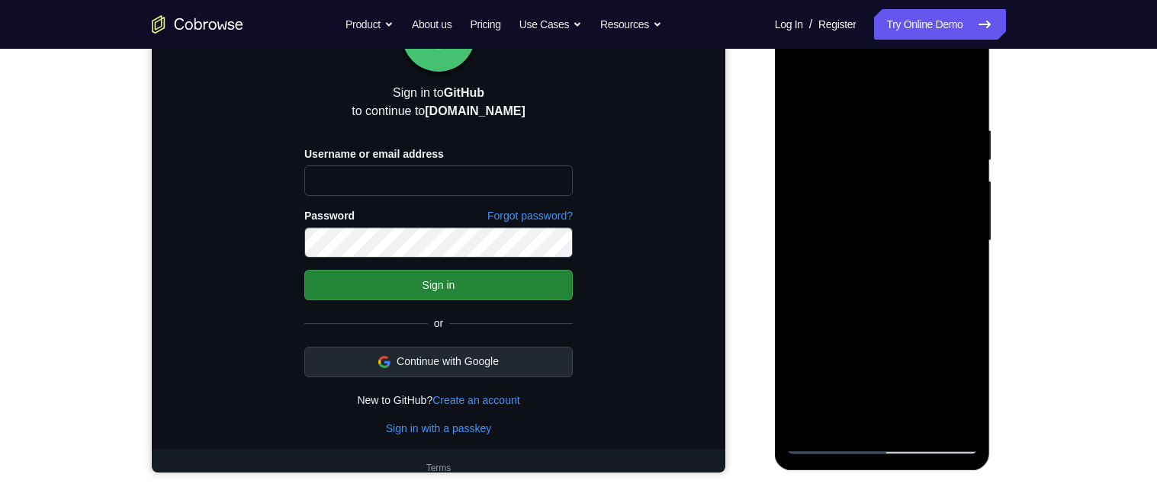
click at [968, 252] on div at bounding box center [882, 240] width 192 height 427
click at [969, 256] on div at bounding box center [882, 240] width 192 height 427
click at [962, 255] on div at bounding box center [882, 240] width 192 height 427
click at [967, 256] on div at bounding box center [882, 240] width 192 height 427
click at [968, 253] on div at bounding box center [882, 240] width 192 height 427
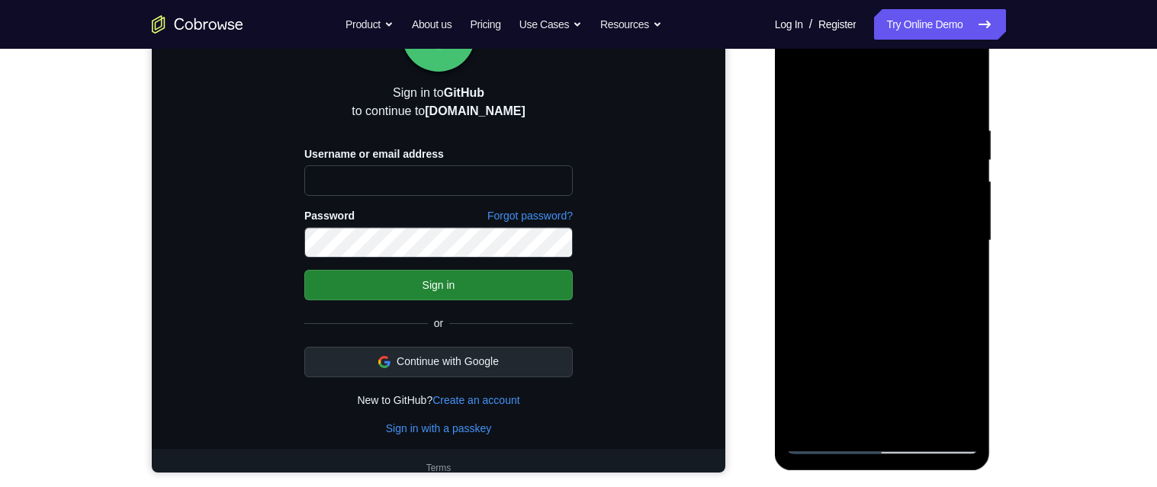
click at [966, 255] on div at bounding box center [882, 240] width 192 height 427
click at [969, 255] on div at bounding box center [882, 240] width 192 height 427
click at [963, 258] on div at bounding box center [882, 240] width 192 height 427
click at [968, 255] on div at bounding box center [882, 240] width 192 height 427
click at [968, 252] on div at bounding box center [882, 240] width 192 height 427
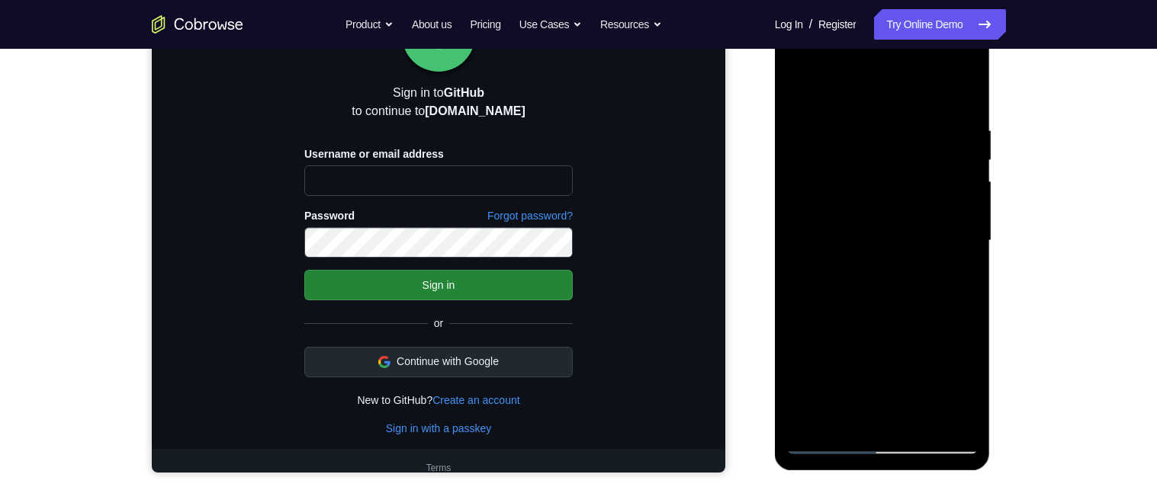
click at [973, 255] on div at bounding box center [882, 240] width 192 height 427
click at [965, 256] on div at bounding box center [882, 240] width 192 height 427
click at [965, 255] on div at bounding box center [882, 240] width 192 height 427
click at [963, 253] on div at bounding box center [882, 240] width 192 height 427
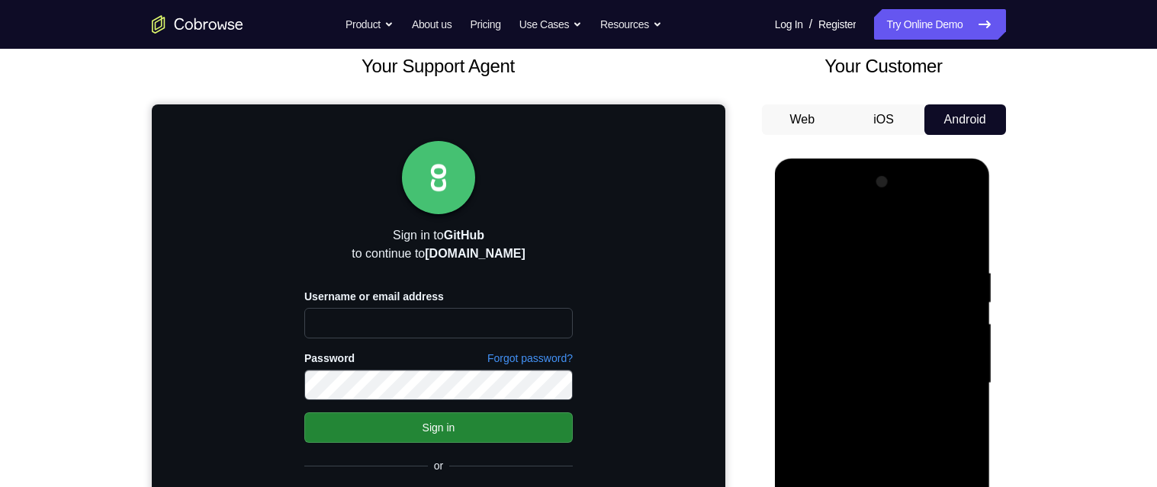
scroll to position [43, 0]
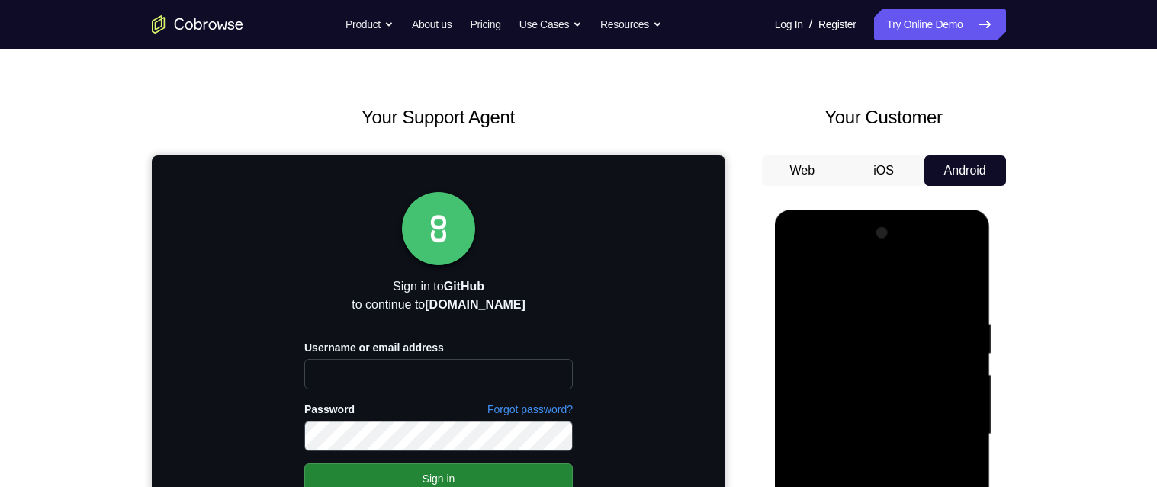
click at [798, 283] on div at bounding box center [882, 434] width 192 height 427
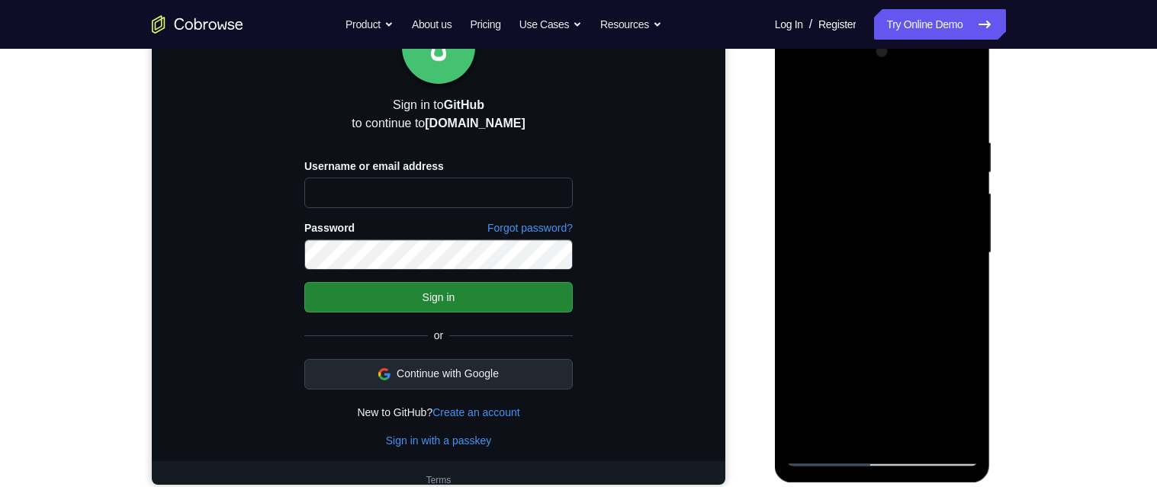
scroll to position [246, 0]
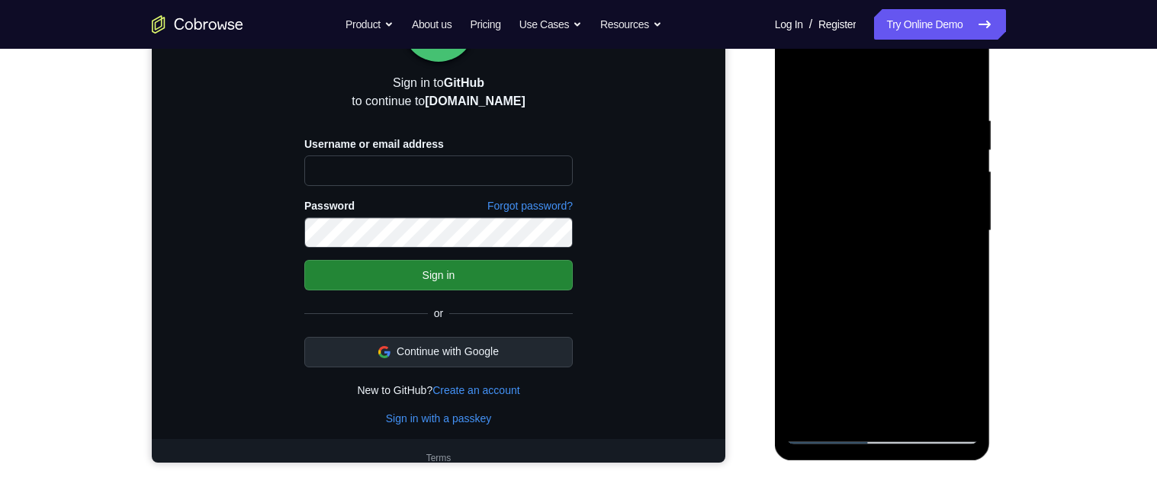
click at [891, 363] on div at bounding box center [882, 231] width 192 height 427
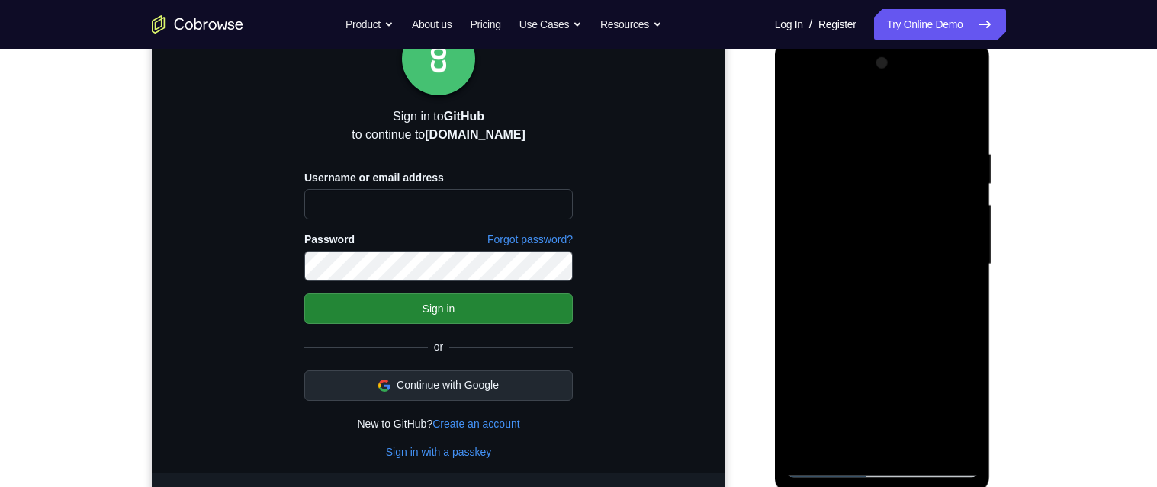
click at [964, 277] on div at bounding box center [882, 264] width 192 height 427
click at [967, 279] on div at bounding box center [882, 264] width 192 height 427
click at [965, 275] on div at bounding box center [882, 264] width 192 height 427
click at [968, 278] on div at bounding box center [882, 264] width 192 height 427
click at [969, 280] on div at bounding box center [882, 264] width 192 height 427
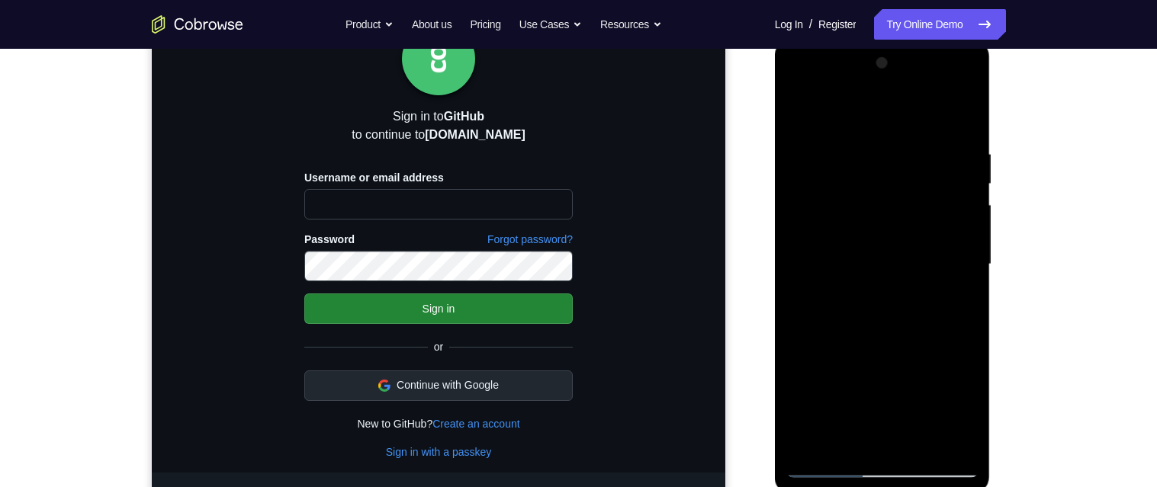
click at [968, 280] on div at bounding box center [882, 264] width 192 height 427
click at [964, 280] on div at bounding box center [882, 264] width 192 height 427
click at [969, 279] on div at bounding box center [882, 264] width 192 height 427
click at [968, 278] on div at bounding box center [882, 264] width 192 height 427
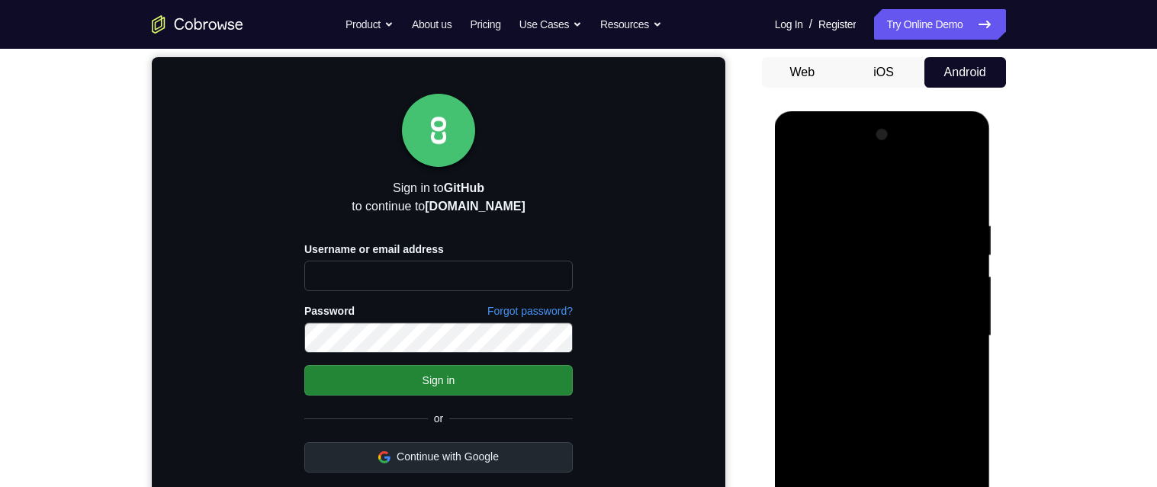
scroll to position [81, 0]
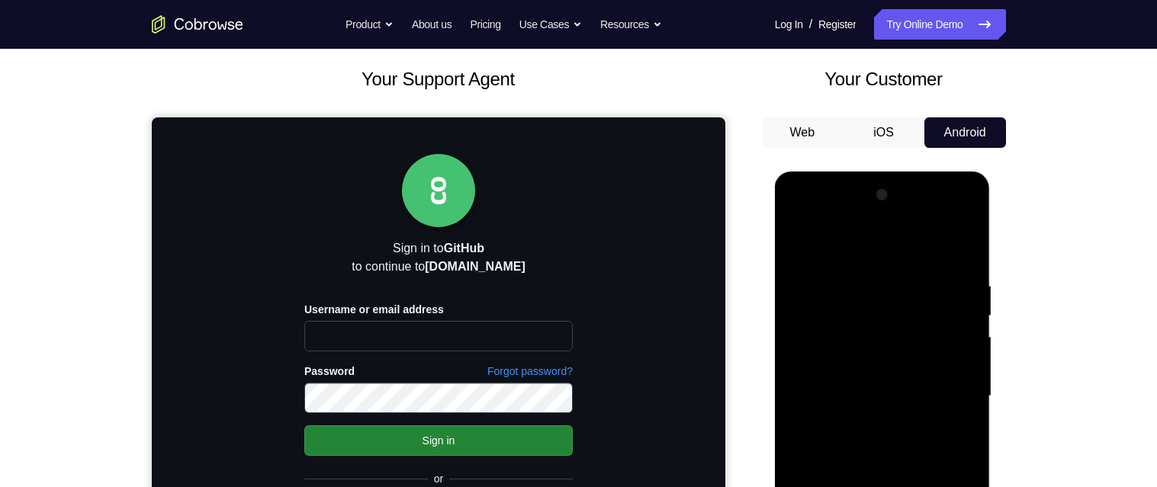
click at [801, 246] on div at bounding box center [882, 396] width 192 height 427
click at [902, 432] on div at bounding box center [882, 396] width 192 height 427
click at [969, 398] on div at bounding box center [882, 396] width 192 height 427
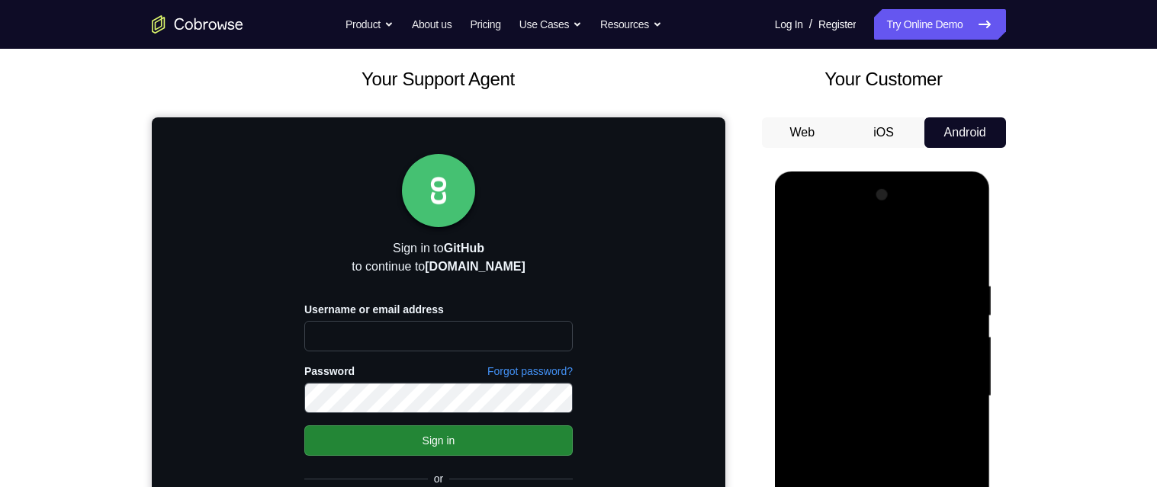
click at [969, 398] on div at bounding box center [882, 396] width 192 height 427
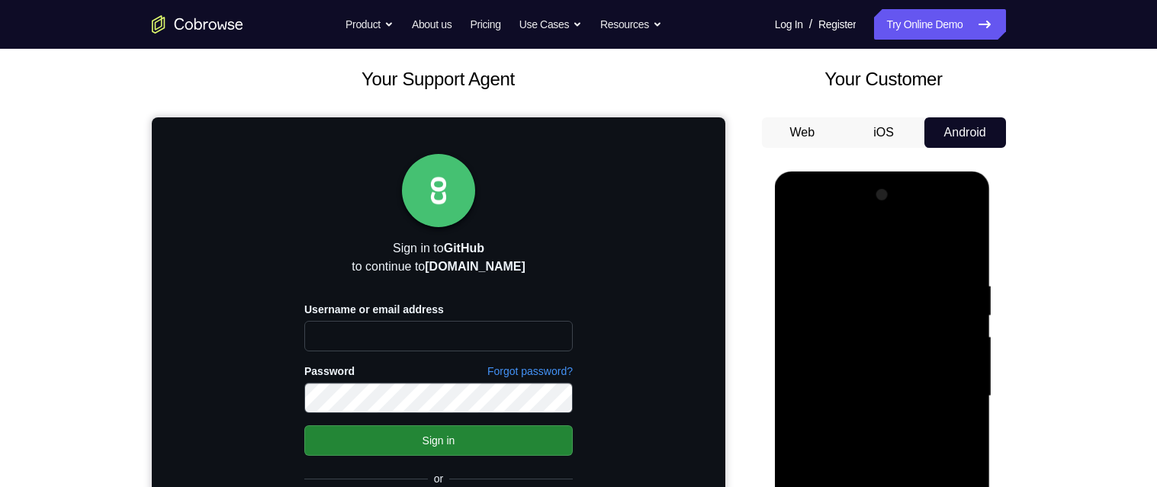
click at [969, 398] on div at bounding box center [882, 396] width 192 height 427
click at [965, 331] on div at bounding box center [882, 396] width 192 height 427
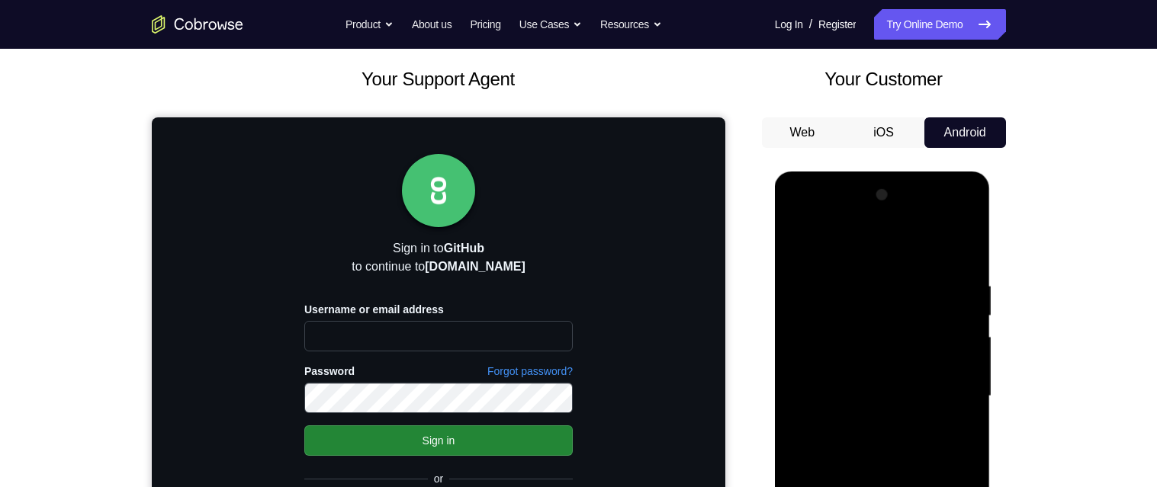
click at [966, 200] on div at bounding box center [882, 396] width 192 height 427
click at [800, 243] on div at bounding box center [882, 396] width 192 height 427
click at [801, 247] on div at bounding box center [882, 396] width 192 height 427
click at [798, 243] on div at bounding box center [882, 396] width 192 height 427
click at [840, 376] on div at bounding box center [882, 396] width 192 height 427
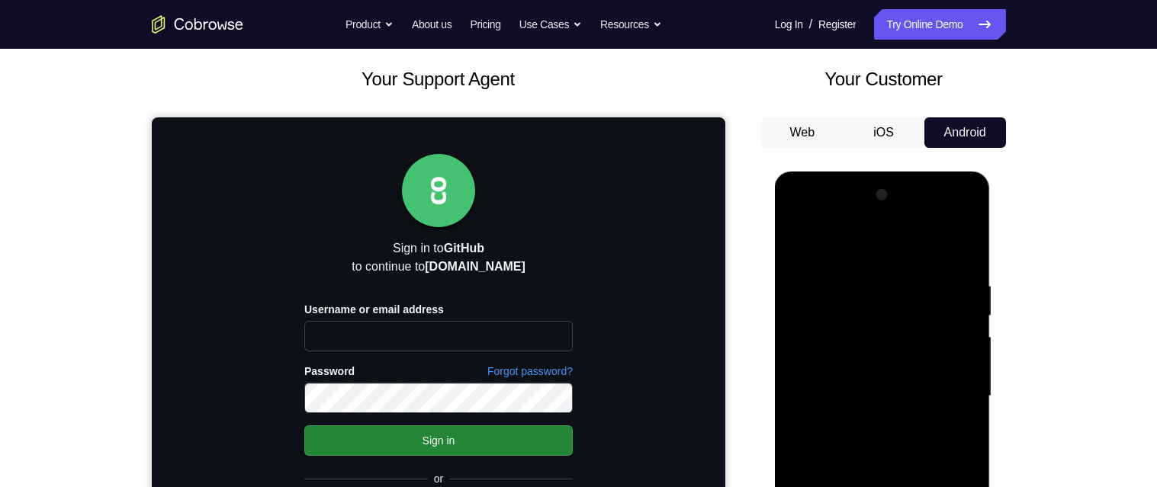
click at [800, 242] on div at bounding box center [882, 396] width 192 height 427
click at [830, 262] on div at bounding box center [882, 396] width 192 height 427
click at [879, 391] on div at bounding box center [882, 396] width 192 height 427
click at [841, 487] on div at bounding box center [882, 396] width 192 height 427
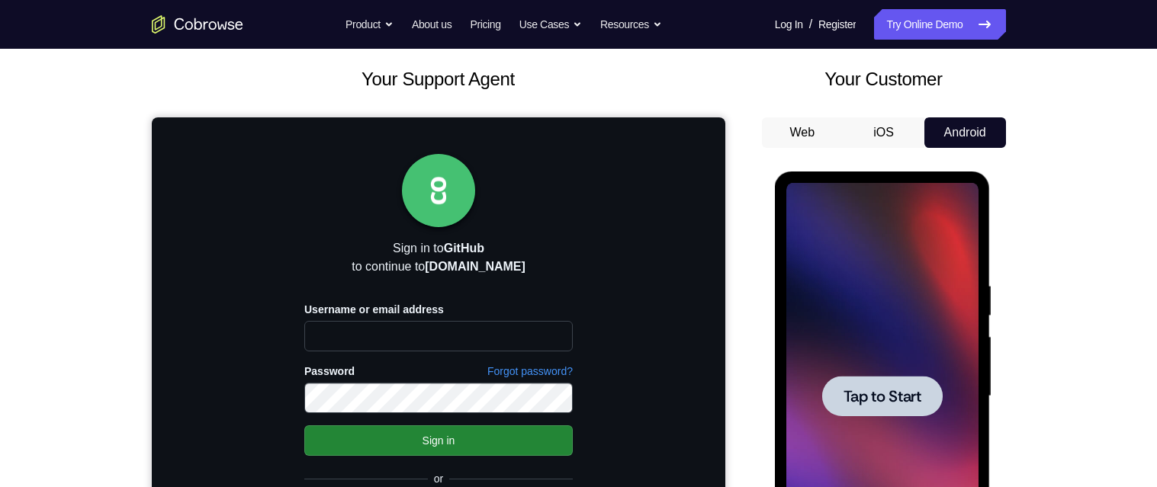
click at [892, 399] on span "Tap to Start" at bounding box center [882, 396] width 78 height 15
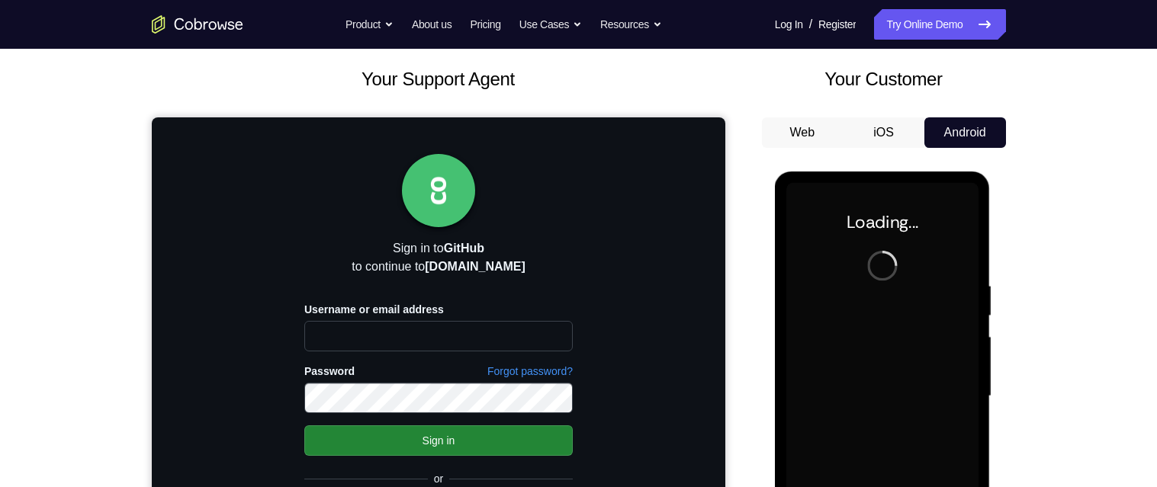
scroll to position [158, 0]
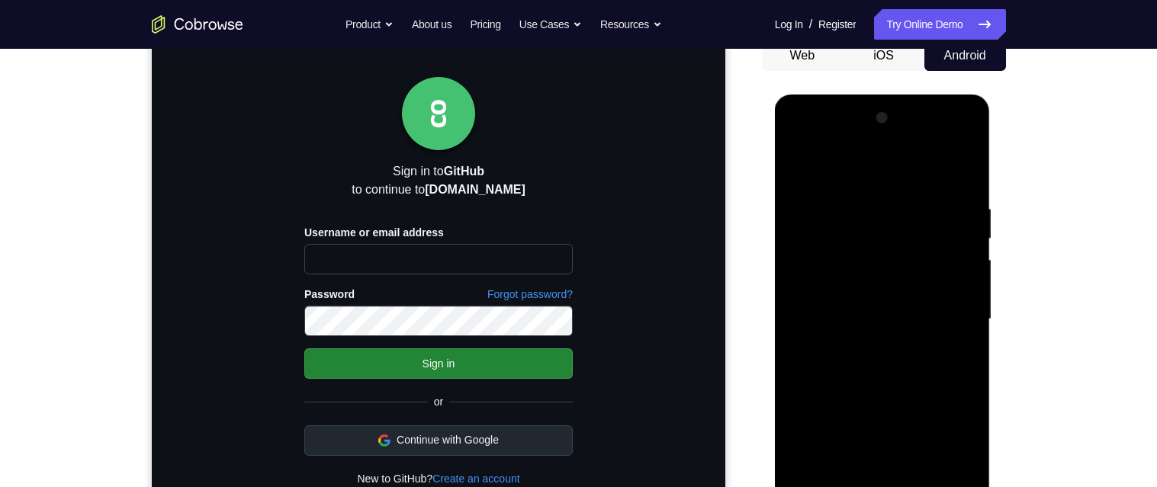
click at [883, 487] on div at bounding box center [882, 319] width 192 height 427
click at [946, 455] on div at bounding box center [882, 319] width 192 height 427
click at [879, 175] on div at bounding box center [882, 319] width 192 height 427
click at [949, 325] on div at bounding box center [882, 319] width 192 height 427
click at [865, 487] on div at bounding box center [882, 319] width 192 height 427
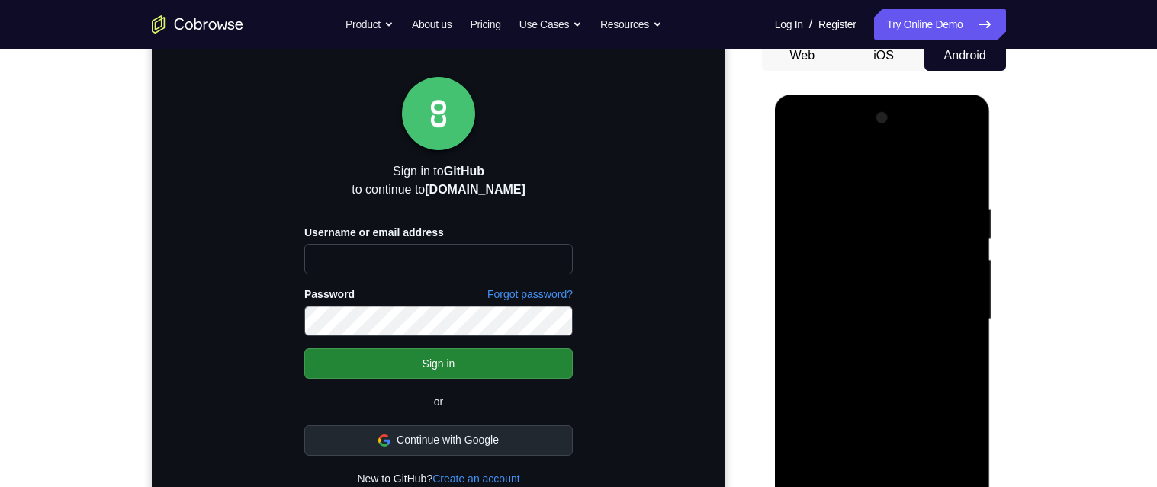
click at [901, 303] on div at bounding box center [882, 319] width 192 height 427
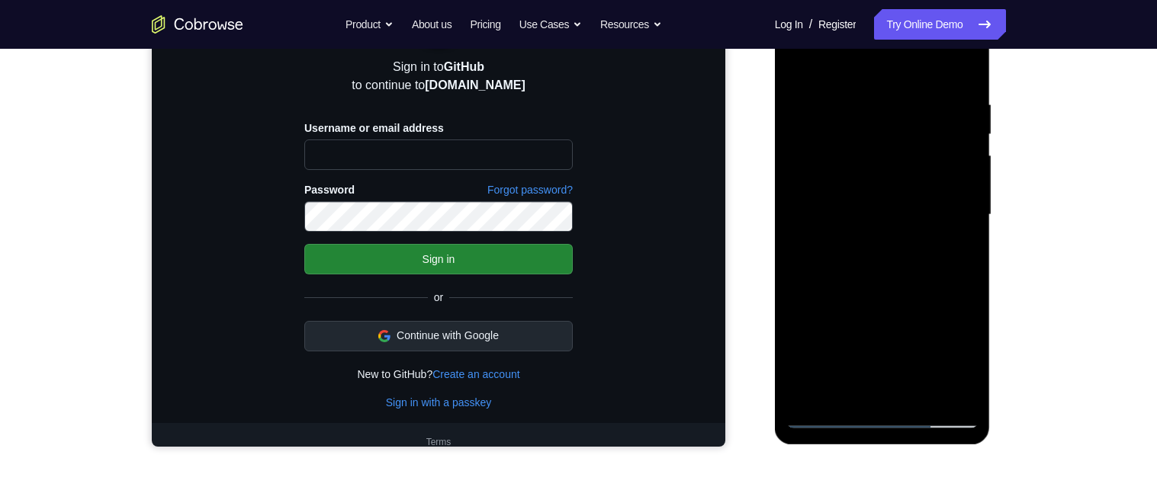
click at [830, 188] on div at bounding box center [882, 215] width 192 height 427
click at [879, 212] on div at bounding box center [882, 215] width 192 height 427
click at [893, 268] on div at bounding box center [882, 215] width 192 height 427
click at [910, 277] on div at bounding box center [882, 215] width 192 height 427
click at [881, 392] on div at bounding box center [882, 215] width 192 height 427
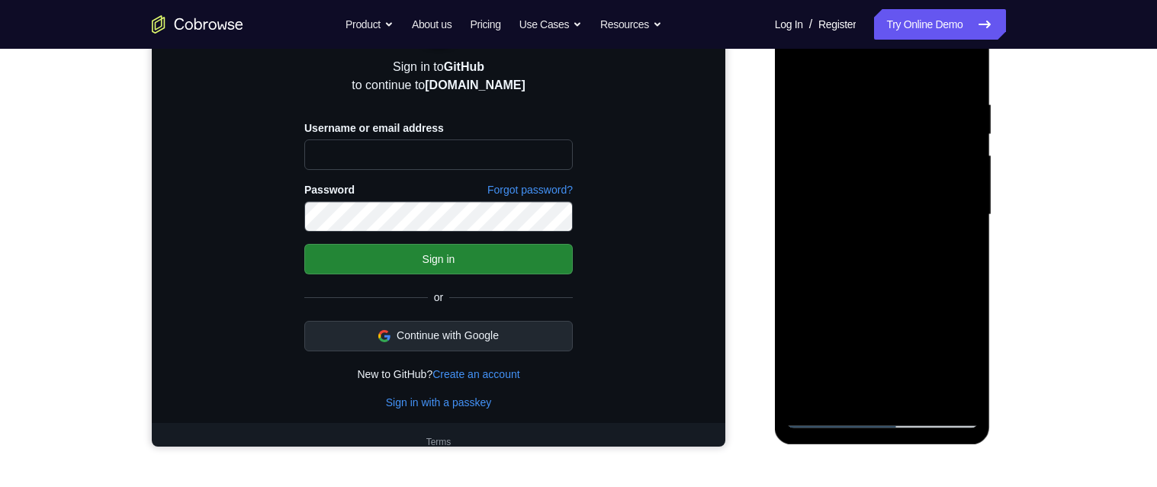
drag, startPoint x: 895, startPoint y: 250, endPoint x: 895, endPoint y: 119, distance: 131.2
click at [895, 119] on div at bounding box center [882, 215] width 192 height 427
drag, startPoint x: 893, startPoint y: 310, endPoint x: 907, endPoint y: 137, distance: 172.9
click at [907, 137] on div at bounding box center [882, 215] width 192 height 427
drag, startPoint x: 884, startPoint y: 296, endPoint x: 889, endPoint y: 191, distance: 105.4
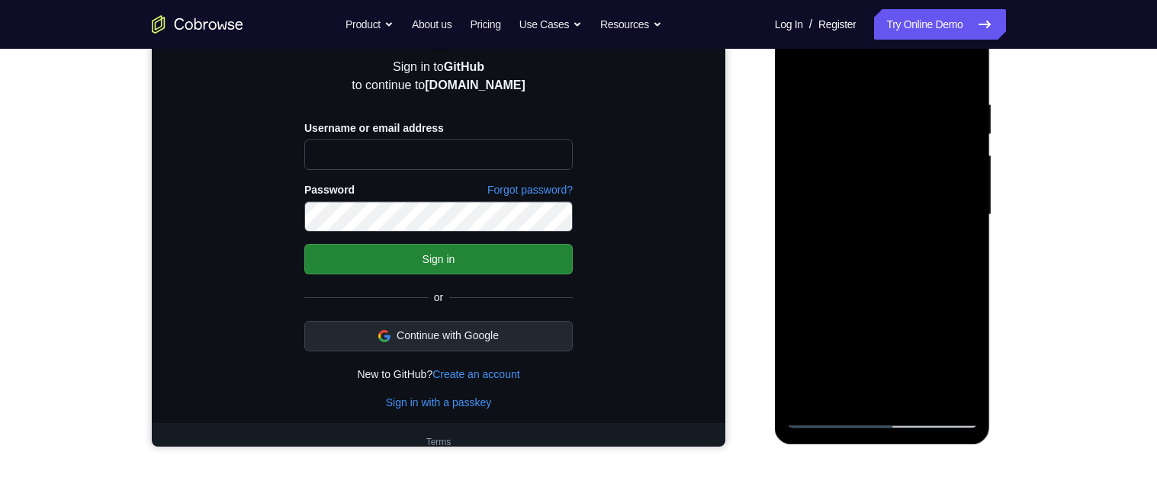
click at [889, 191] on div at bounding box center [882, 215] width 192 height 427
drag, startPoint x: 888, startPoint y: 347, endPoint x: 895, endPoint y: 58, distance: 289.1
click at [895, 58] on div at bounding box center [882, 215] width 192 height 427
click at [845, 397] on div at bounding box center [882, 215] width 192 height 427
click at [847, 394] on div at bounding box center [882, 215] width 192 height 427
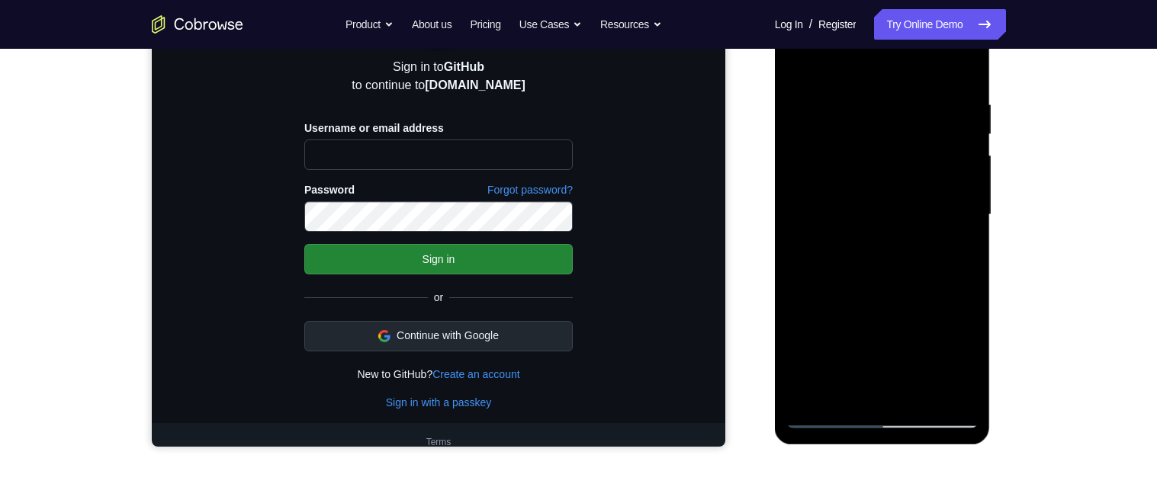
click at [857, 62] on div at bounding box center [882, 215] width 192 height 427
drag, startPoint x: 859, startPoint y: 102, endPoint x: 859, endPoint y: 143, distance: 41.2
click at [859, 143] on div at bounding box center [882, 215] width 192 height 427
click at [878, 80] on div at bounding box center [882, 215] width 192 height 427
click at [823, 310] on div at bounding box center [882, 215] width 192 height 427
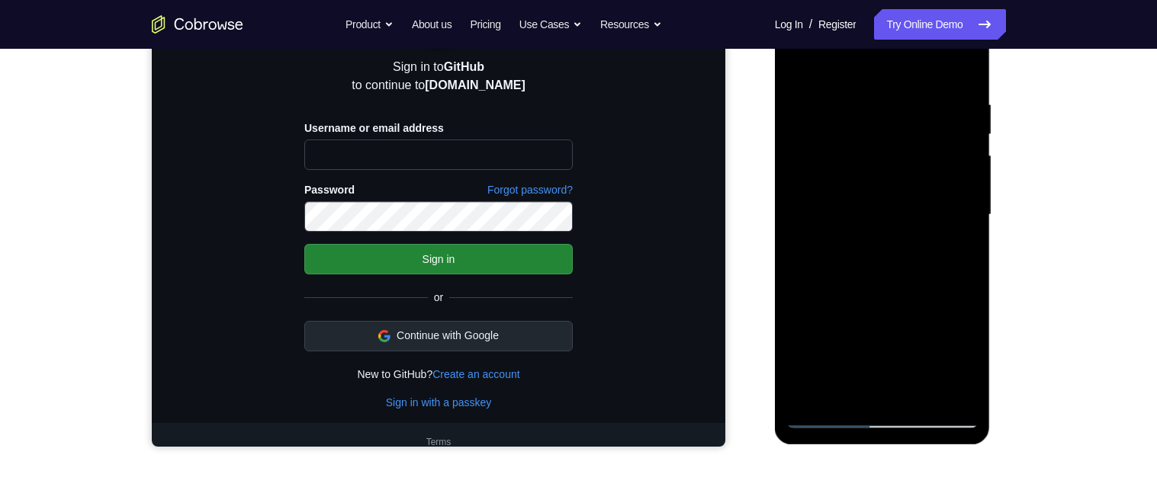
click at [965, 205] on div at bounding box center [882, 215] width 192 height 427
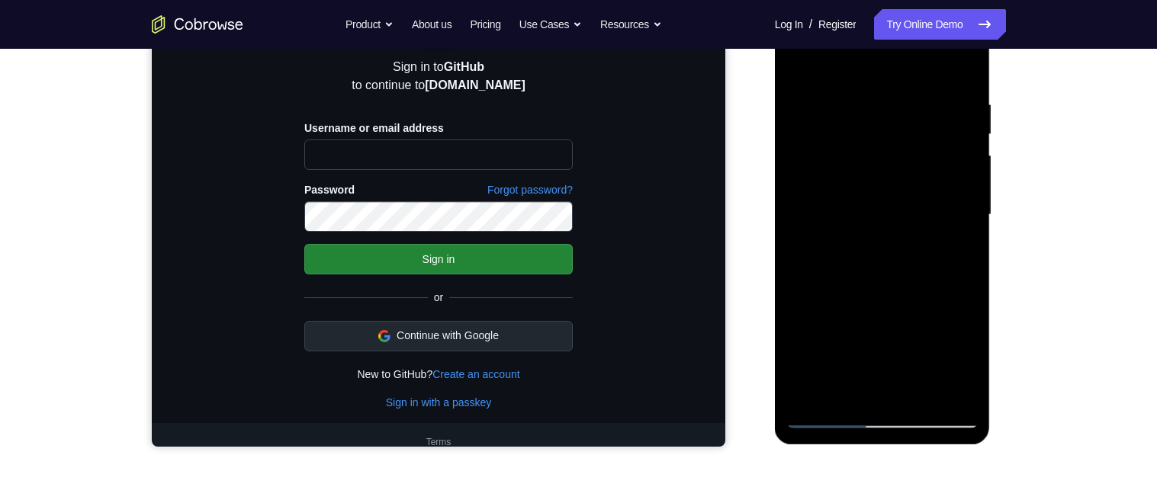
scroll to position [178, 0]
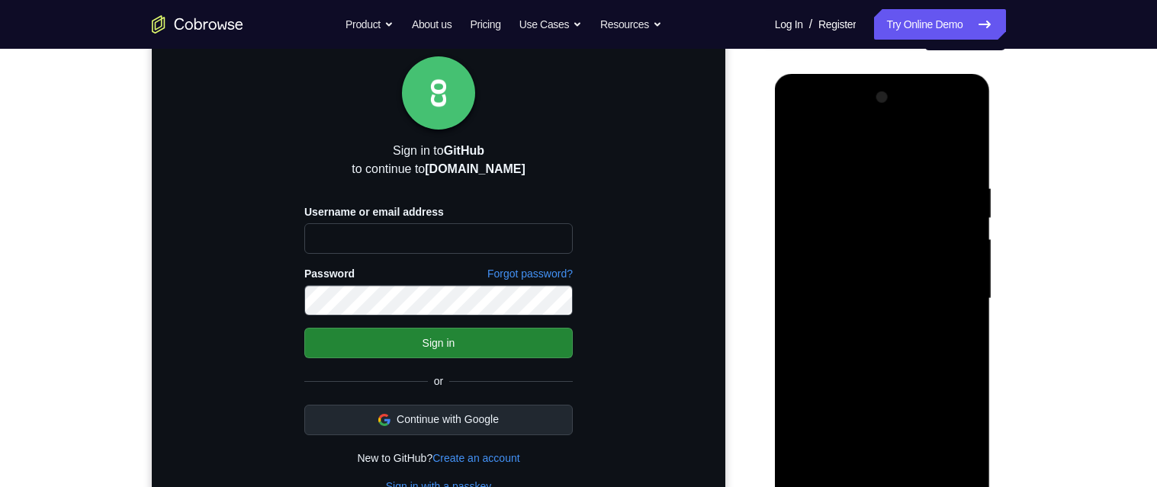
click at [975, 291] on div at bounding box center [882, 298] width 192 height 427
click at [976, 290] on div at bounding box center [882, 298] width 192 height 427
click at [972, 294] on div at bounding box center [882, 298] width 192 height 427
click at [969, 294] on div at bounding box center [882, 298] width 192 height 427
click at [972, 294] on div at bounding box center [882, 298] width 192 height 427
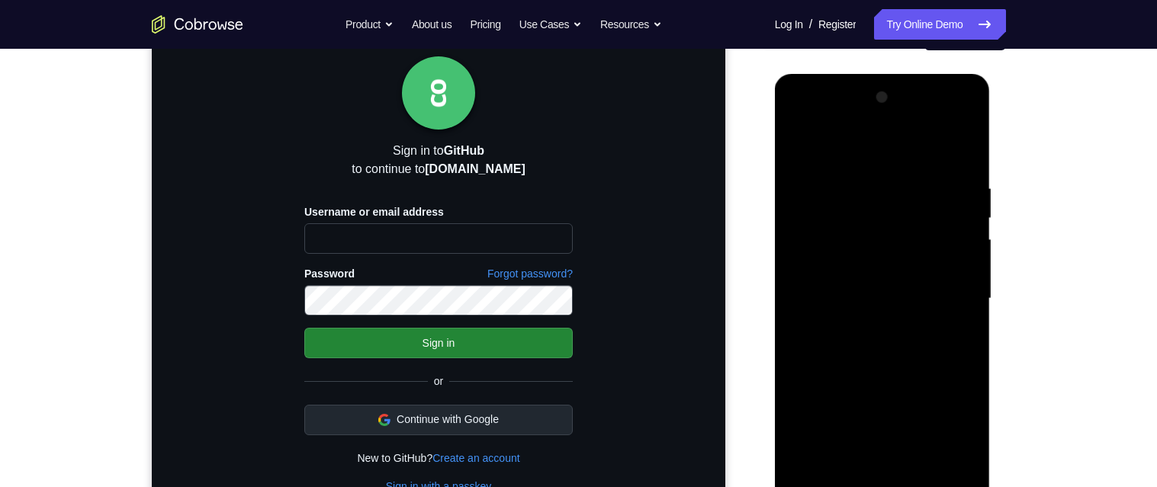
click at [973, 291] on div at bounding box center [882, 298] width 192 height 427
click at [973, 293] on div at bounding box center [882, 298] width 192 height 427
click at [973, 294] on div at bounding box center [882, 298] width 192 height 427
click at [793, 296] on div at bounding box center [882, 298] width 192 height 427
click at [974, 294] on div at bounding box center [882, 298] width 192 height 427
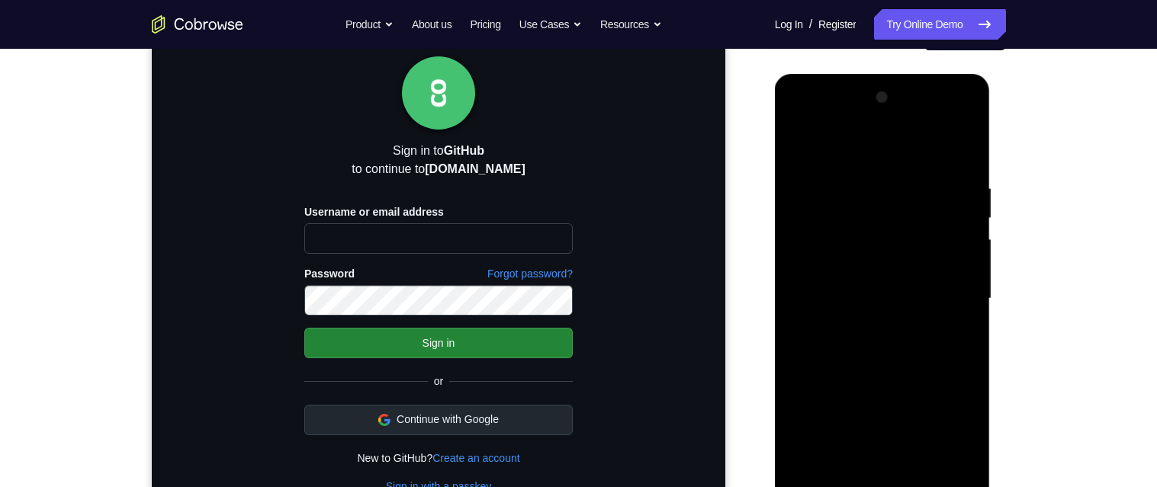
click at [975, 297] on div at bounding box center [882, 298] width 192 height 427
click at [975, 294] on div at bounding box center [882, 298] width 192 height 427
click at [975, 297] on div at bounding box center [882, 298] width 192 height 427
click at [976, 296] on div at bounding box center [882, 298] width 192 height 427
click at [973, 294] on div at bounding box center [882, 298] width 192 height 427
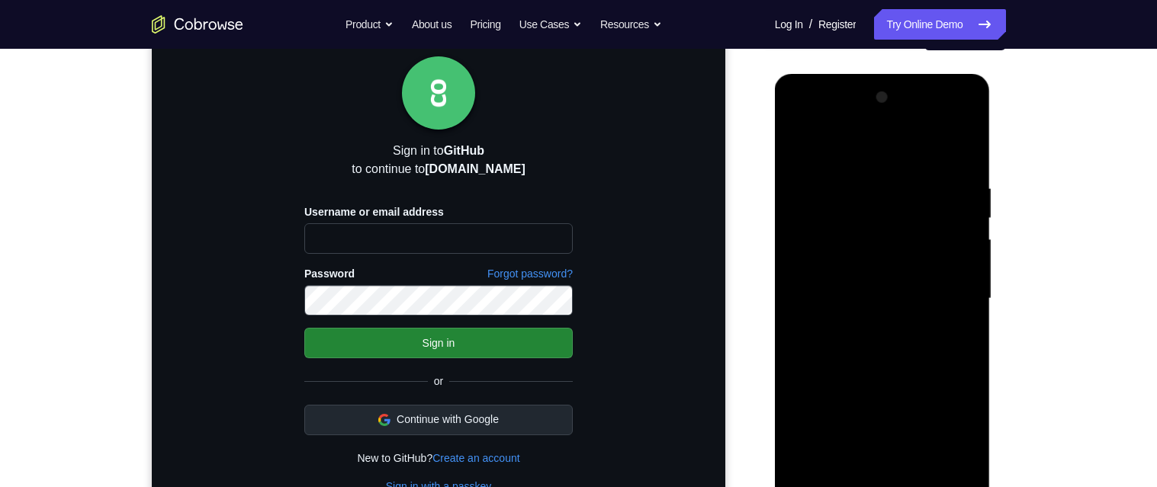
click at [974, 294] on div at bounding box center [882, 298] width 192 height 427
click at [973, 293] on div at bounding box center [882, 298] width 192 height 427
click at [794, 137] on div at bounding box center [882, 298] width 192 height 427
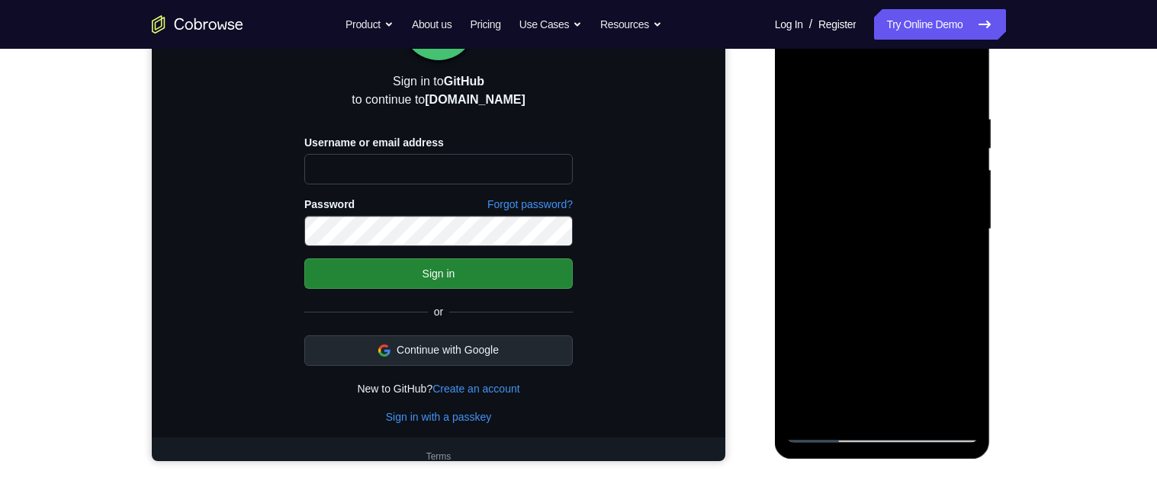
scroll to position [212, 0]
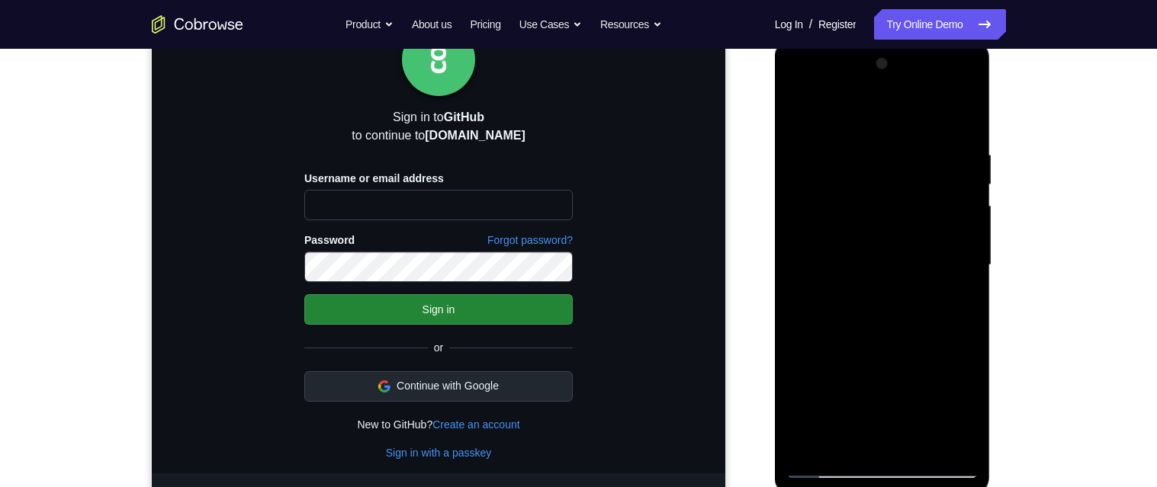
click at [816, 291] on div at bounding box center [882, 265] width 192 height 427
click at [798, 118] on div at bounding box center [882, 265] width 192 height 427
click at [798, 114] on div at bounding box center [882, 265] width 192 height 427
click at [954, 309] on div at bounding box center [882, 265] width 192 height 427
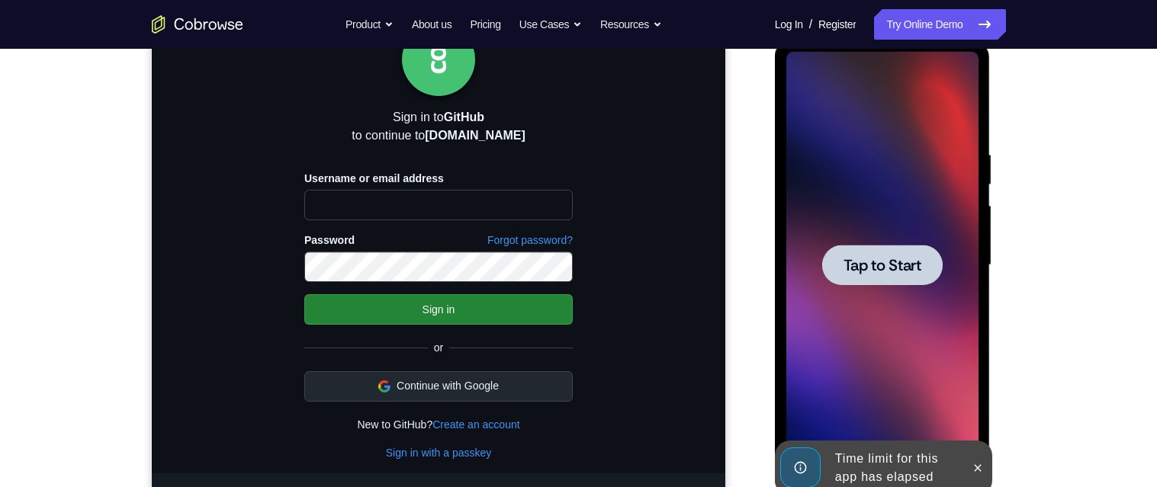
click at [897, 258] on span "Tap to Start" at bounding box center [882, 265] width 78 height 15
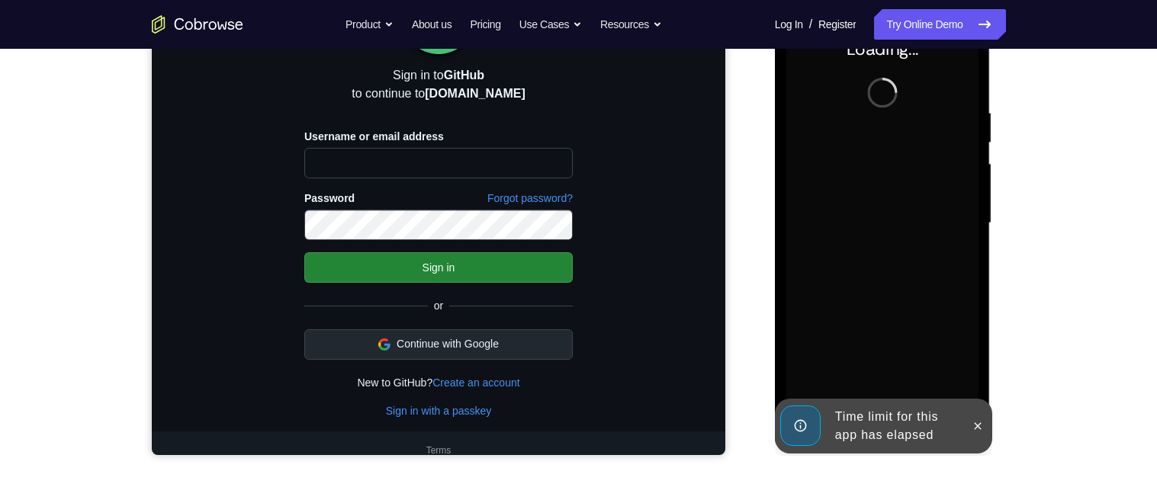
scroll to position [277, 0]
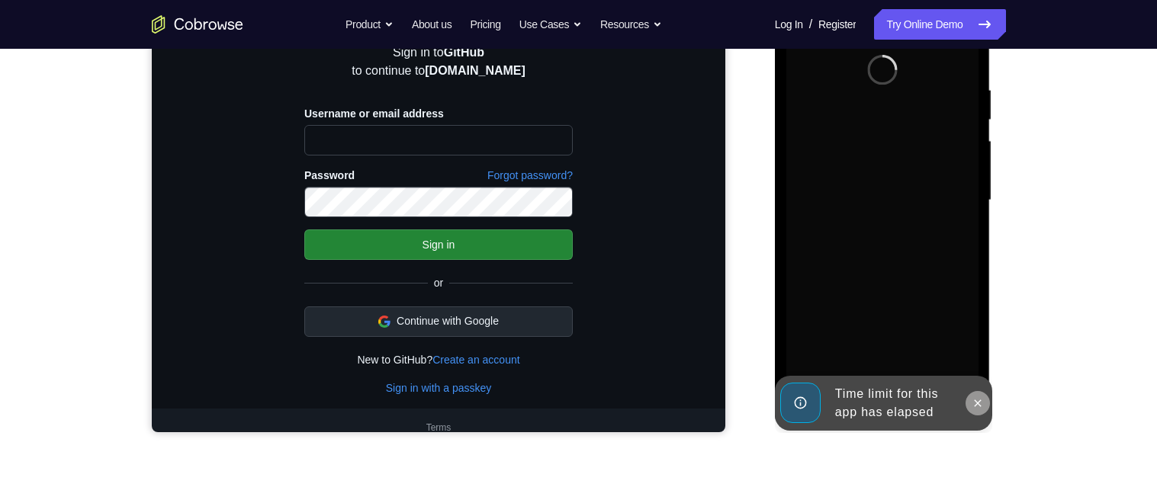
click at [975, 410] on button at bounding box center [977, 403] width 24 height 24
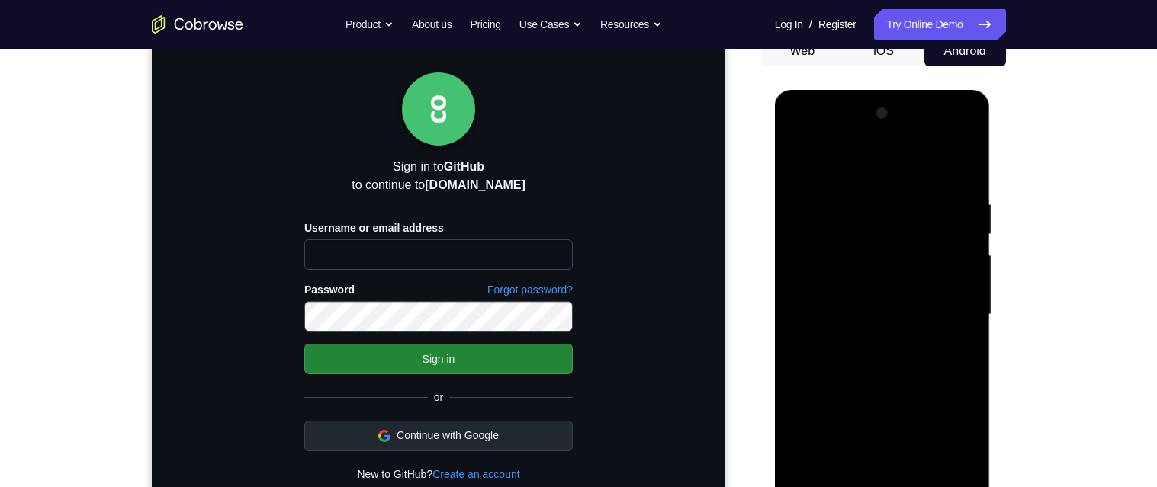
scroll to position [216, 0]
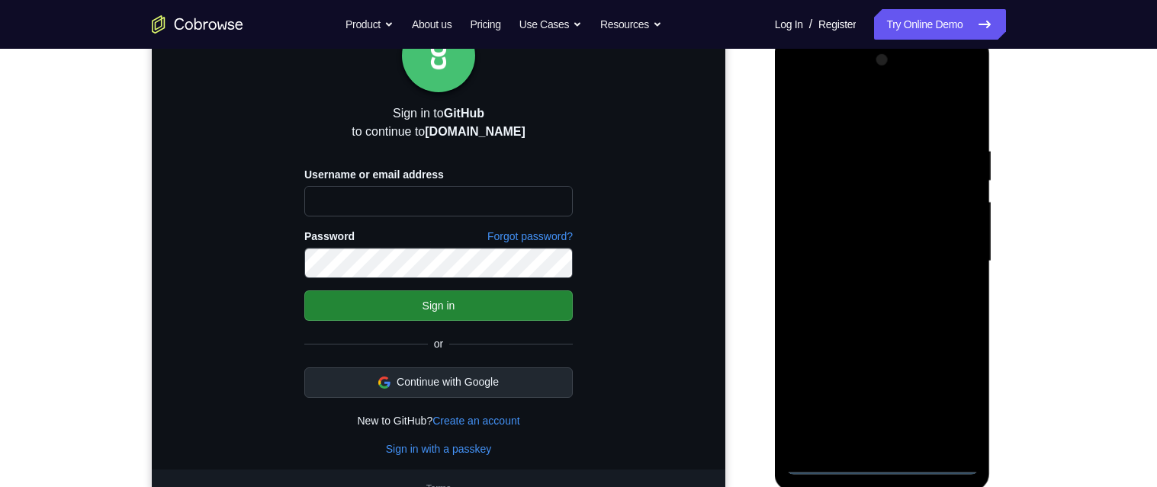
click at [883, 461] on div at bounding box center [882, 261] width 192 height 427
click at [949, 394] on div at bounding box center [882, 261] width 192 height 427
click at [875, 108] on div at bounding box center [882, 261] width 192 height 427
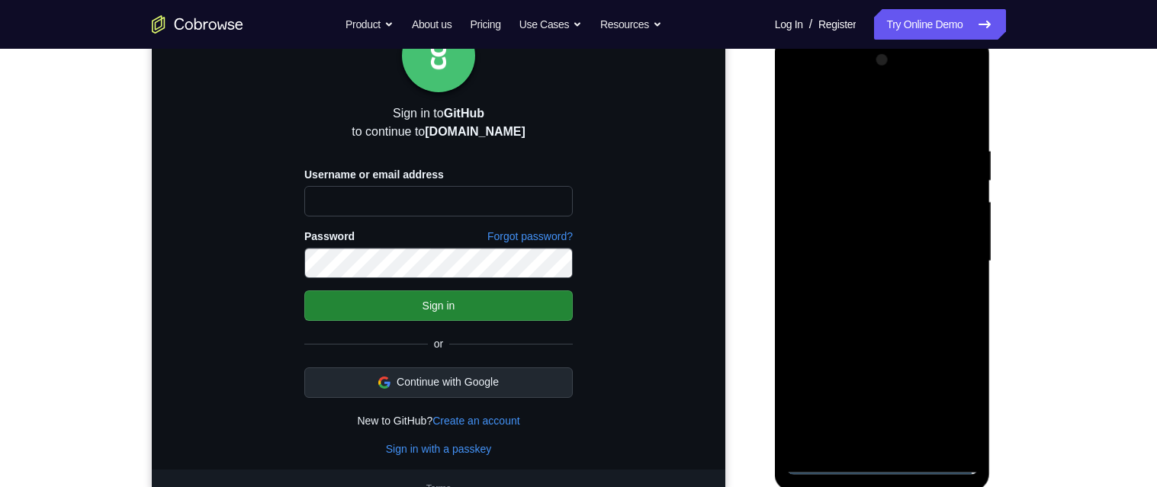
click at [875, 108] on div at bounding box center [882, 261] width 192 height 427
click at [951, 256] on div at bounding box center [882, 261] width 192 height 427
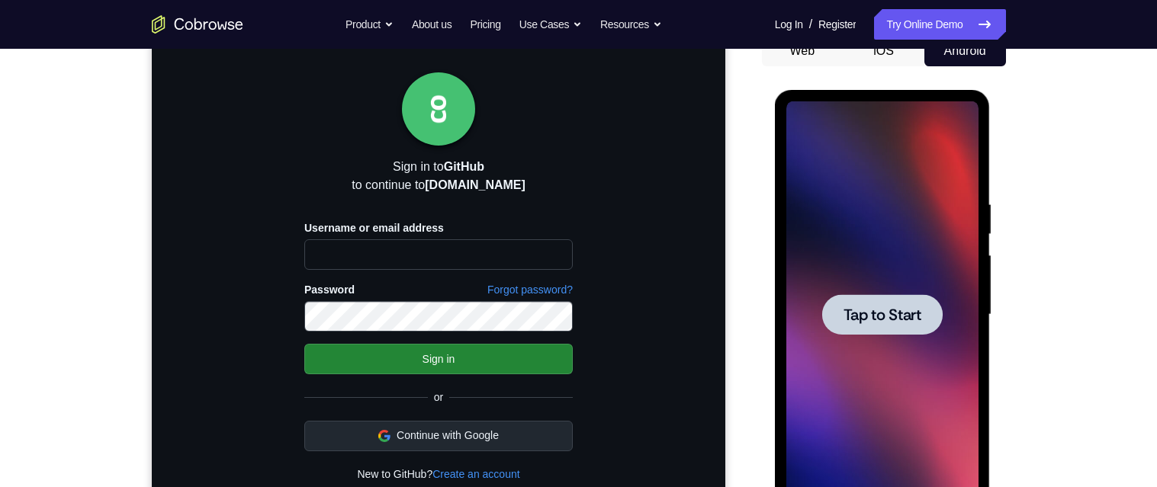
click at [877, 318] on span "Tap to Start" at bounding box center [882, 314] width 78 height 15
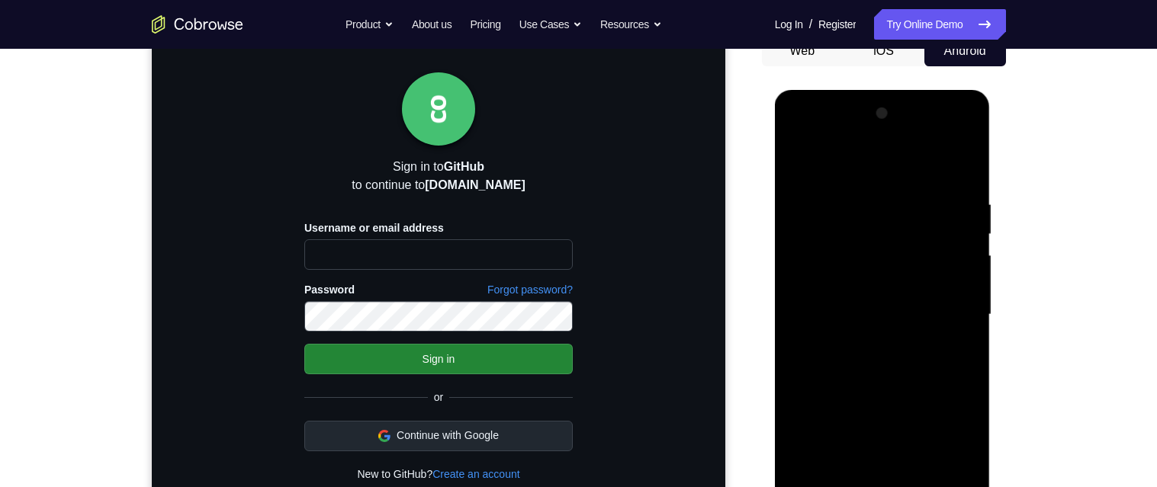
scroll to position [324, 0]
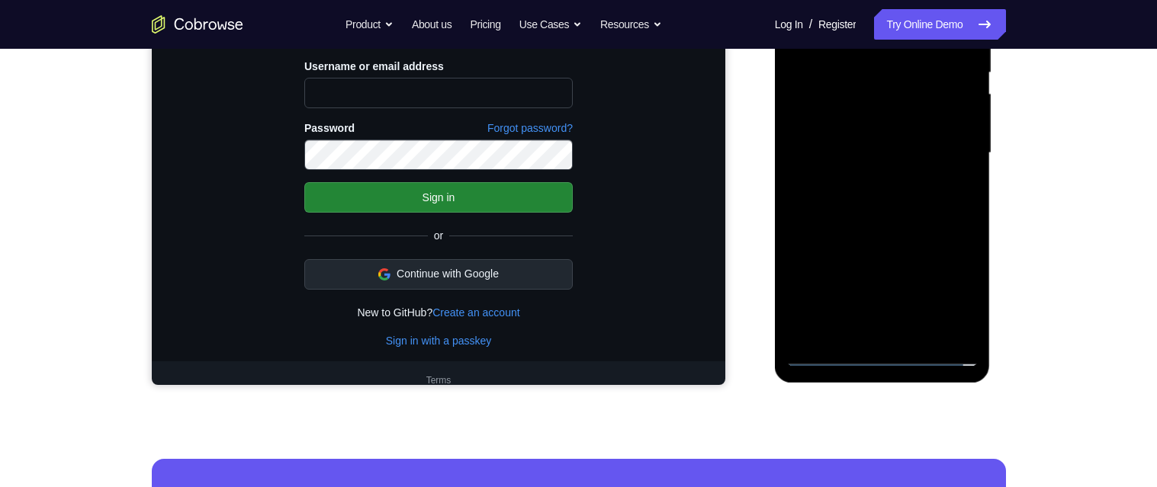
click at [887, 362] on div at bounding box center [882, 153] width 192 height 427
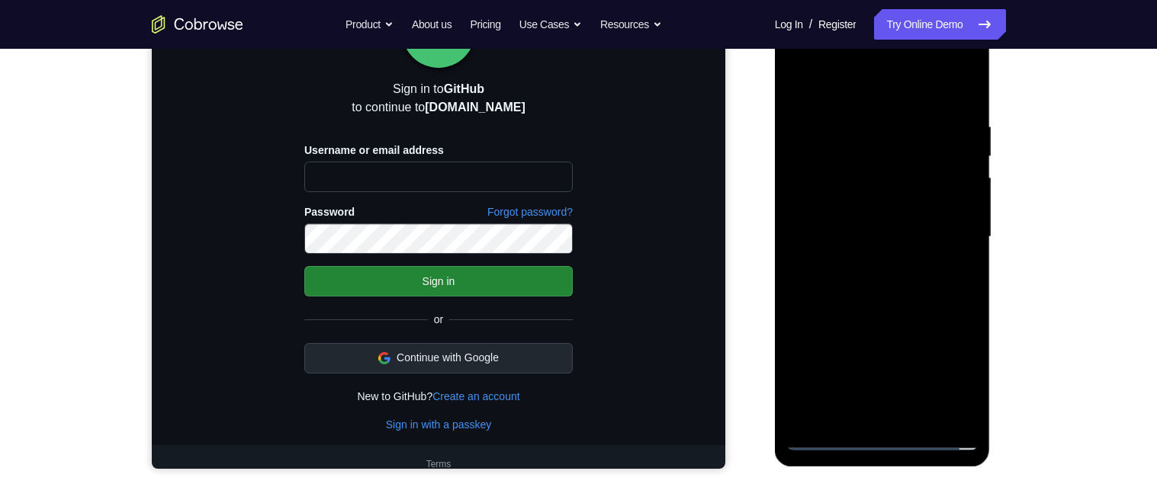
click at [950, 371] on div at bounding box center [882, 237] width 192 height 427
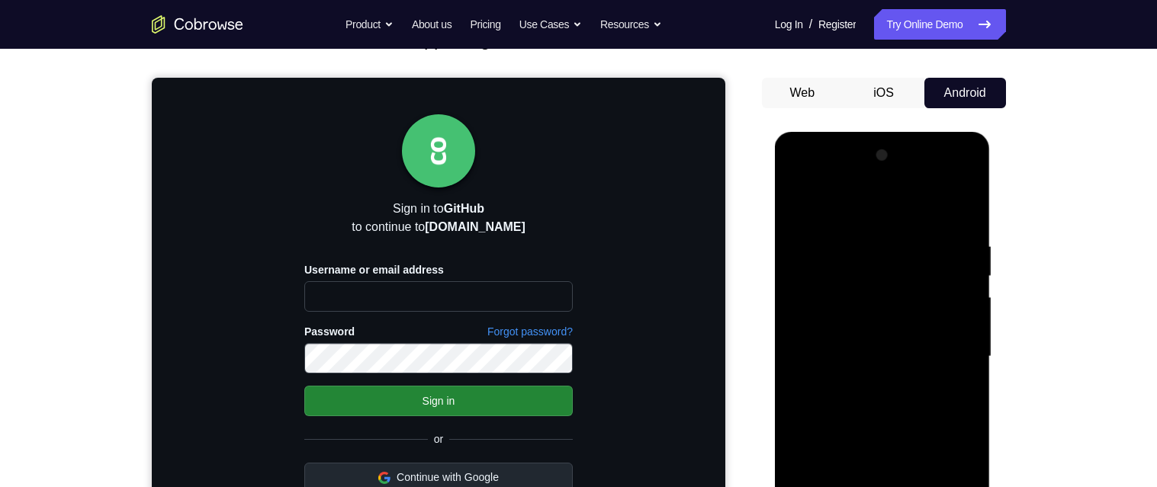
scroll to position [132, 0]
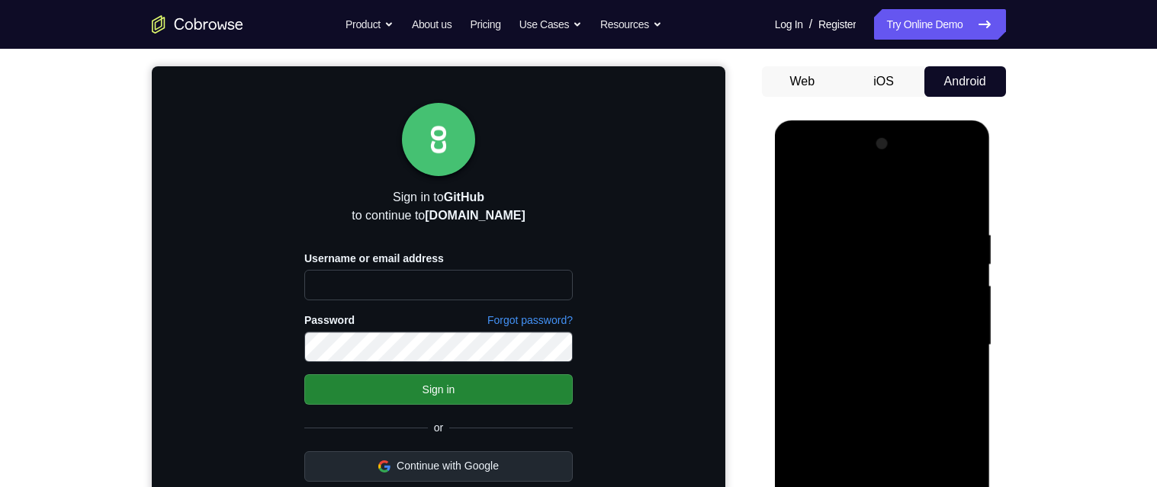
click at [892, 200] on div at bounding box center [882, 345] width 192 height 427
click at [952, 346] on div at bounding box center [882, 345] width 192 height 427
click at [863, 374] on div at bounding box center [882, 345] width 192 height 427
click at [933, 345] on div at bounding box center [882, 345] width 192 height 427
click at [893, 316] on div at bounding box center [882, 345] width 192 height 427
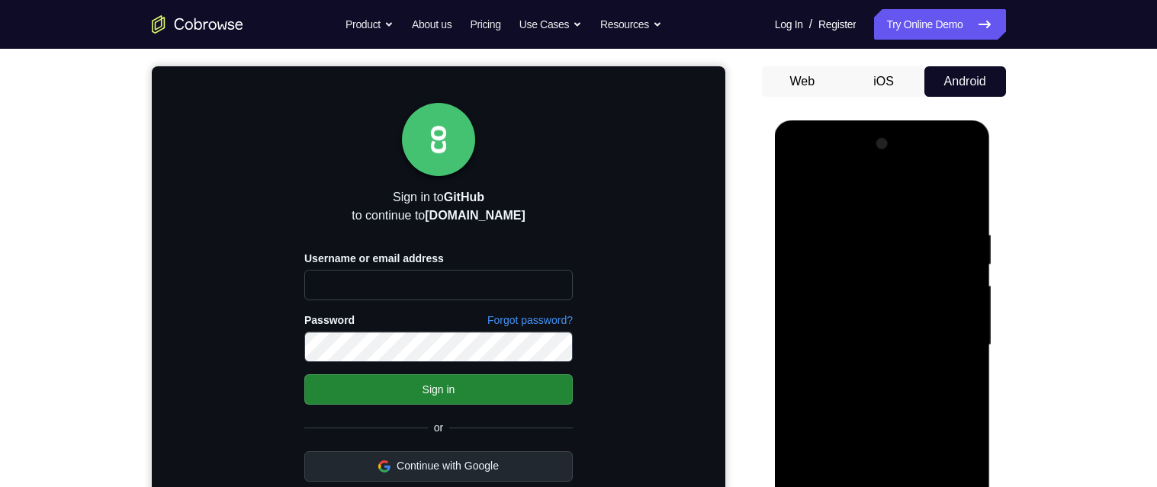
click at [930, 355] on div at bounding box center [882, 345] width 192 height 427
click at [952, 406] on div at bounding box center [882, 345] width 192 height 427
click at [941, 397] on div at bounding box center [882, 345] width 192 height 427
click at [967, 228] on div at bounding box center [882, 345] width 192 height 427
click at [956, 221] on div at bounding box center [882, 345] width 192 height 427
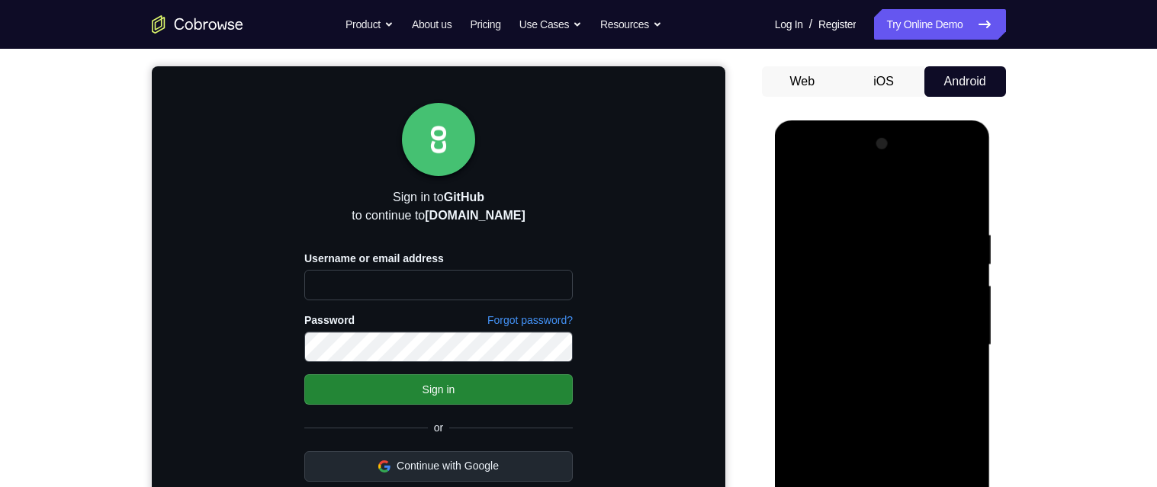
click at [793, 172] on div at bounding box center [882, 345] width 192 height 427
click at [825, 302] on div at bounding box center [882, 345] width 192 height 427
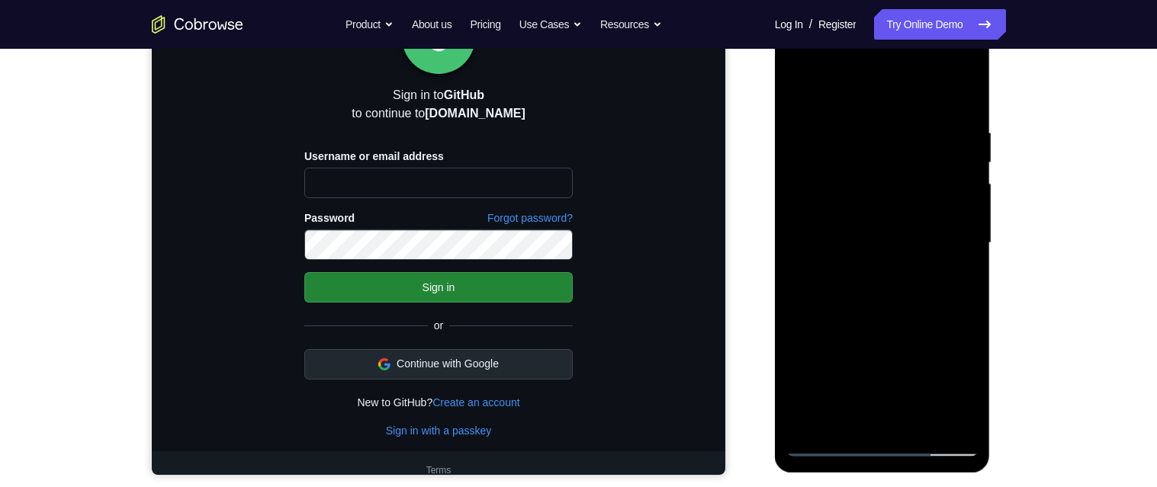
click at [936, 307] on div at bounding box center [882, 243] width 192 height 427
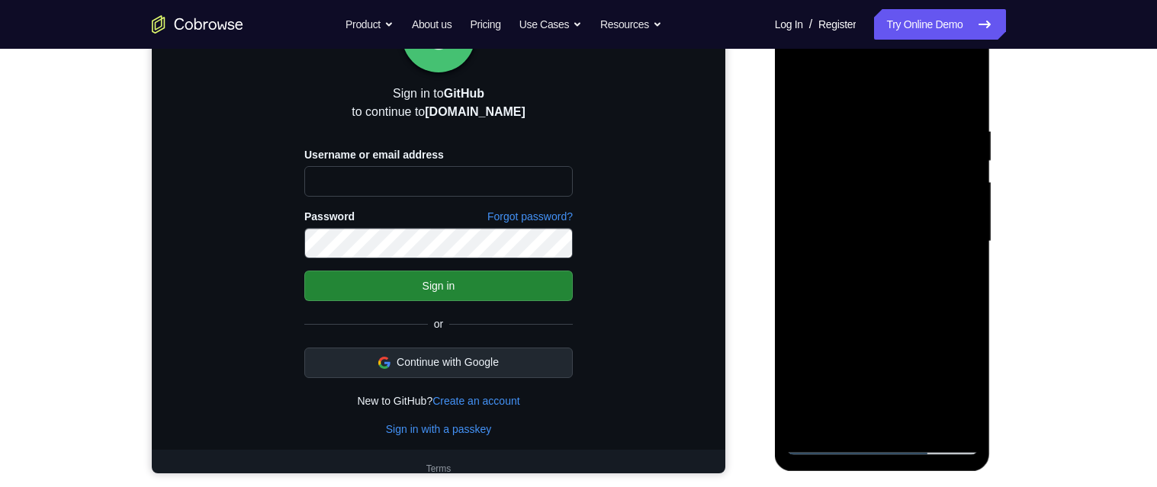
click at [910, 120] on div at bounding box center [882, 241] width 192 height 427
click at [975, 188] on div at bounding box center [882, 241] width 192 height 427
click at [965, 88] on div at bounding box center [882, 241] width 192 height 427
click at [966, 93] on div at bounding box center [882, 241] width 192 height 427
click at [962, 438] on div at bounding box center [882, 241] width 192 height 427
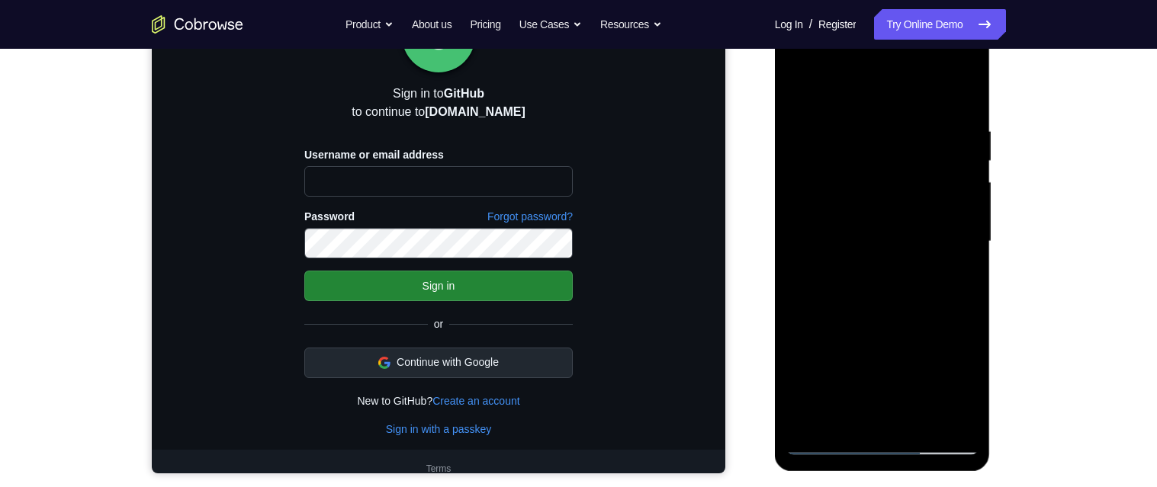
click at [963, 421] on div at bounding box center [882, 241] width 192 height 427
click at [916, 417] on div at bounding box center [882, 241] width 192 height 427
click at [940, 305] on div at bounding box center [882, 241] width 192 height 427
click at [962, 271] on div at bounding box center [882, 241] width 192 height 427
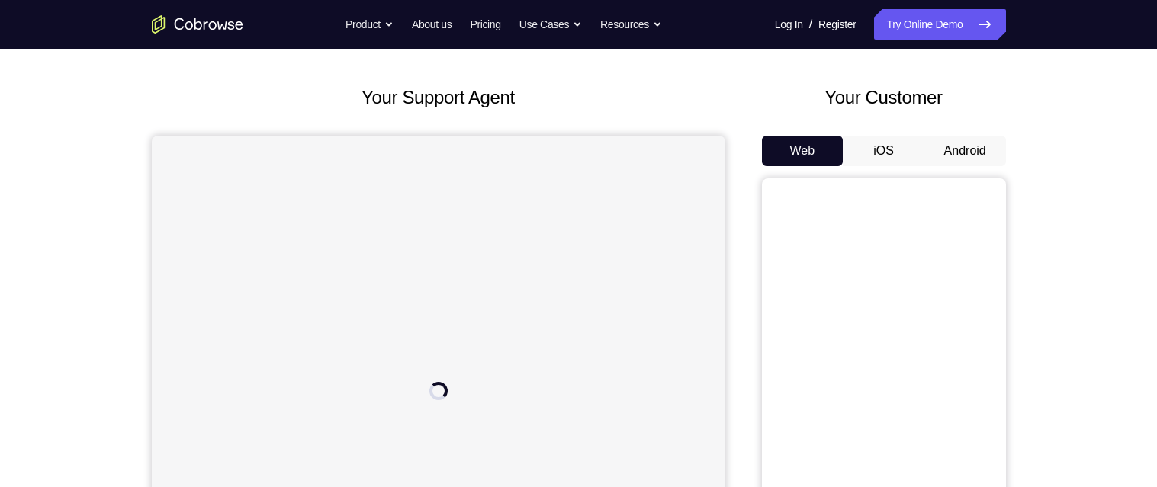
click at [956, 165] on button "Android" at bounding box center [965, 151] width 82 height 31
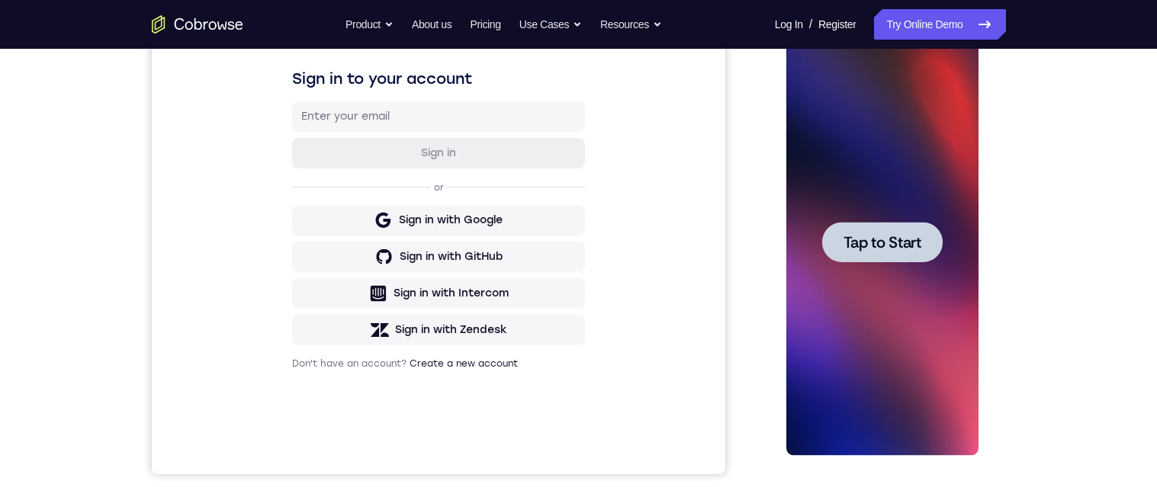
scroll to position [232, 0]
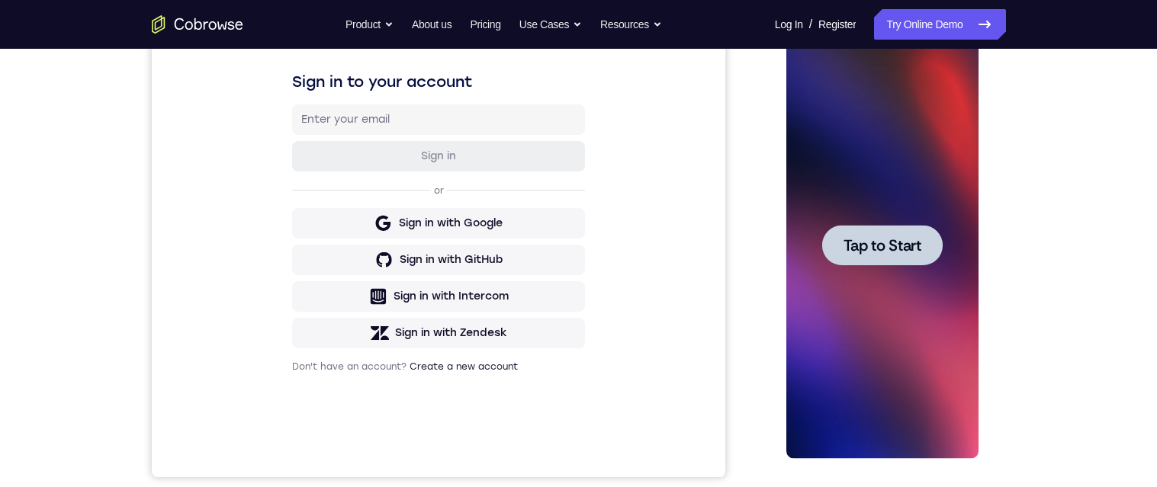
click at [917, 253] on span "Tap to Start" at bounding box center [882, 245] width 78 height 15
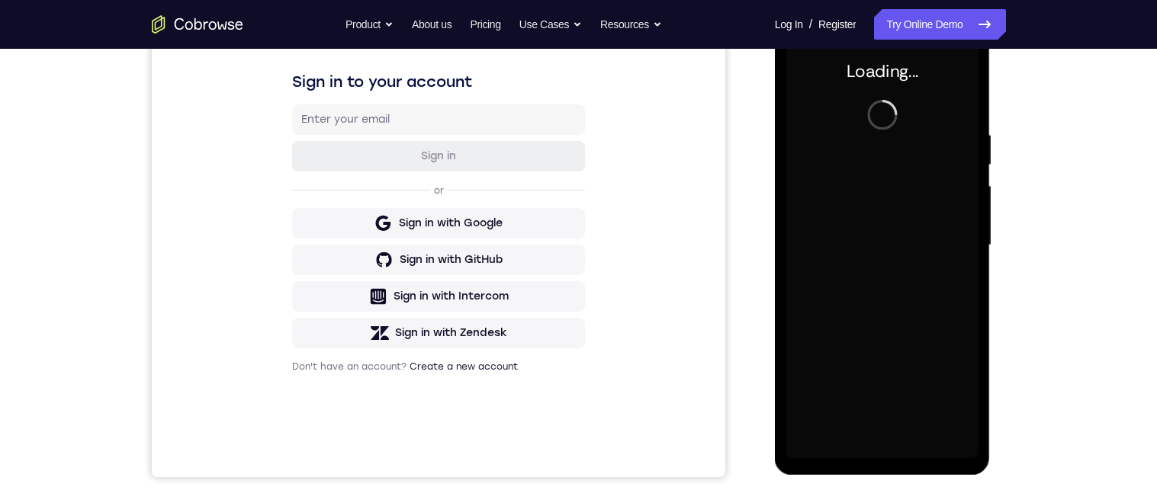
scroll to position [277, 0]
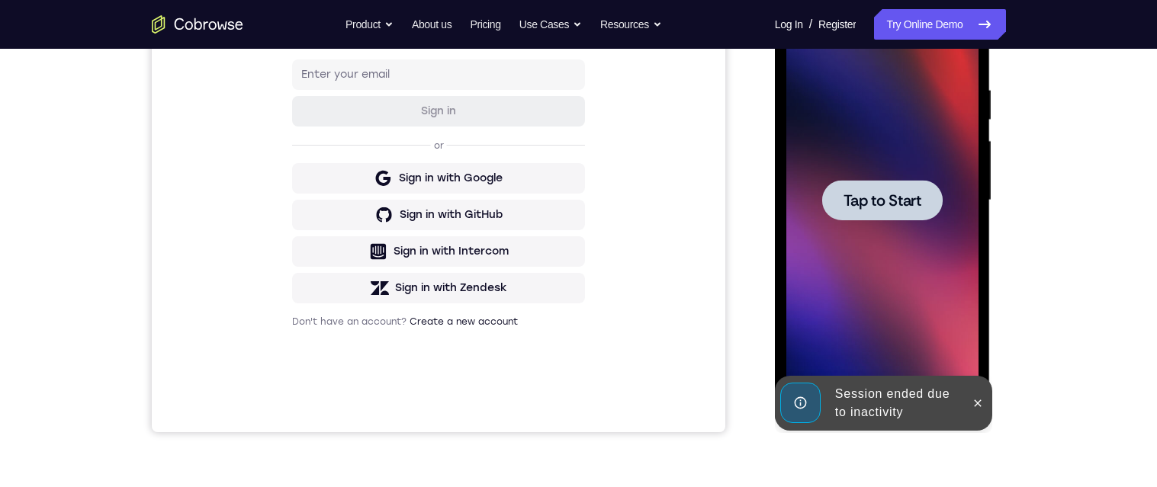
click at [896, 220] on div at bounding box center [882, 200] width 192 height 427
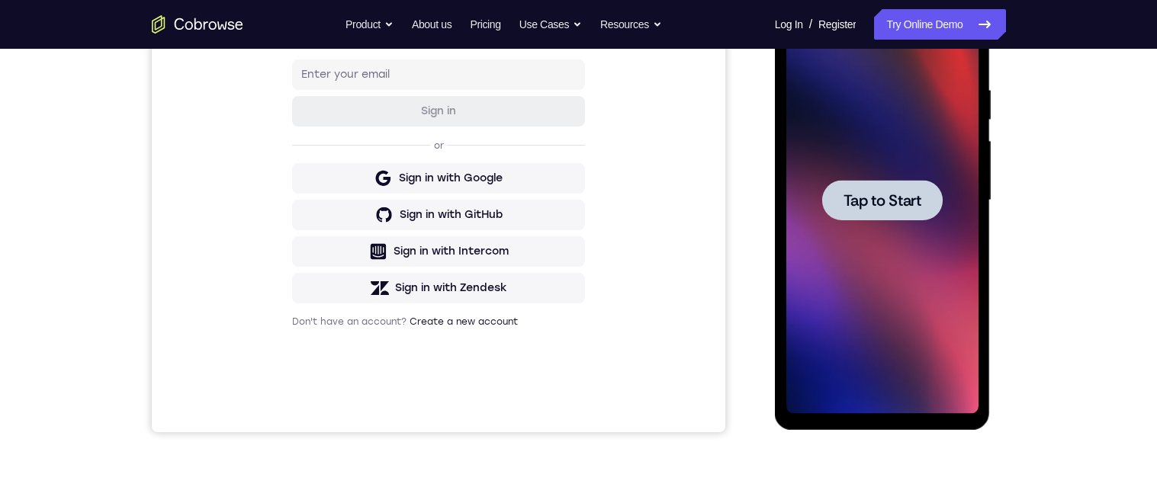
click at [892, 201] on span "Tap to Start" at bounding box center [882, 200] width 78 height 15
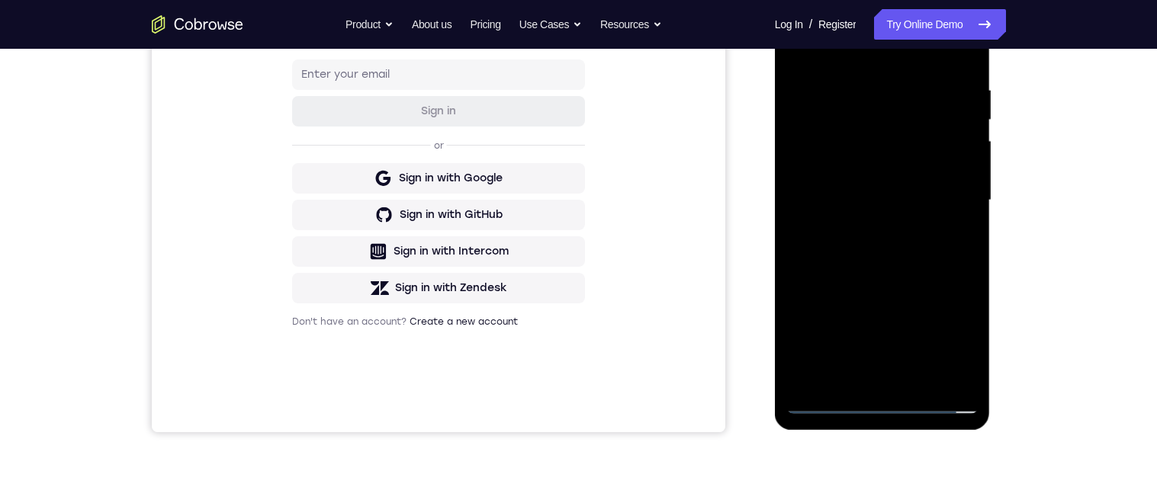
click at [881, 406] on div at bounding box center [882, 200] width 192 height 427
click at [944, 340] on div at bounding box center [882, 200] width 192 height 427
click at [853, 53] on div at bounding box center [882, 200] width 192 height 427
